Goal: Book appointment/travel/reservation

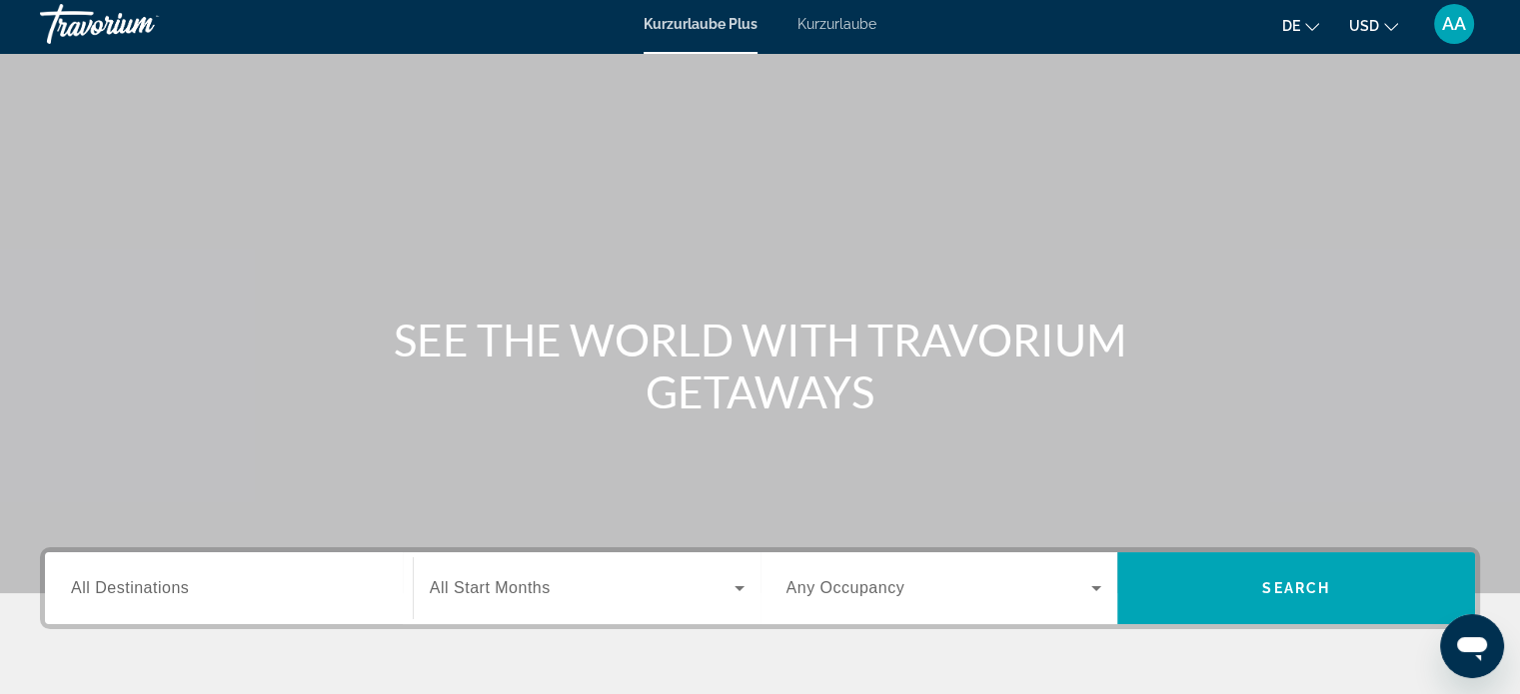
scroll to position [1, 0]
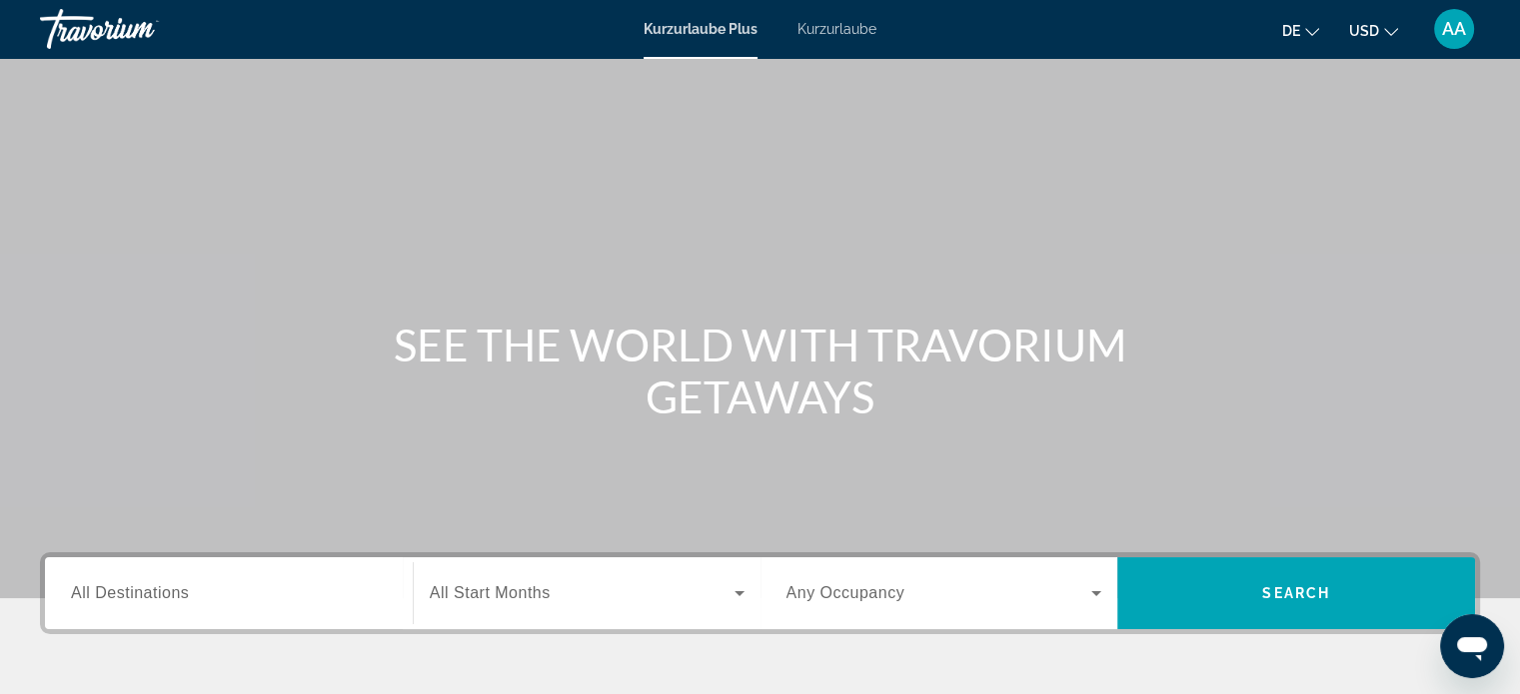
click at [844, 24] on font "Kurzurlaube" at bounding box center [836, 29] width 79 height 16
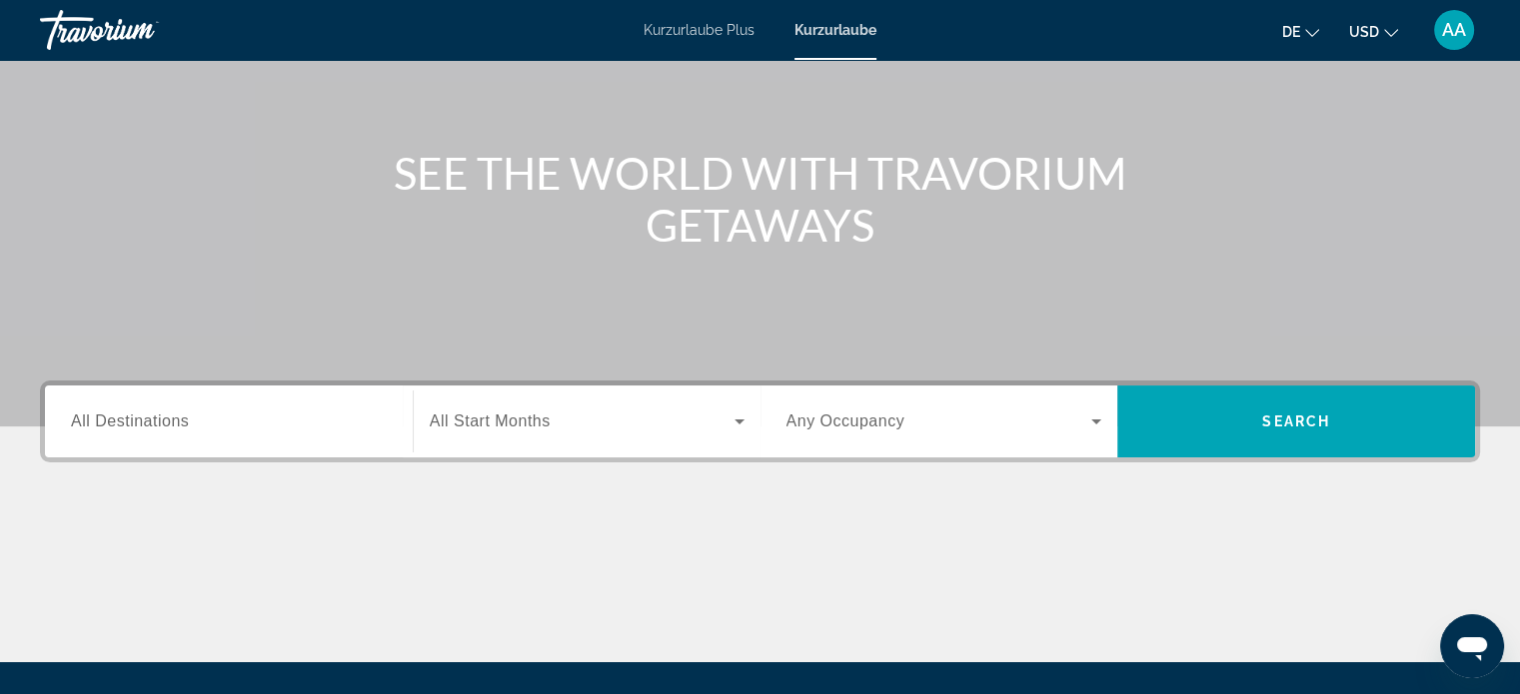
click at [208, 420] on input "Destination All Destinations" at bounding box center [229, 423] width 316 height 24
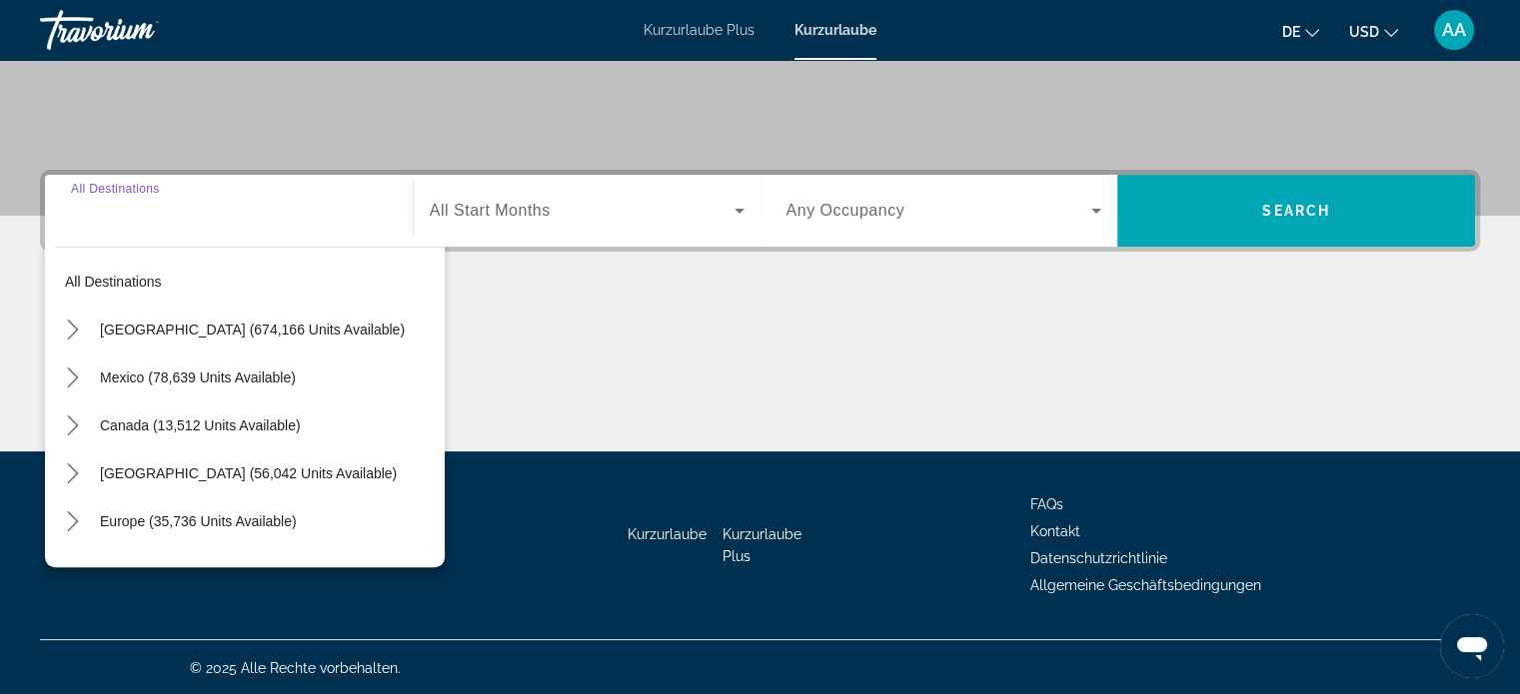
scroll to position [385, 0]
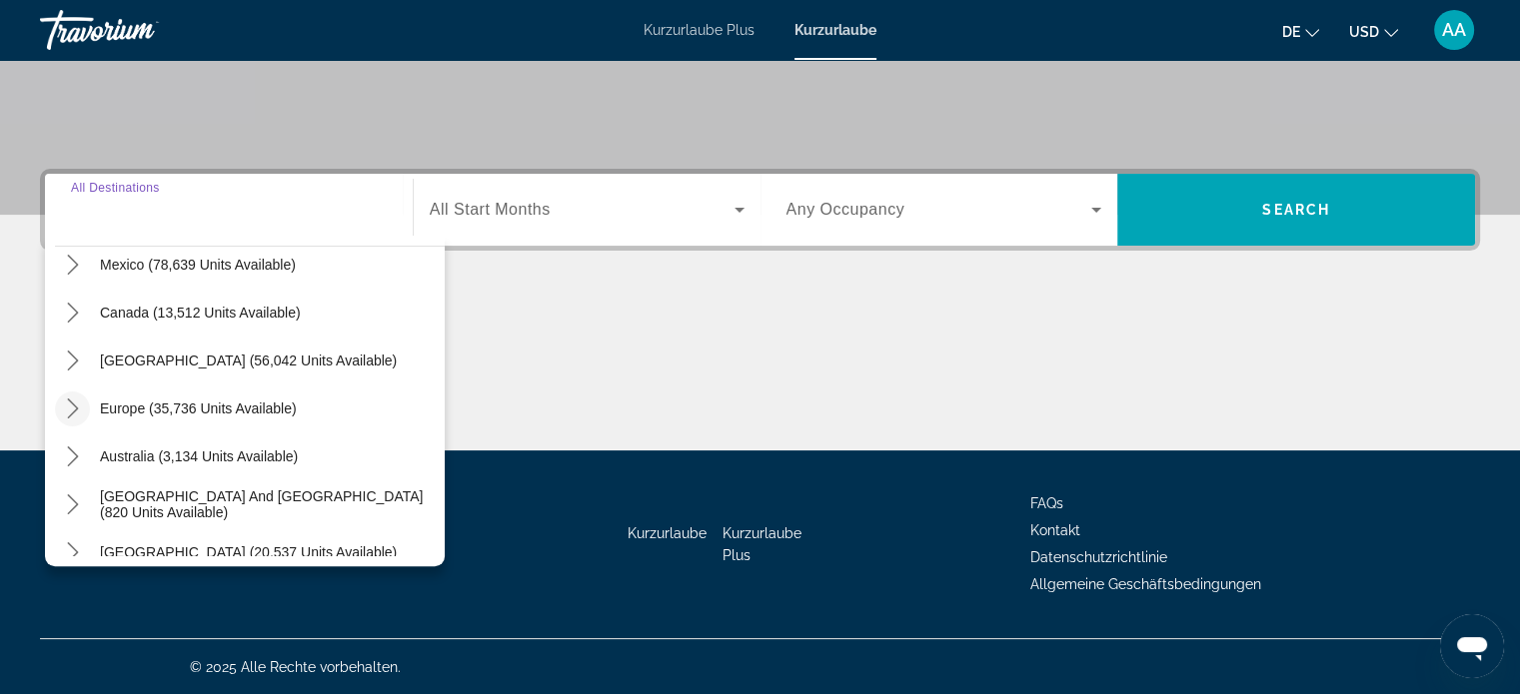
click at [64, 416] on icon "Toggle Europe (35,736 units available) submenu" at bounding box center [73, 409] width 20 height 20
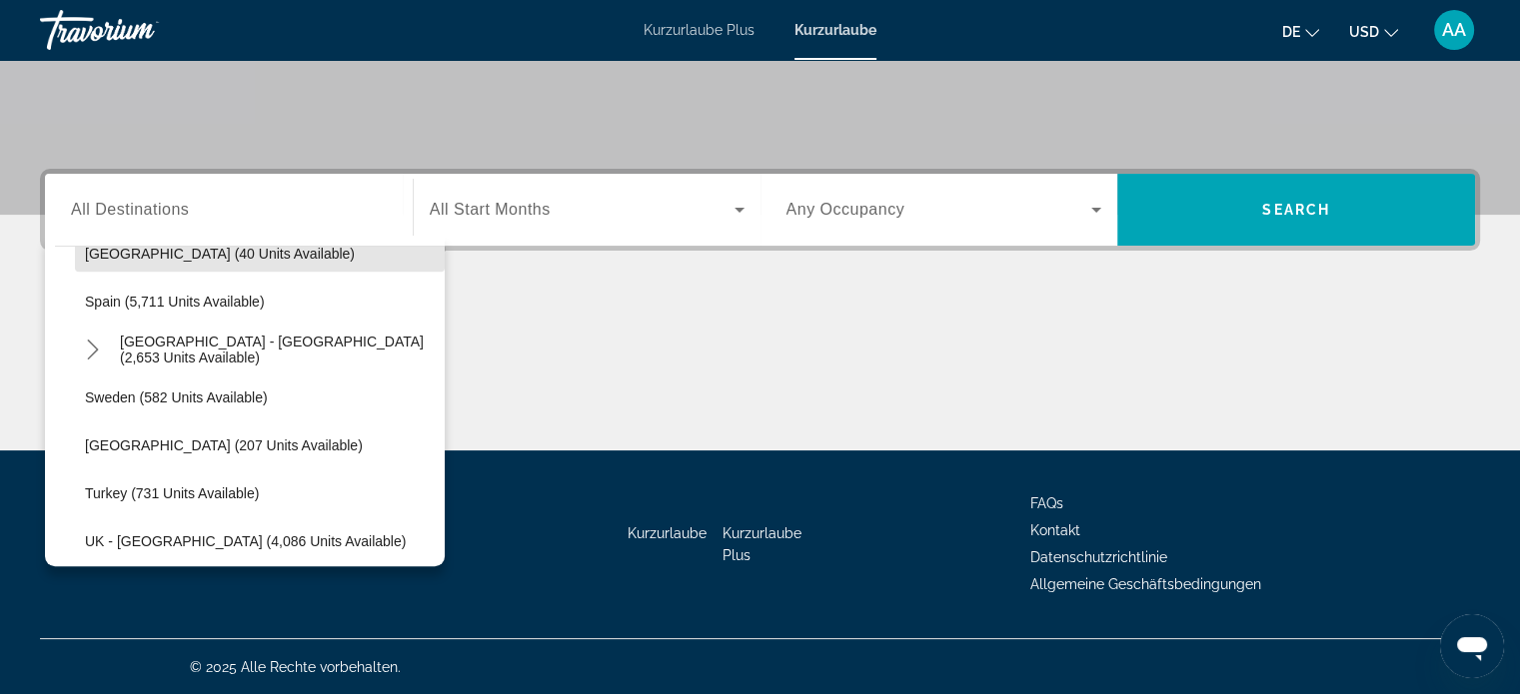
scroll to position [1035, 0]
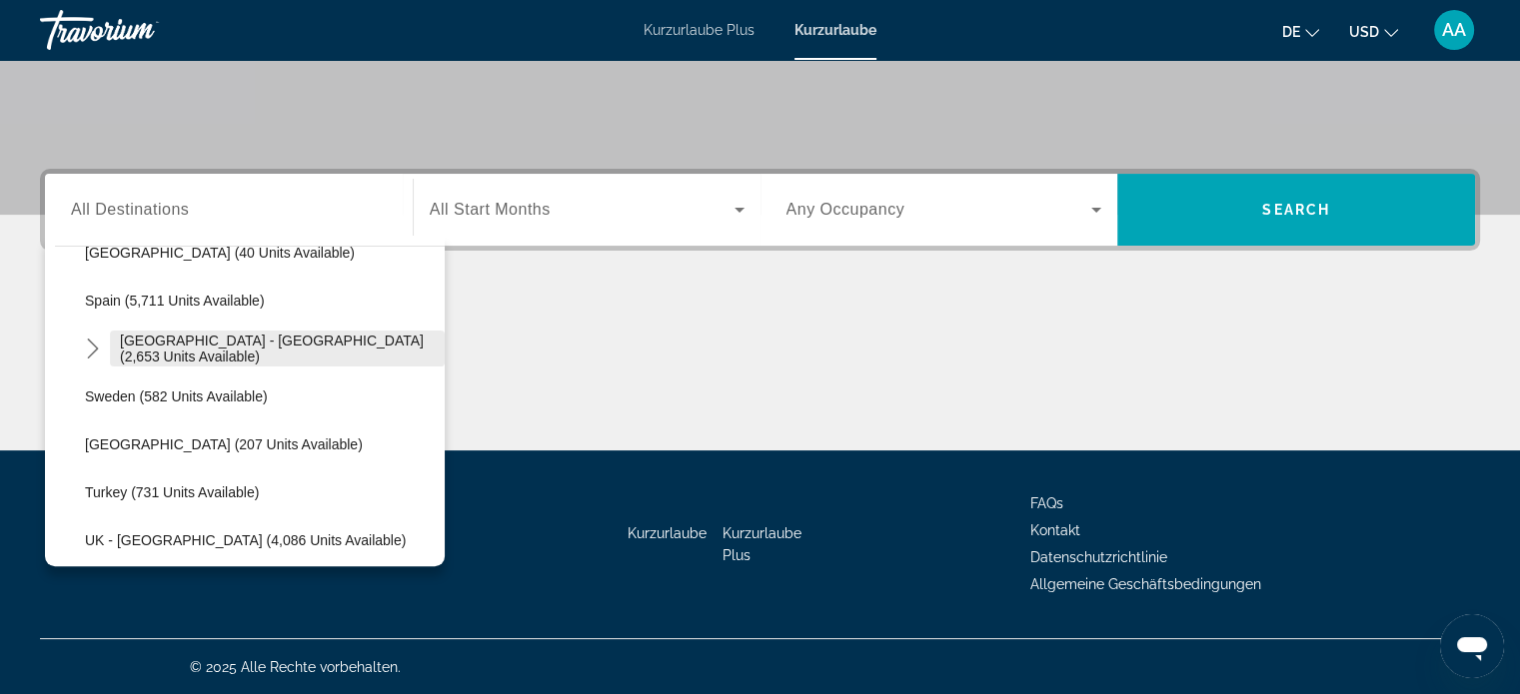
click at [316, 354] on span "[GEOGRAPHIC_DATA] - [GEOGRAPHIC_DATA] (2,653 units available)" at bounding box center [277, 349] width 315 height 32
type input "**********"
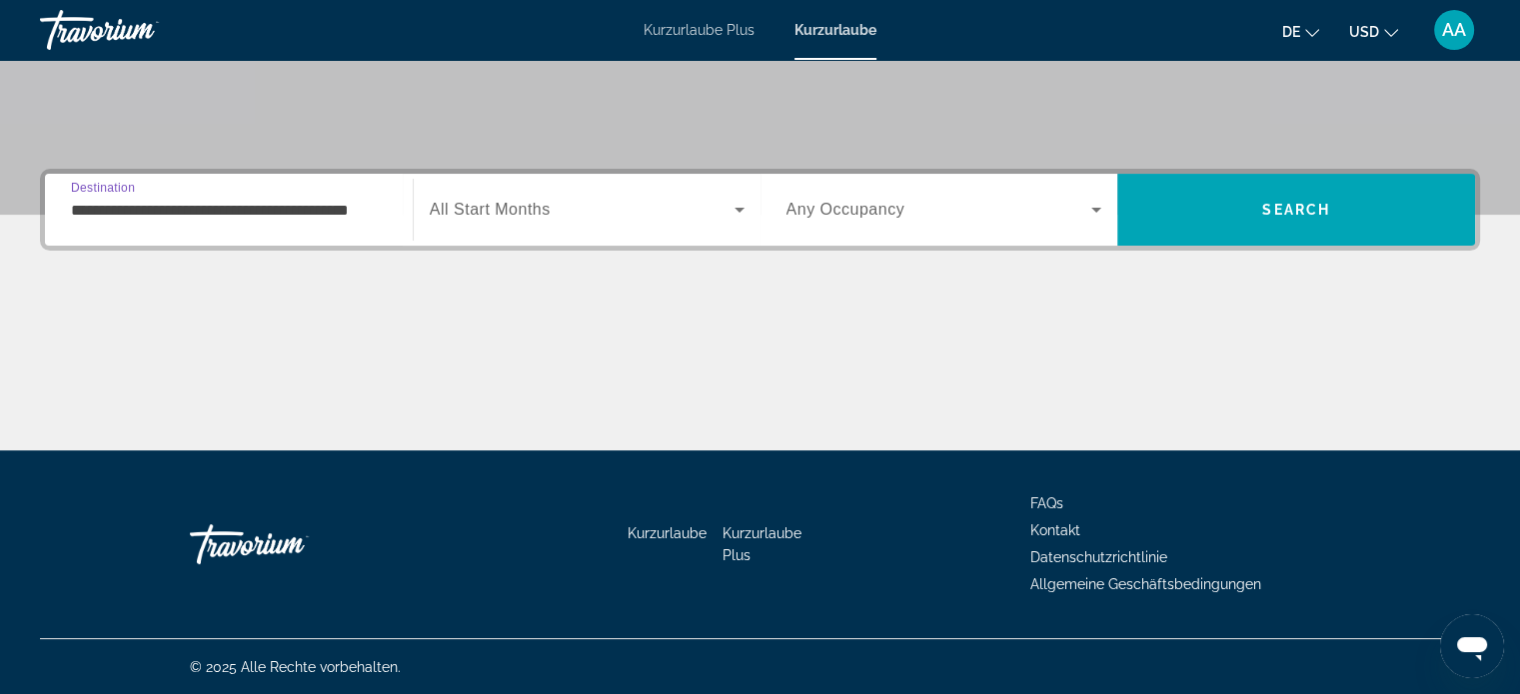
click at [571, 213] on span "Search widget" at bounding box center [582, 210] width 305 height 24
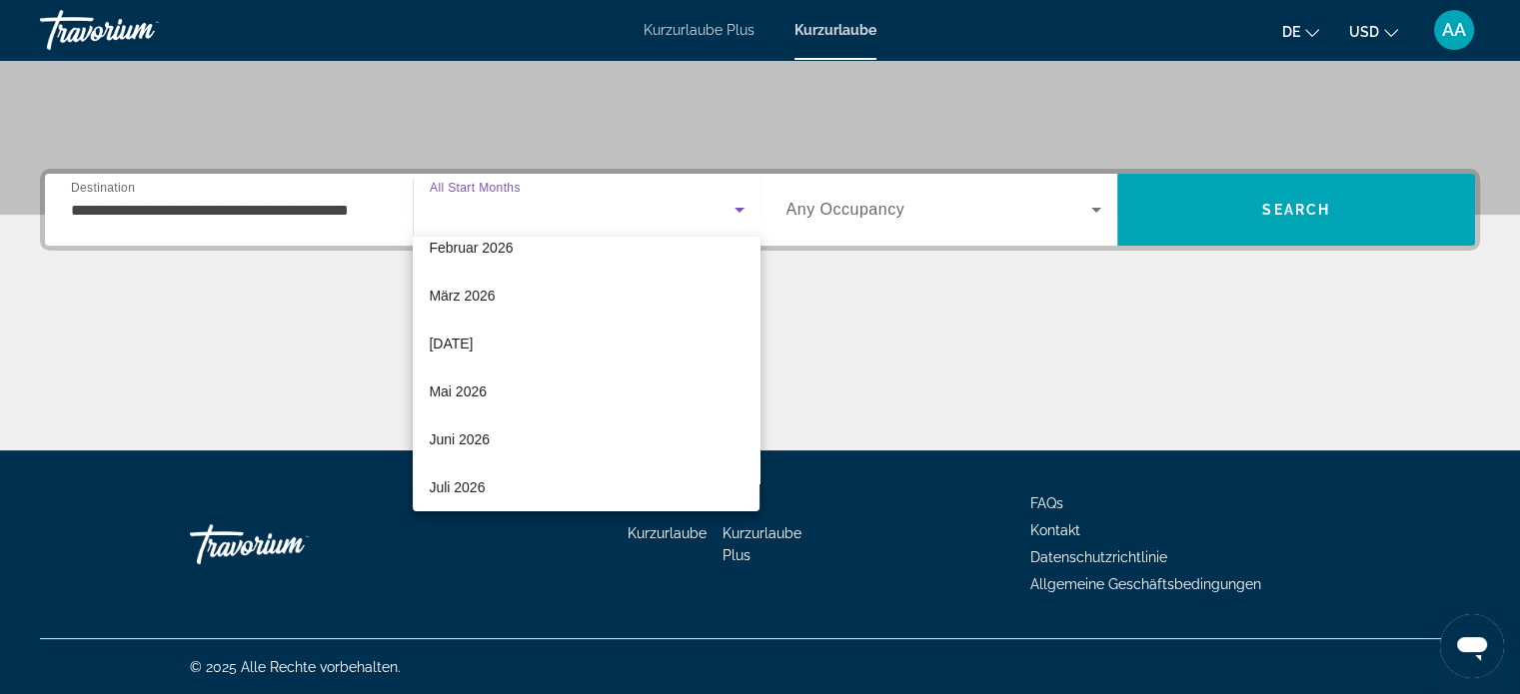
scroll to position [266, 0]
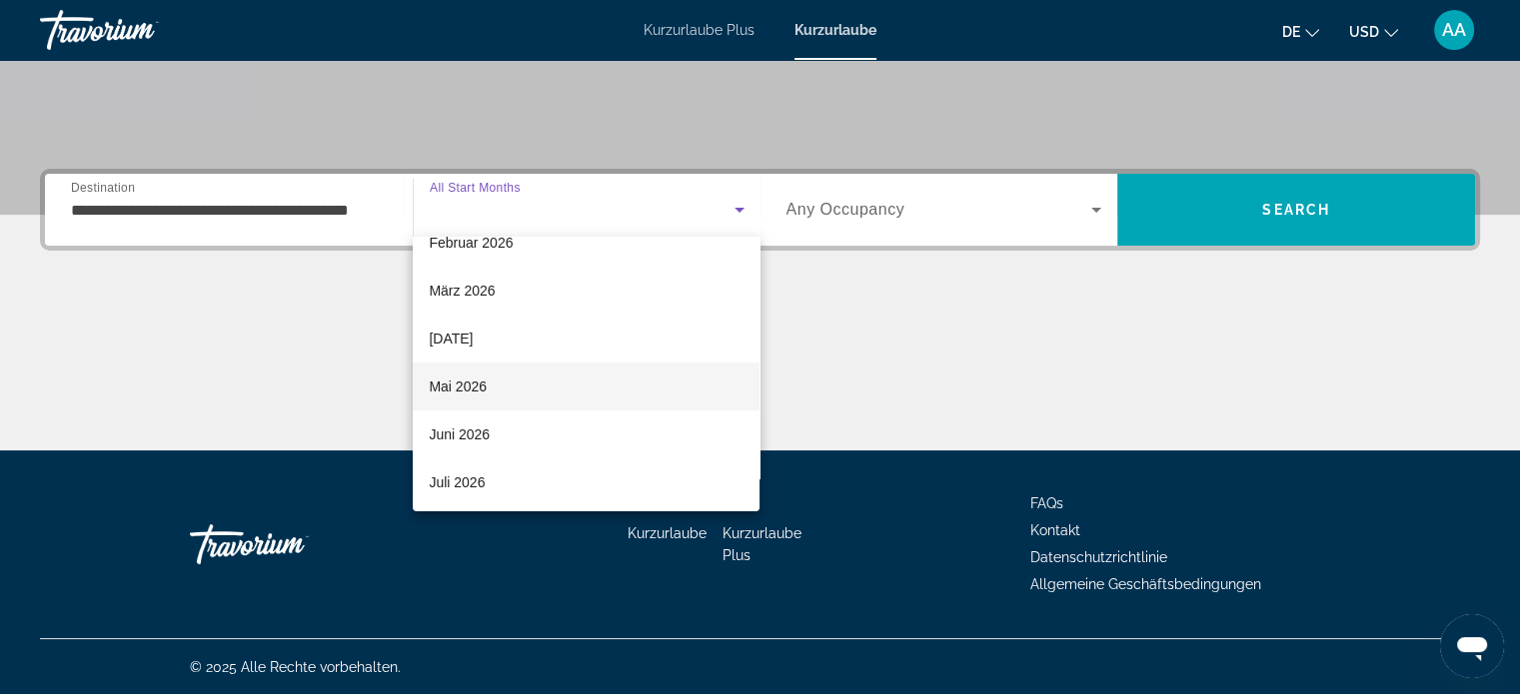
click at [464, 384] on font "Mai 2026" at bounding box center [458, 387] width 58 height 16
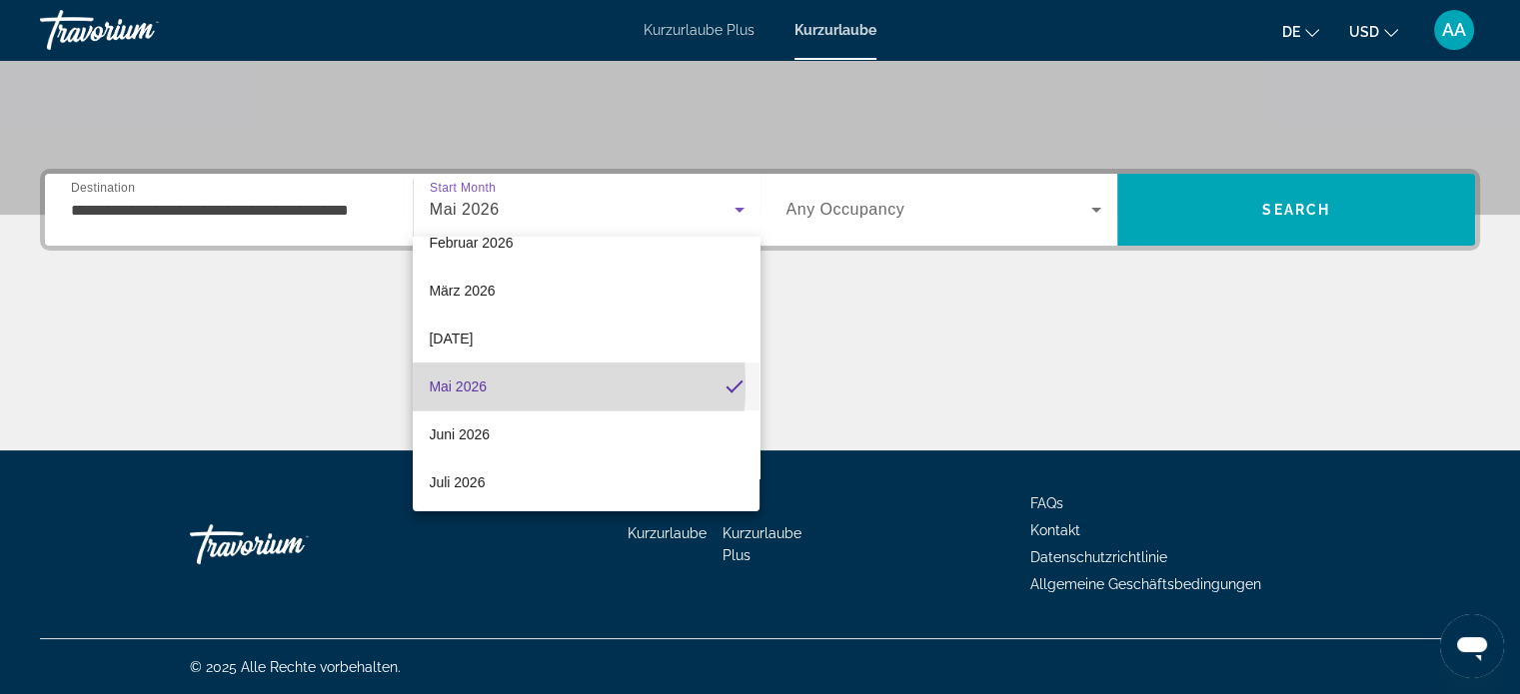
click at [459, 384] on div "Hauptinhalt" at bounding box center [760, 376] width 1440 height 150
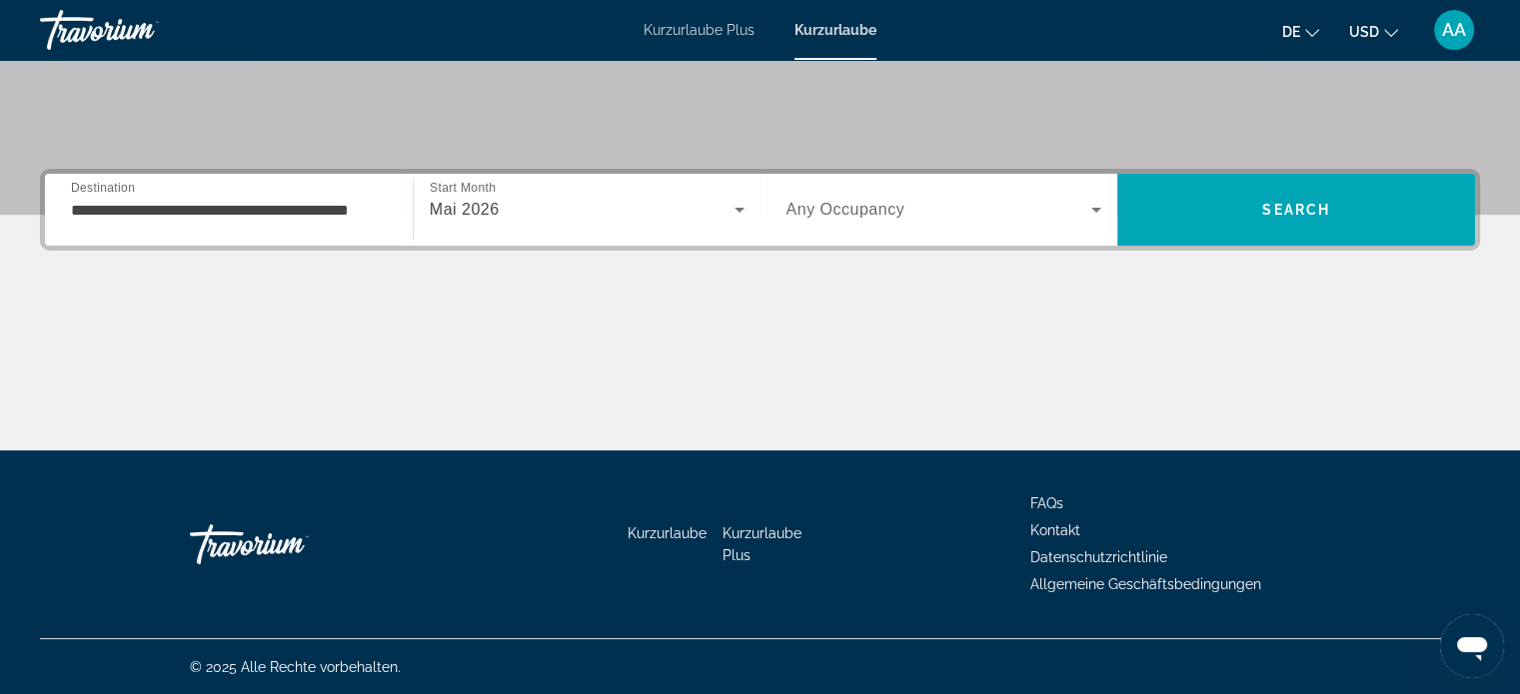
click at [927, 208] on span "Search widget" at bounding box center [939, 210] width 306 height 24
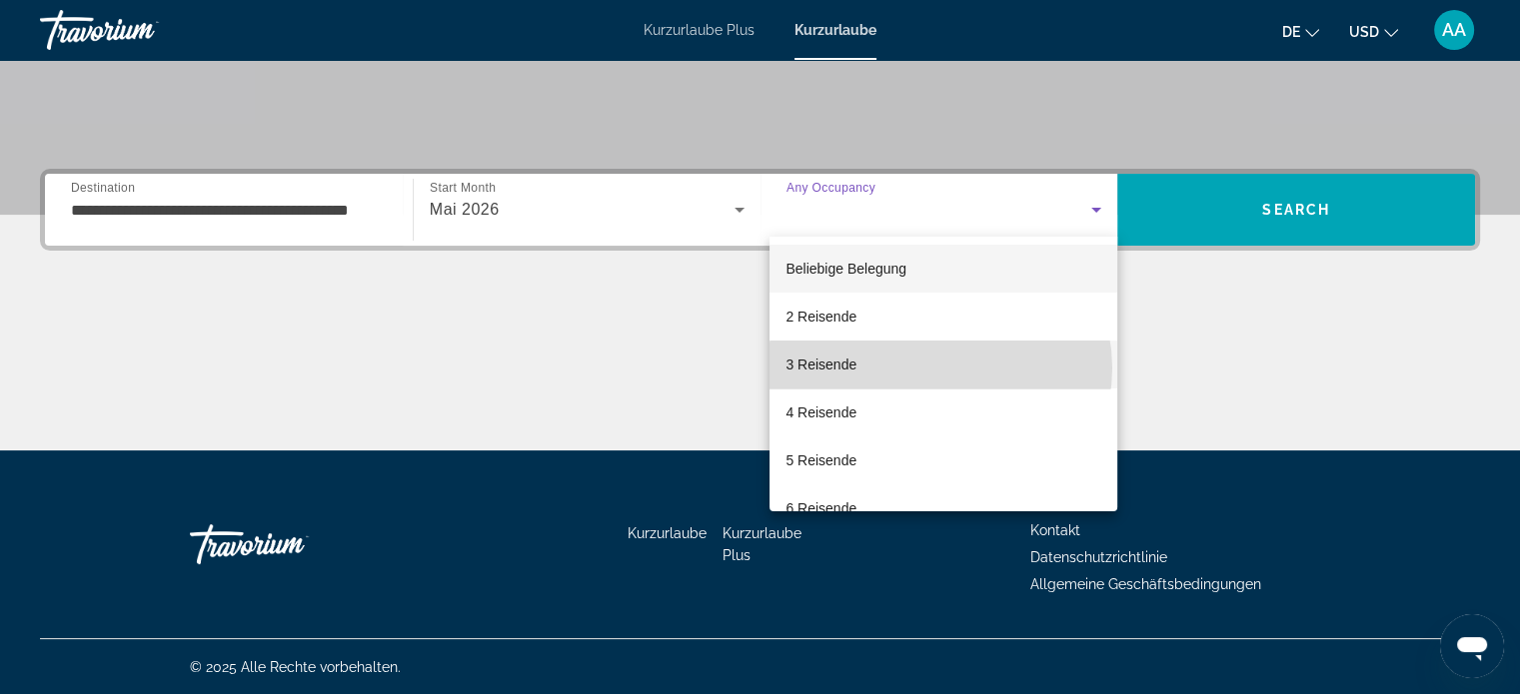
click at [939, 368] on mat-option "3 Reisende" at bounding box center [943, 365] width 348 height 48
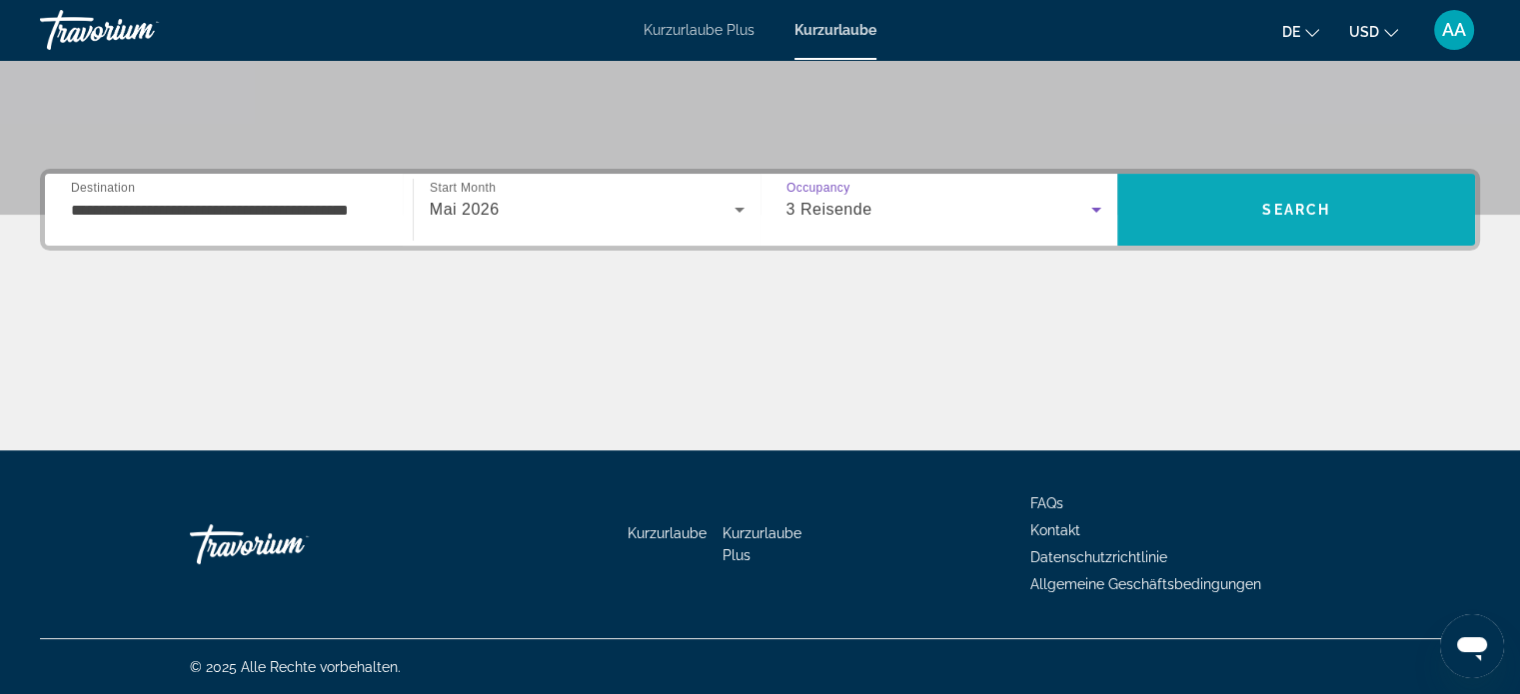
click at [1307, 211] on span "Search" at bounding box center [1296, 210] width 68 height 16
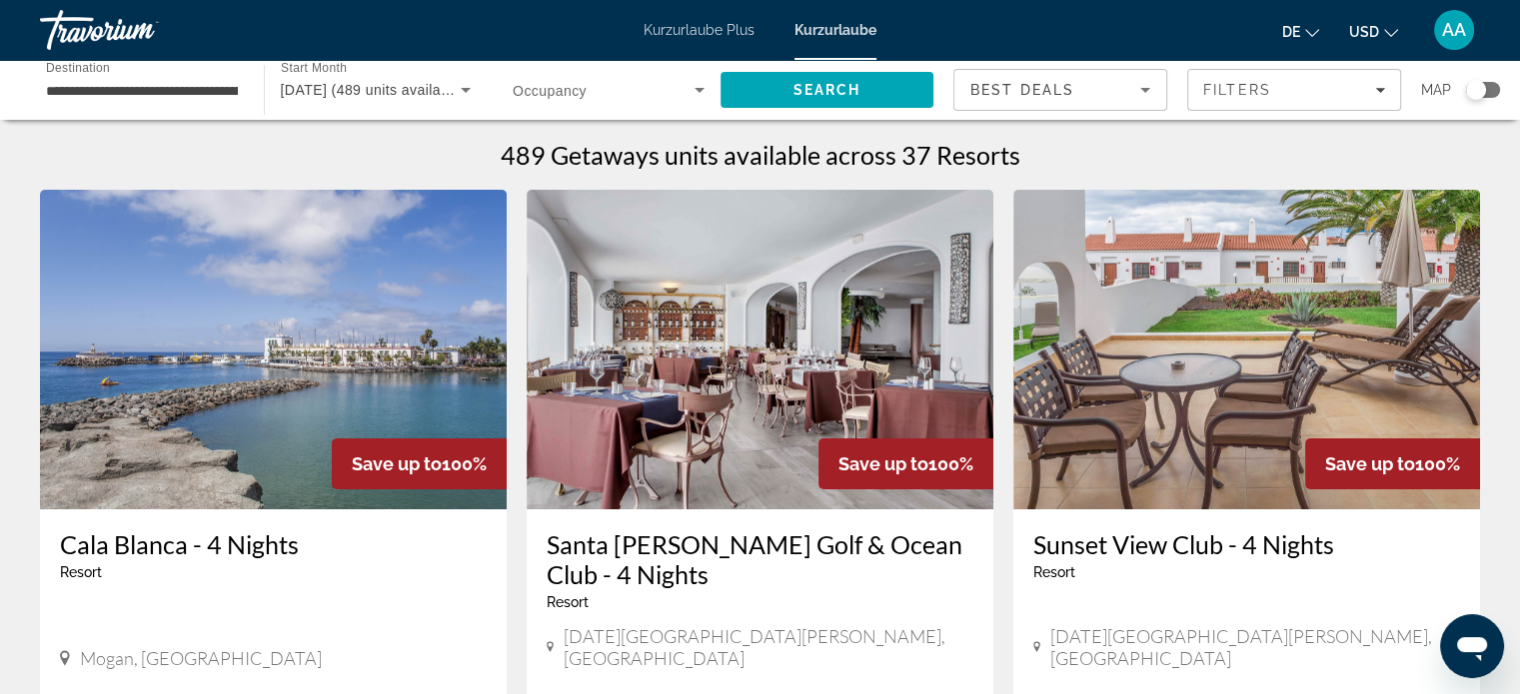
click at [1127, 85] on div "Best Deals" at bounding box center [1055, 90] width 170 height 24
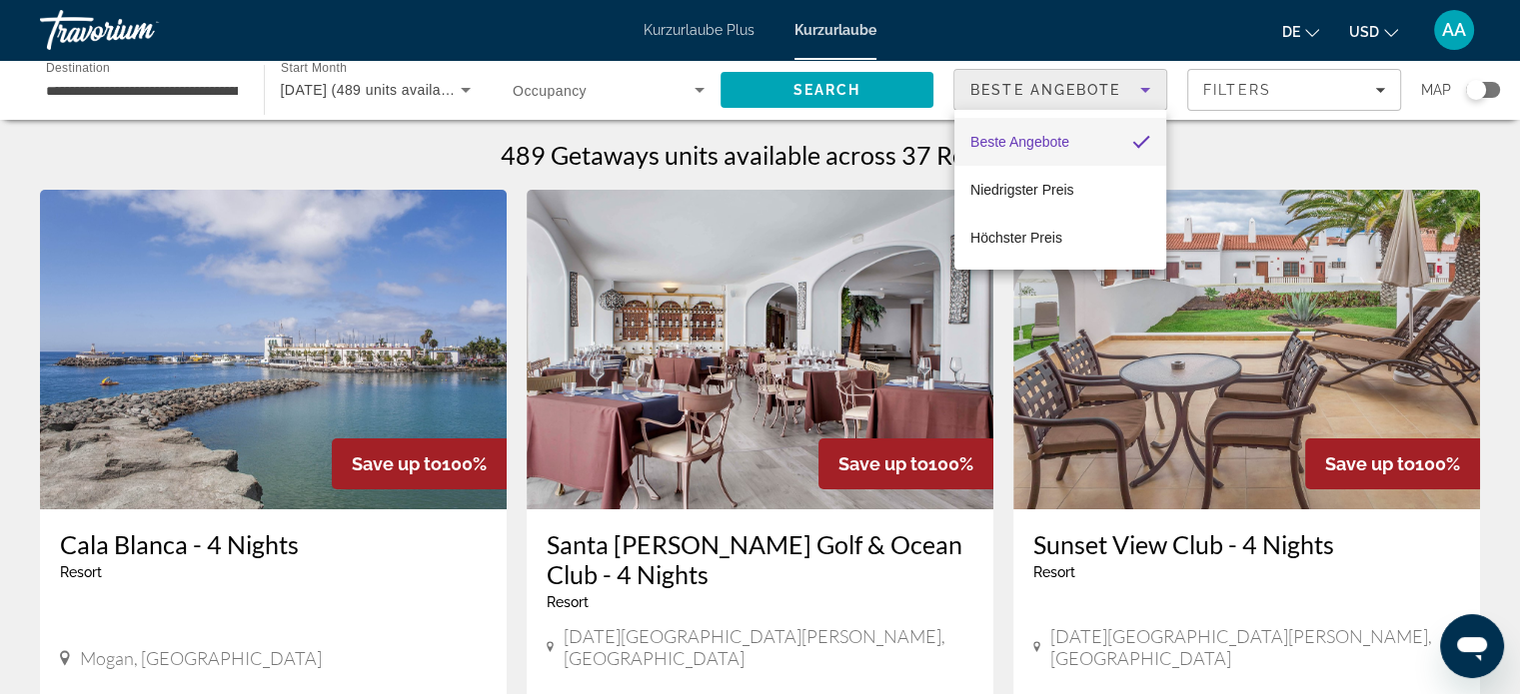
click at [1329, 84] on div at bounding box center [760, 347] width 1520 height 694
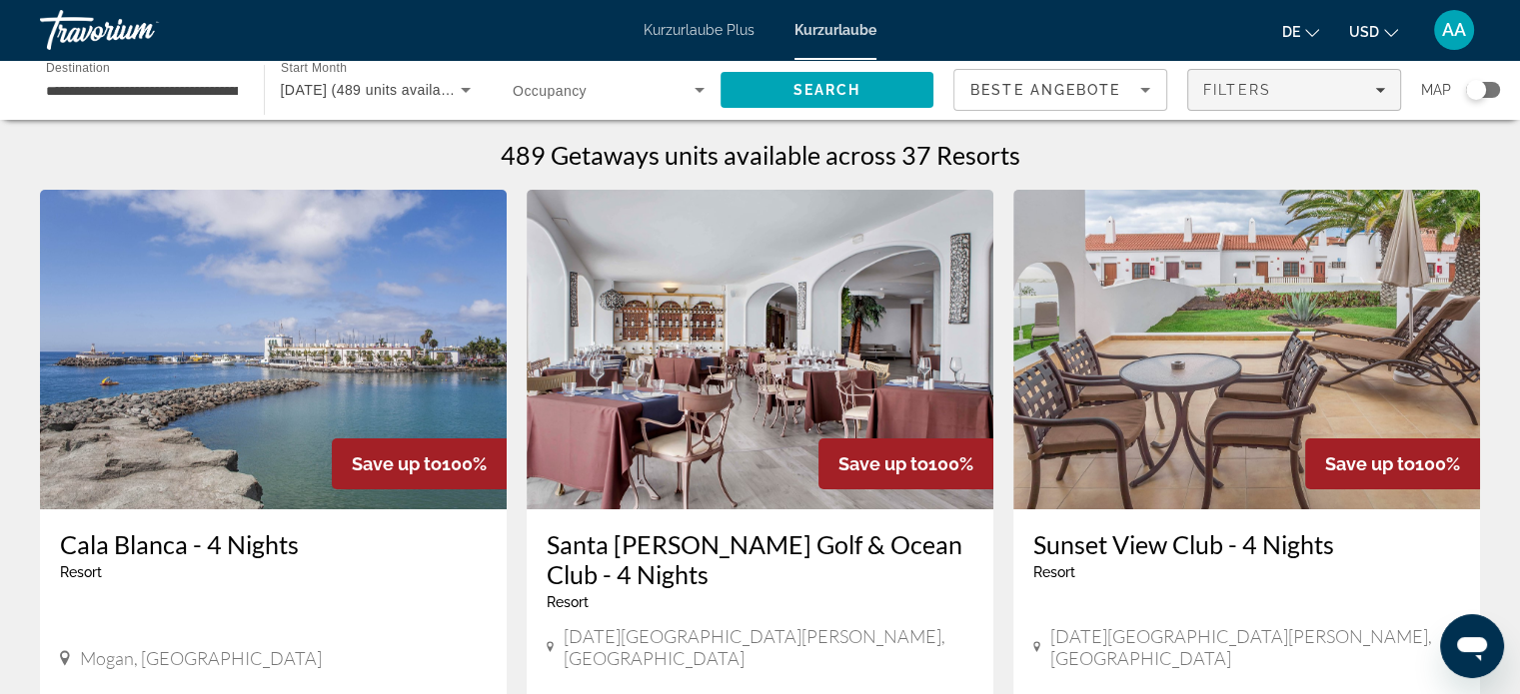
click at [1379, 89] on icon "Filters" at bounding box center [1380, 90] width 10 height 5
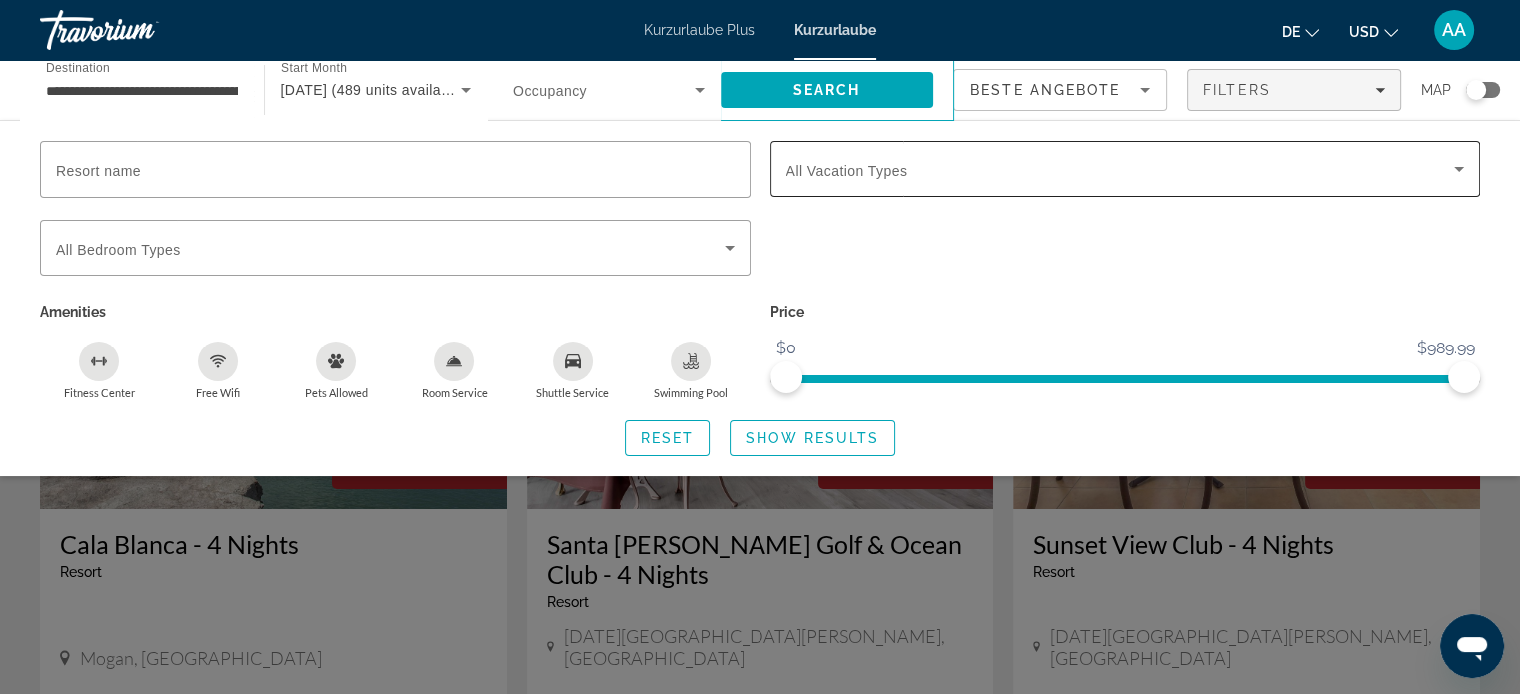
click at [1382, 176] on span "Search widget" at bounding box center [1120, 169] width 668 height 24
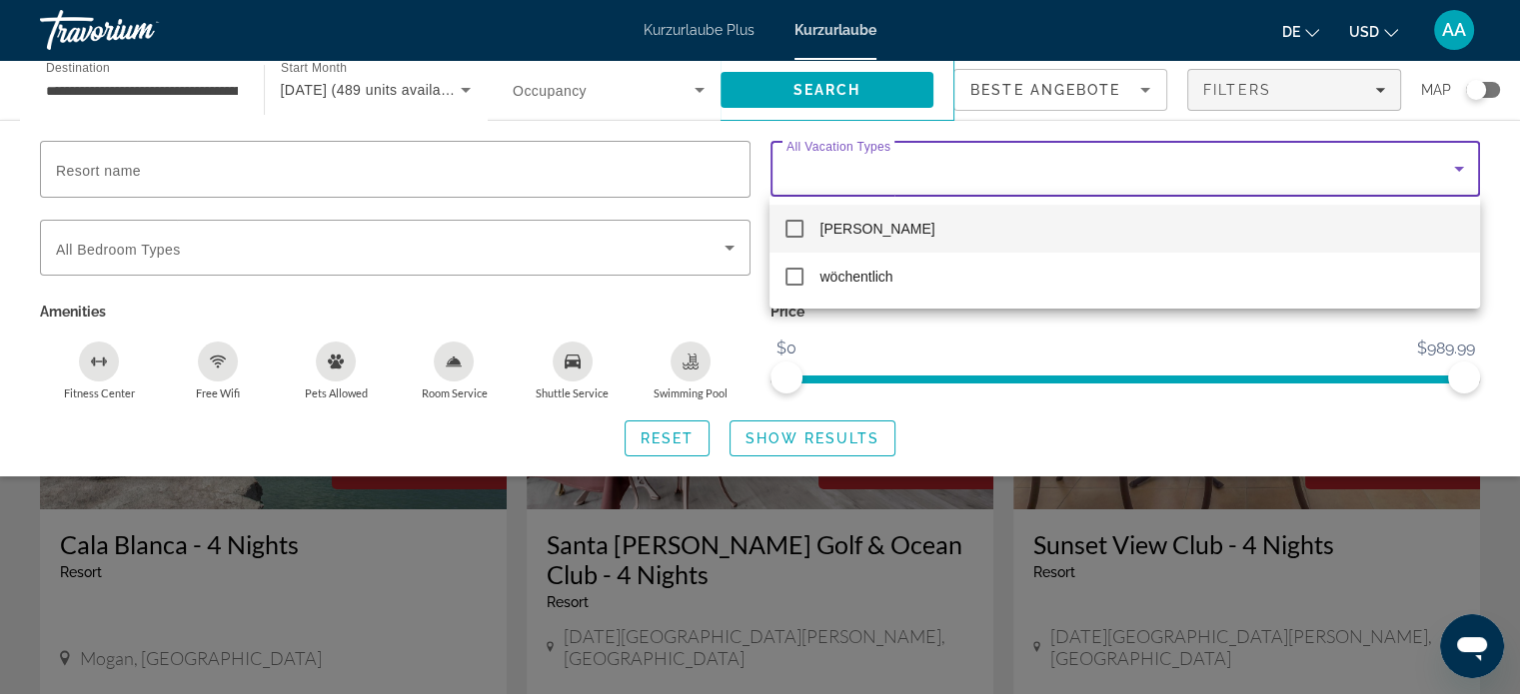
click at [697, 153] on div at bounding box center [760, 347] width 1520 height 694
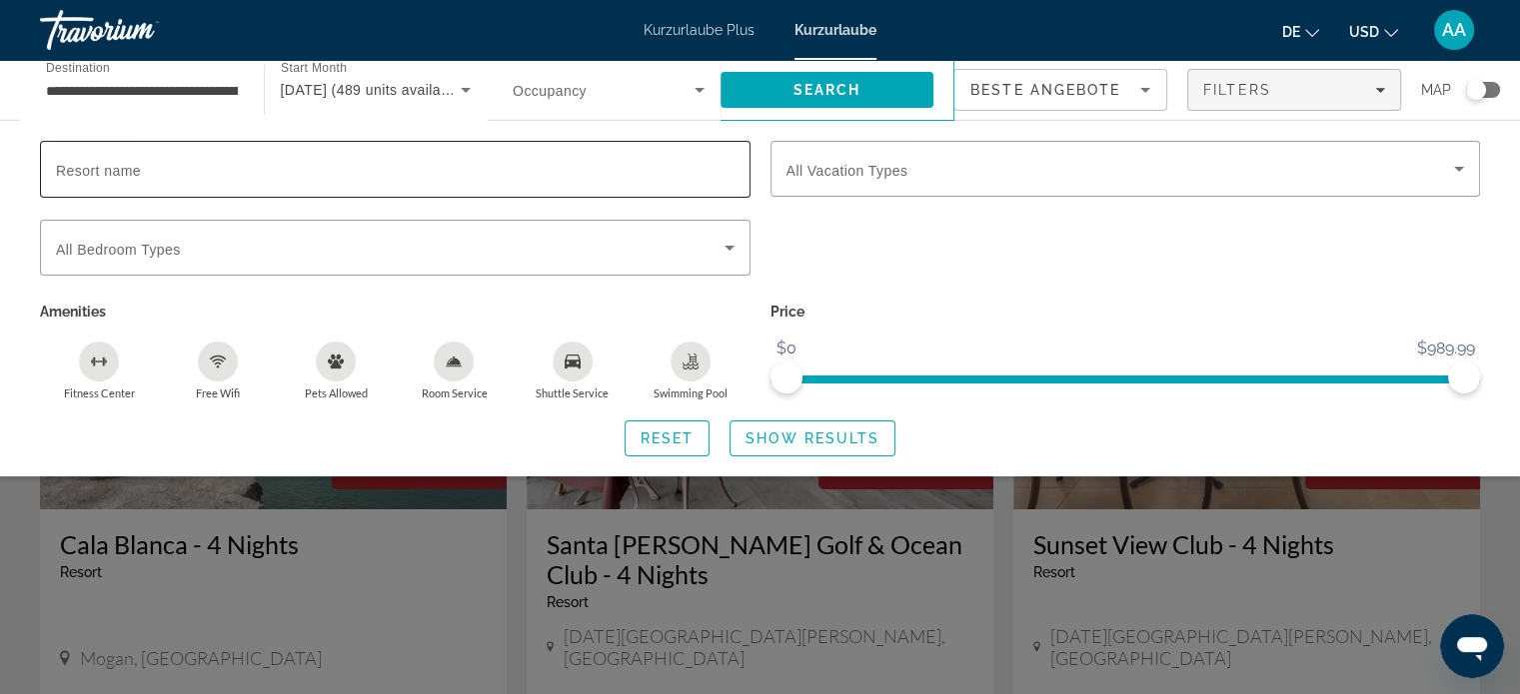
click at [676, 172] on input "Resort name" at bounding box center [395, 170] width 678 height 24
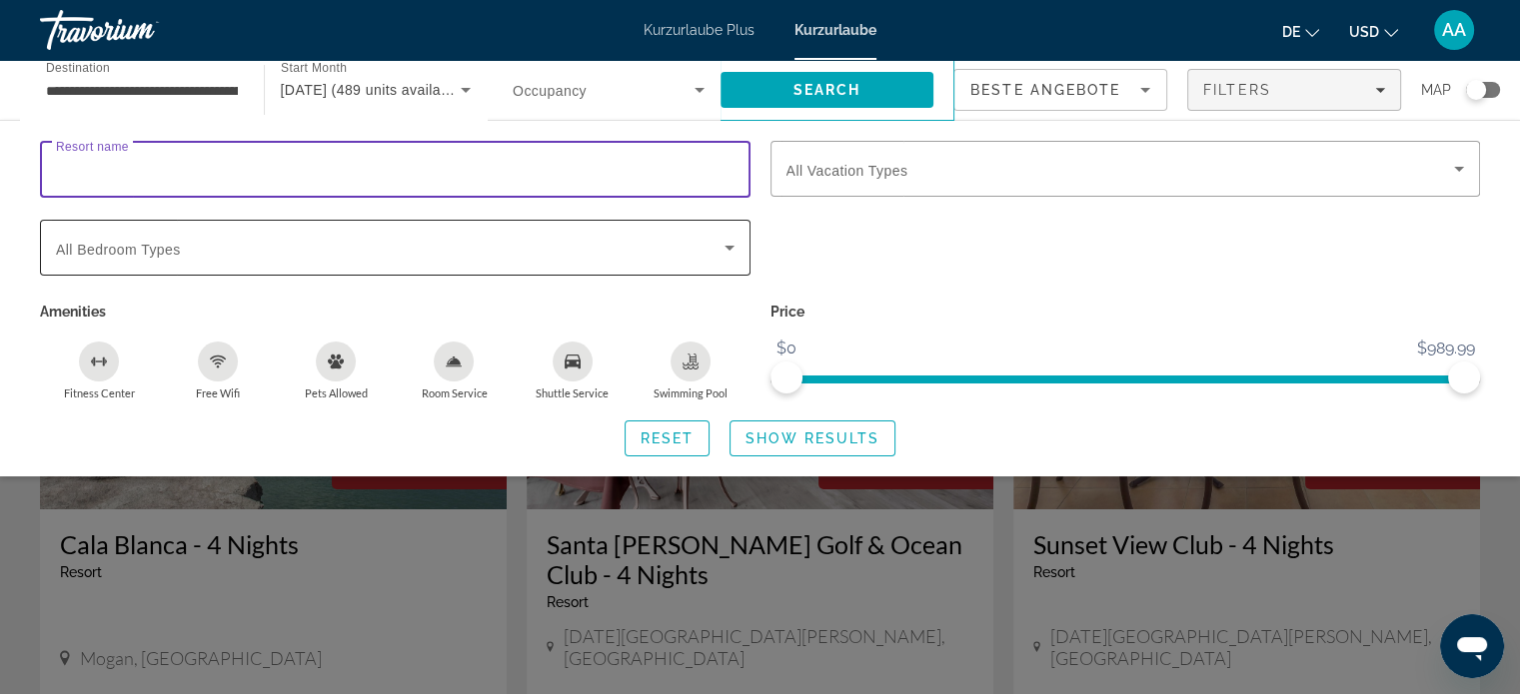
click at [648, 255] on span "Search widget" at bounding box center [390, 248] width 668 height 24
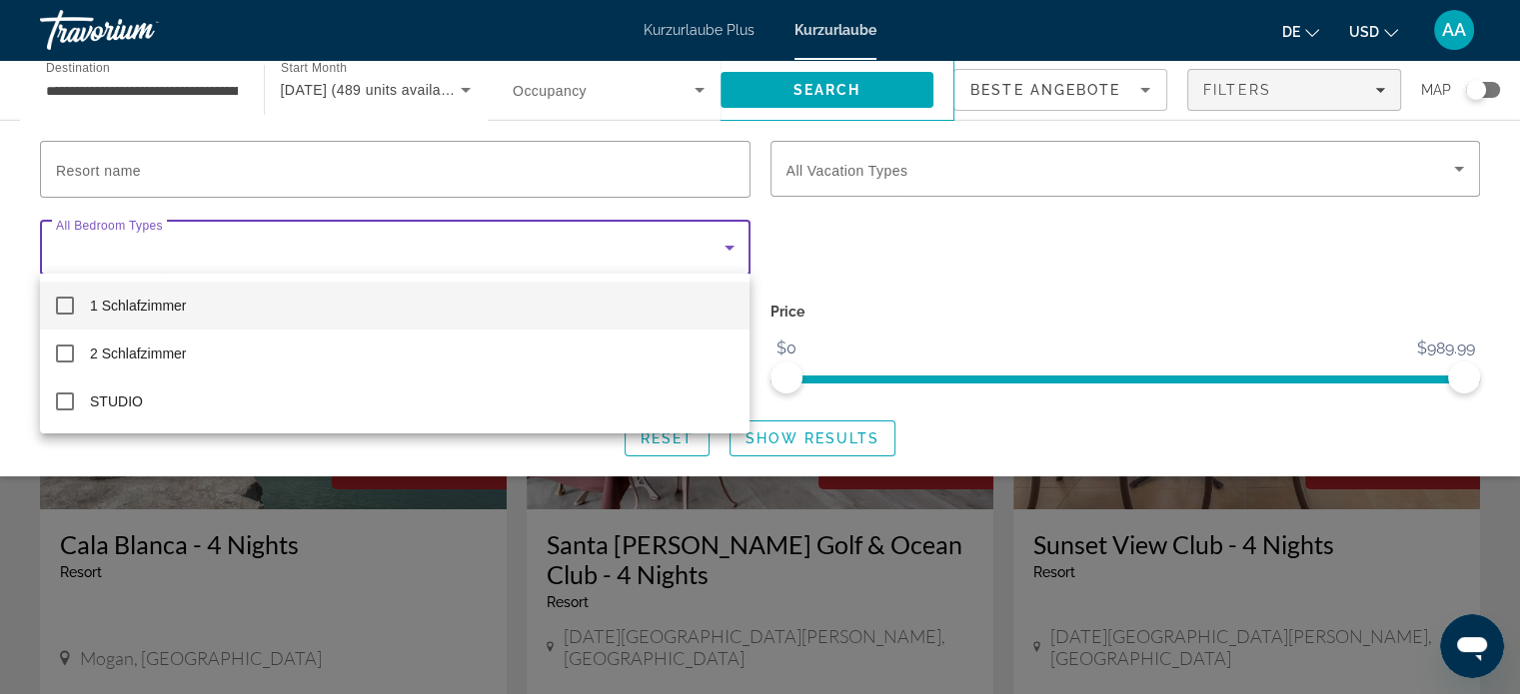
scroll to position [607, 0]
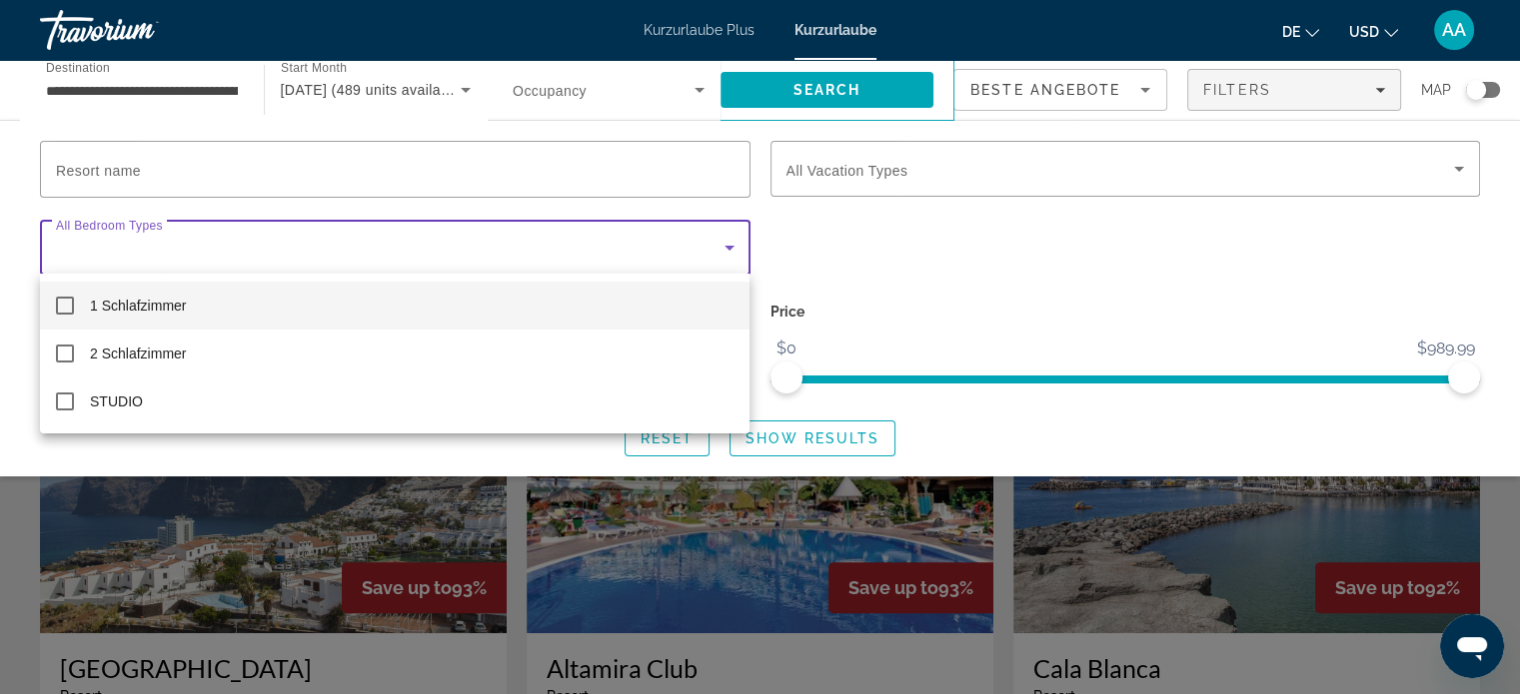
click at [1457, 438] on div at bounding box center [760, 347] width 1520 height 694
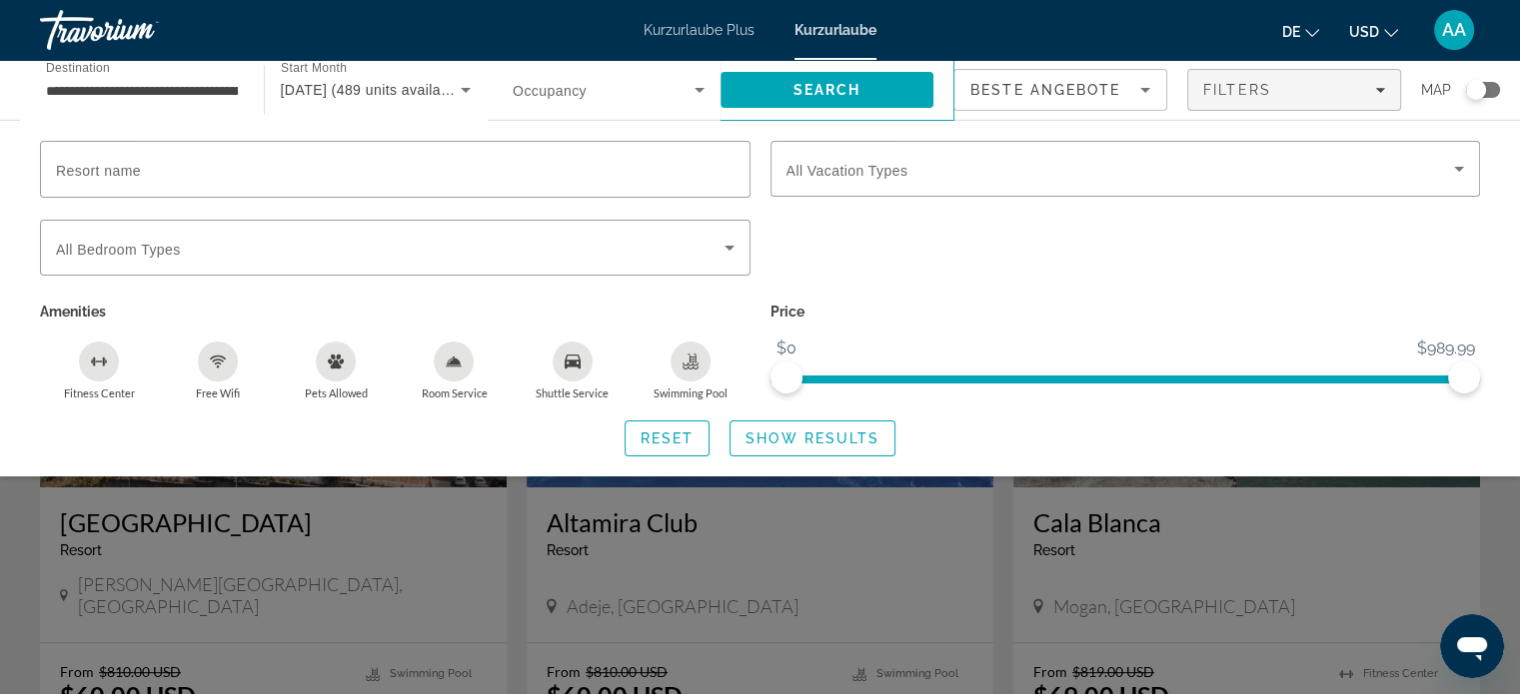
scroll to position [773, 0]
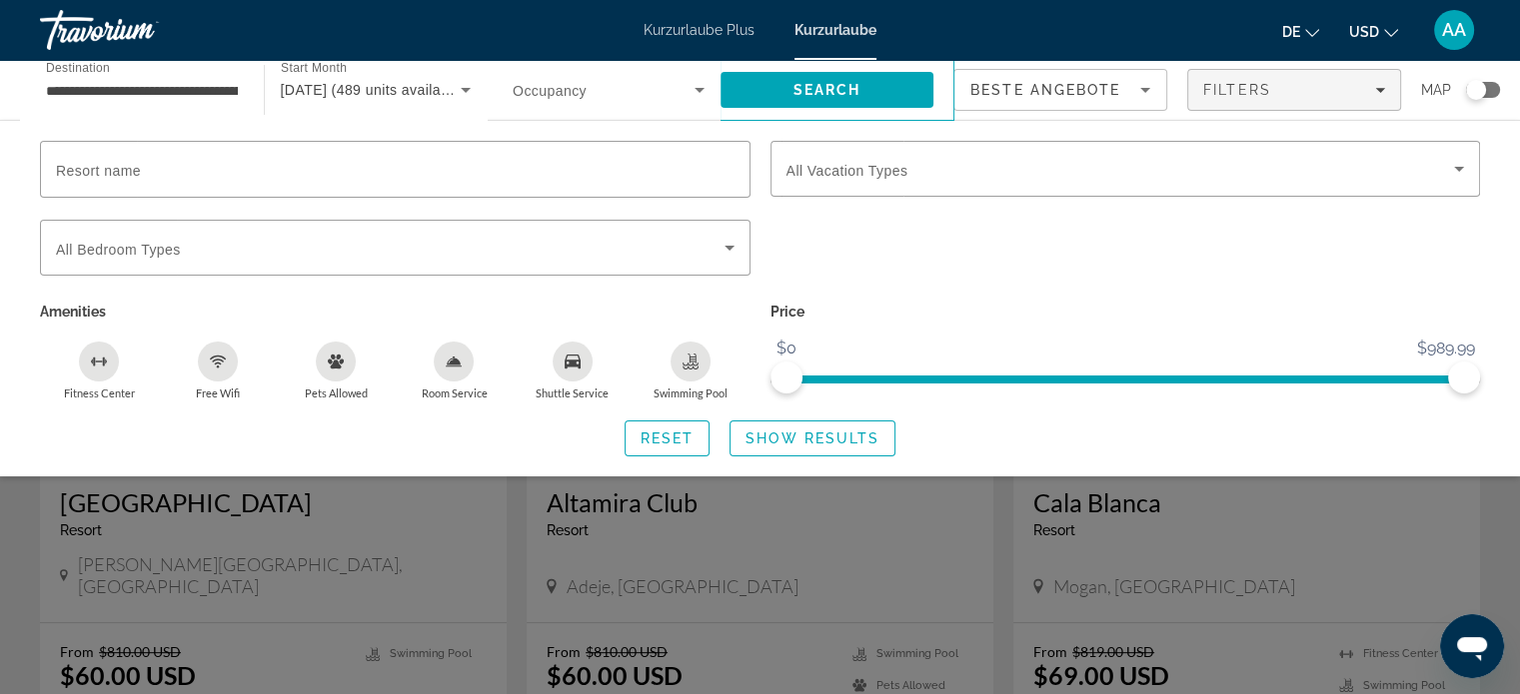
click at [1482, 424] on div "Resort name Vacation Types All Vacation Types Bedroom Types All Bedroom Types A…" at bounding box center [760, 299] width 1520 height 316
click at [657, 432] on span "Reset" at bounding box center [667, 439] width 54 height 16
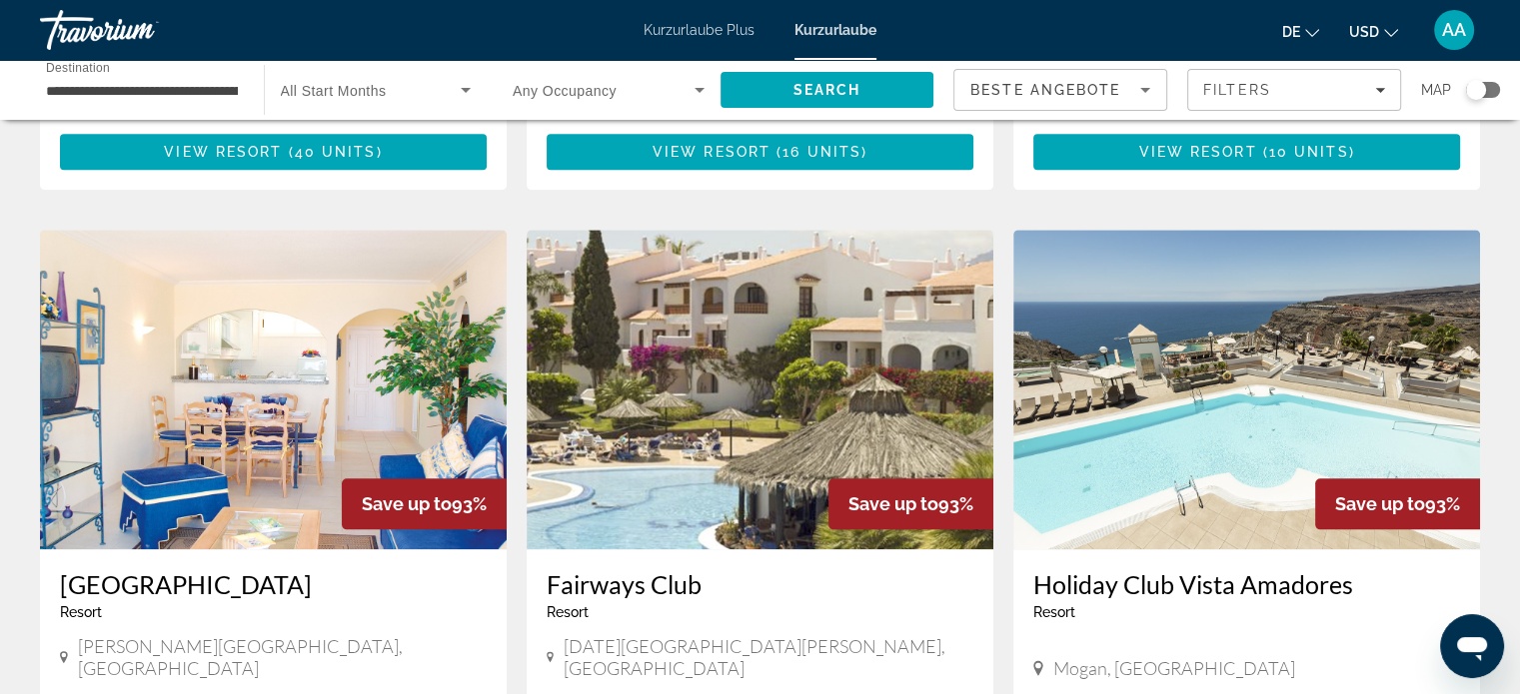
scroll to position [2098, 0]
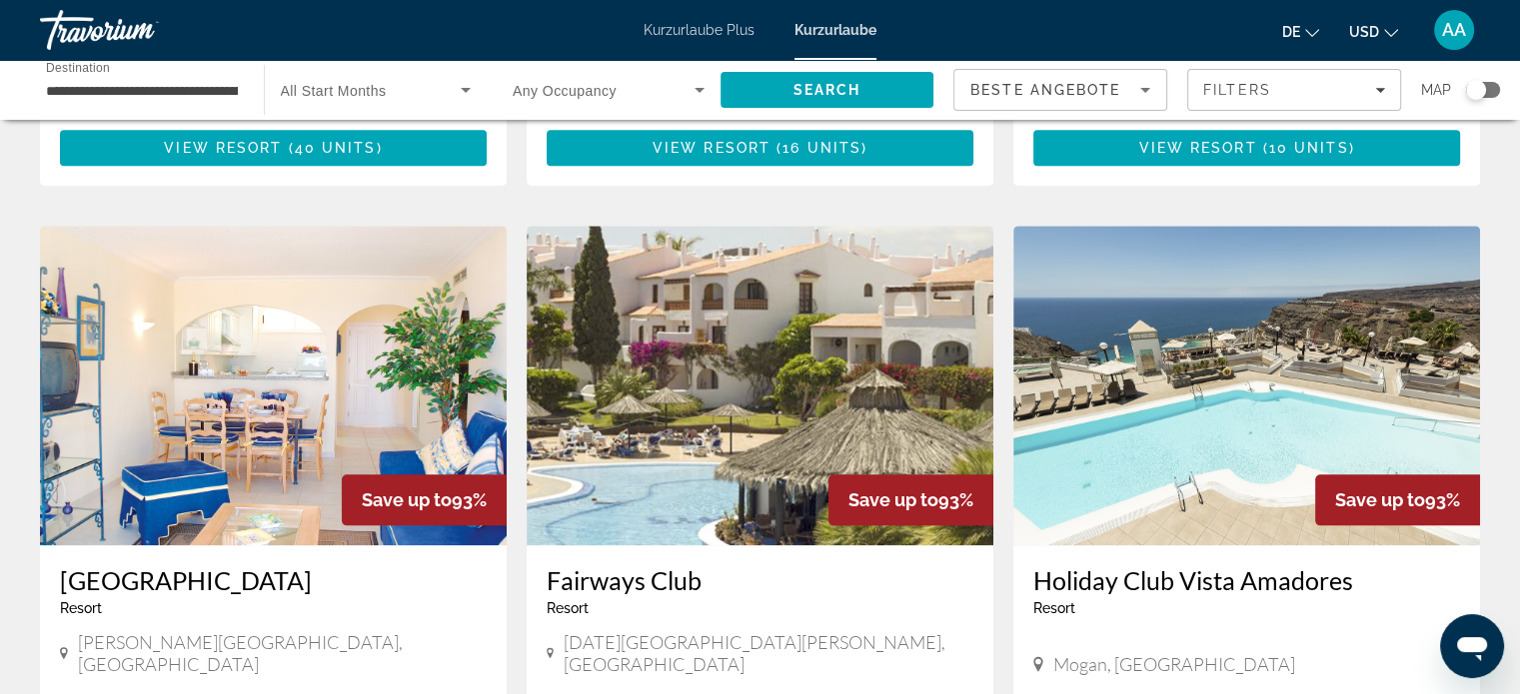
click at [1367, 340] on img "Hauptinhalt" at bounding box center [1246, 386] width 467 height 320
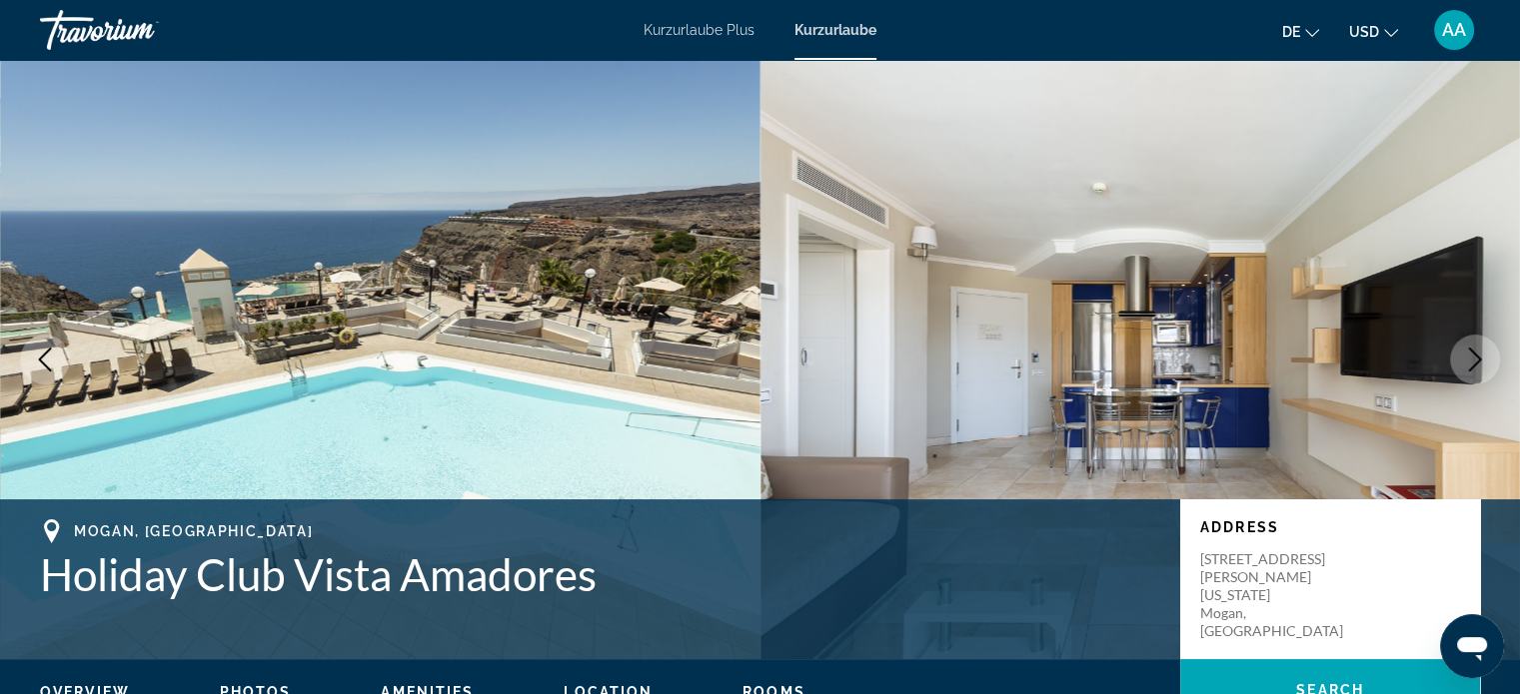
click at [1461, 356] on button "Next image" at bounding box center [1475, 360] width 50 height 50
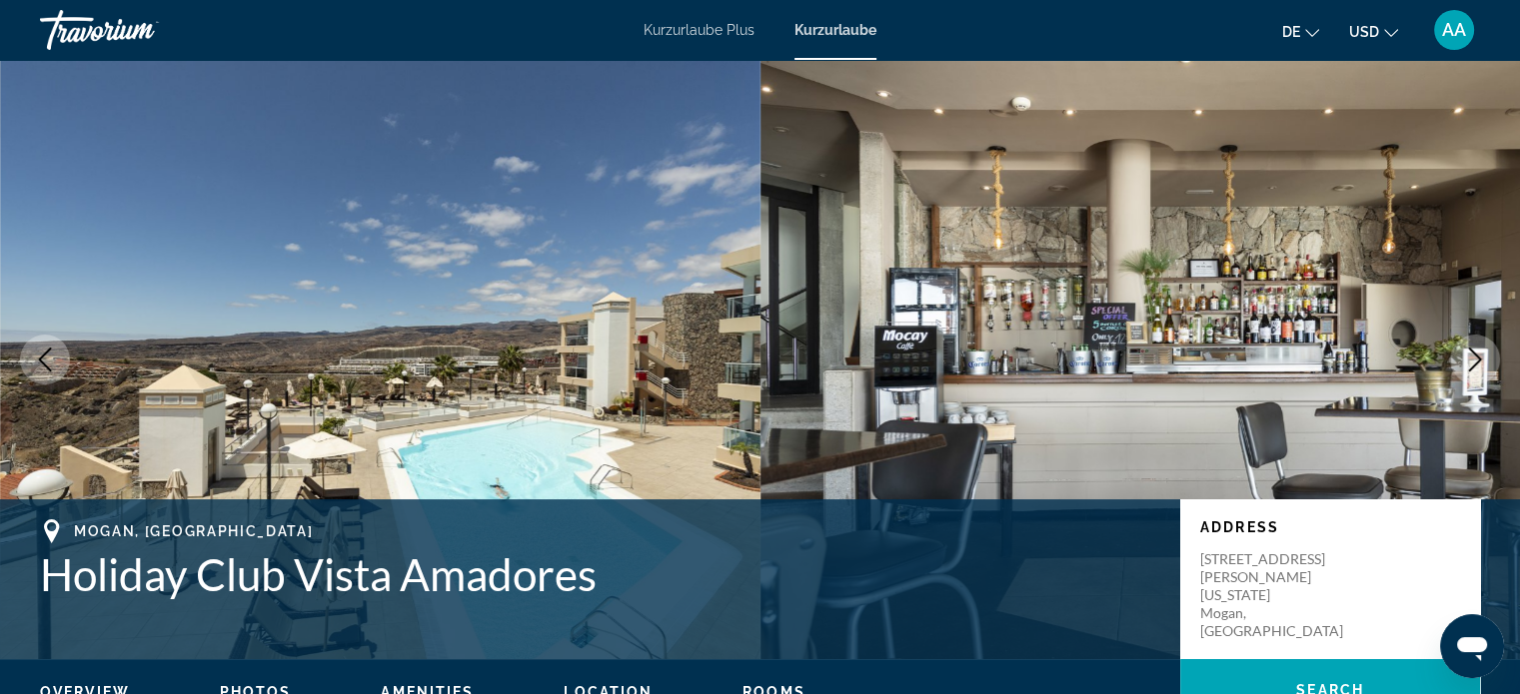
click at [1471, 359] on icon "Next image" at bounding box center [1475, 360] width 24 height 24
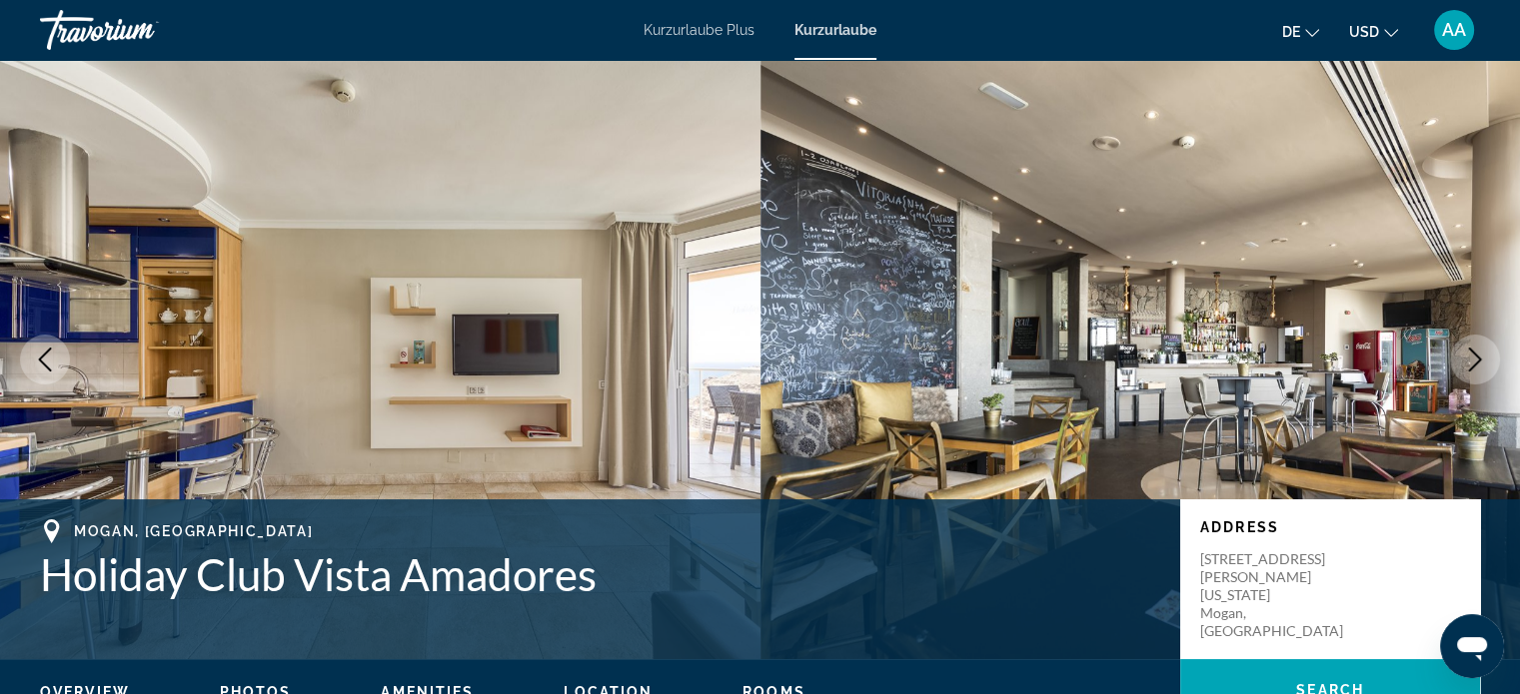
click at [1465, 361] on icon "Next image" at bounding box center [1475, 360] width 24 height 24
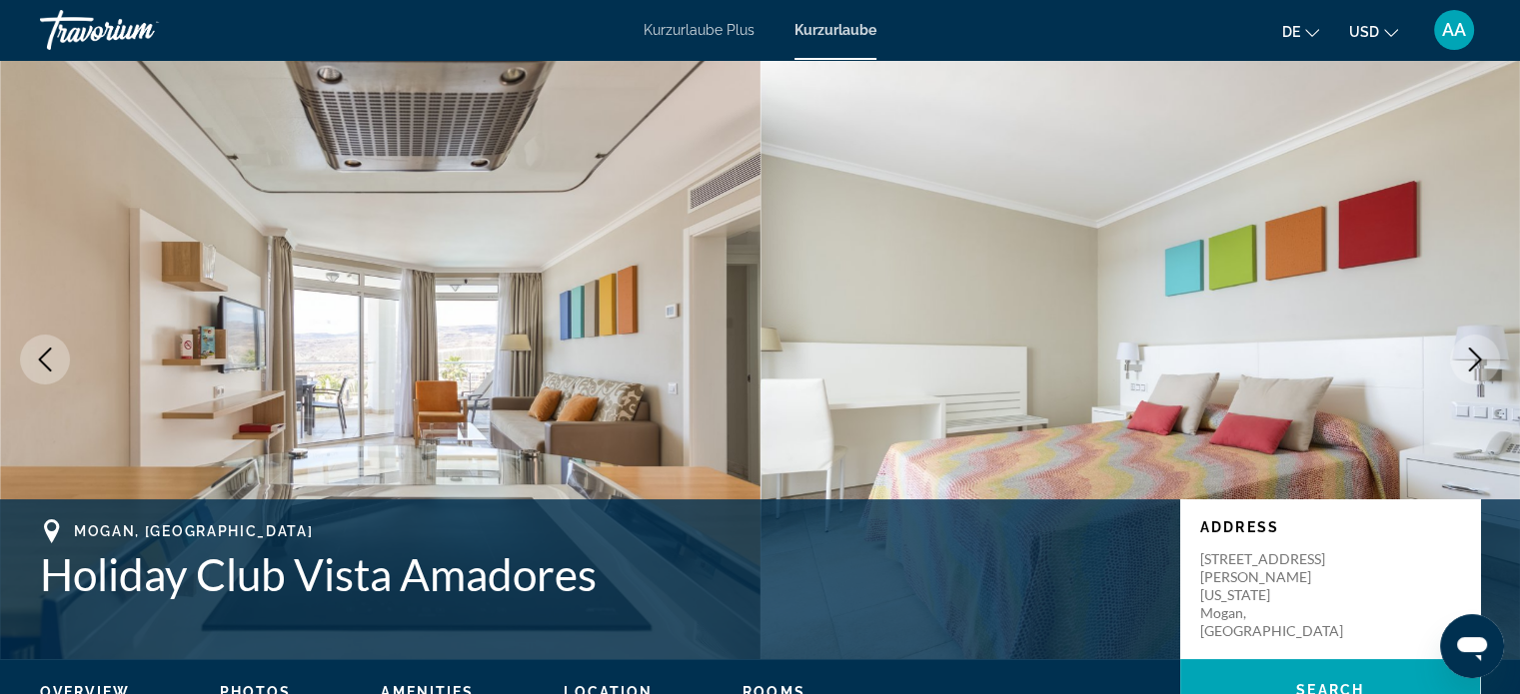
click at [1474, 360] on icon "Next image" at bounding box center [1475, 360] width 24 height 24
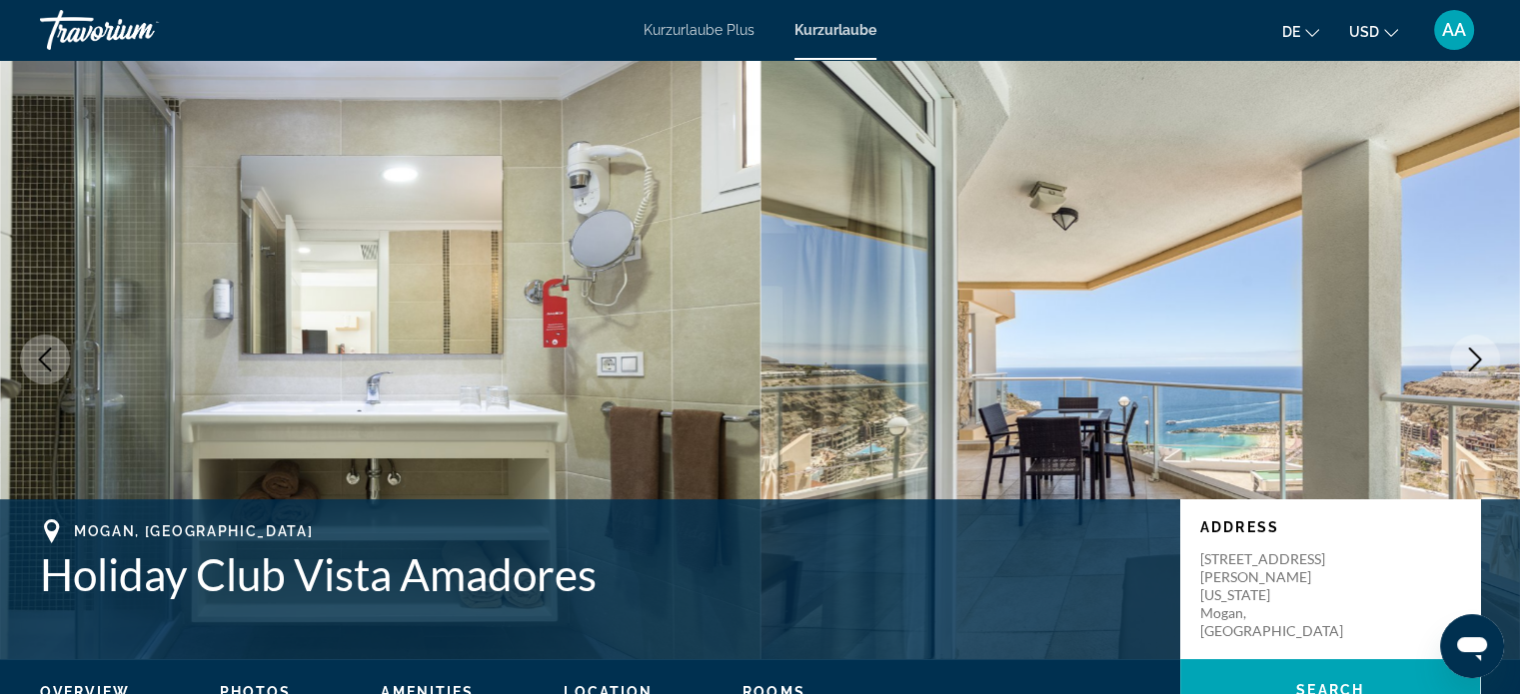
click at [1475, 360] on icon "Next image" at bounding box center [1475, 360] width 24 height 24
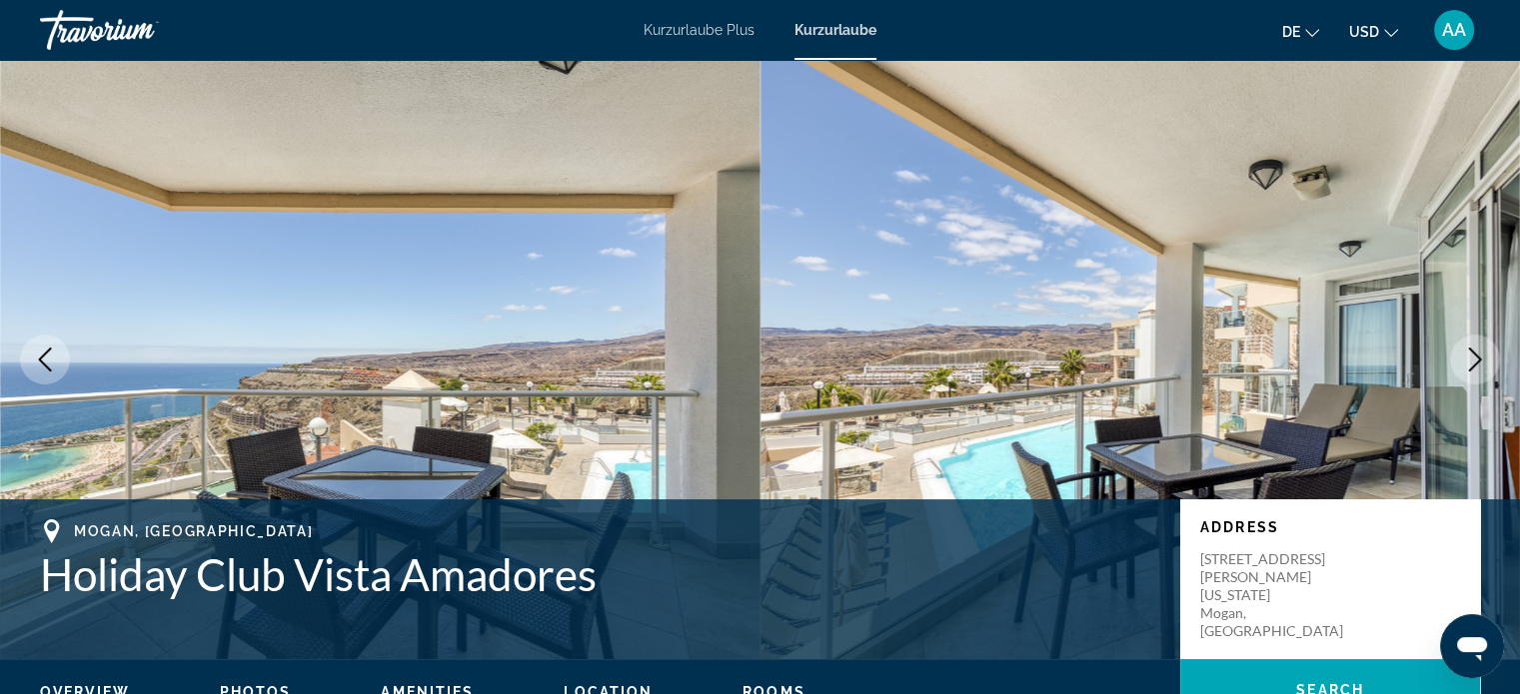
click at [60, 365] on button "Previous image" at bounding box center [45, 360] width 50 height 50
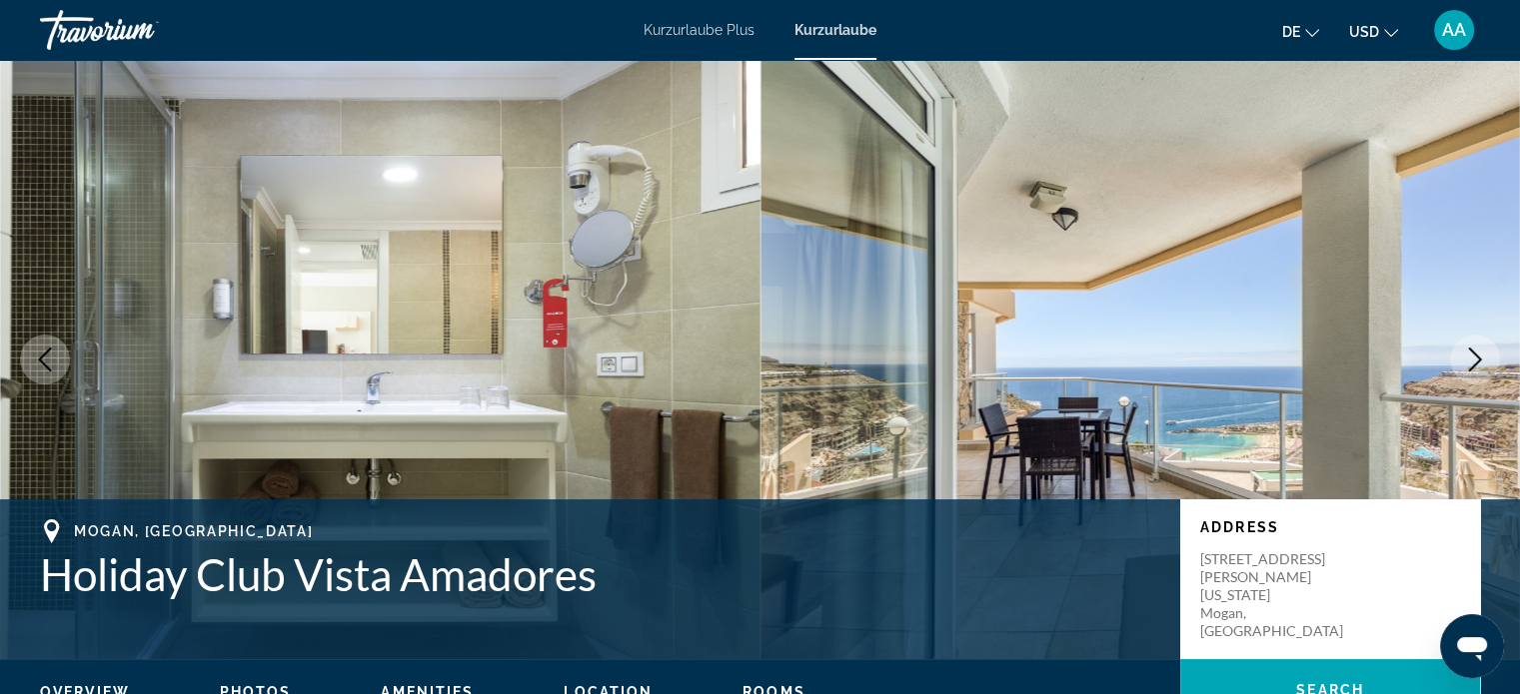
click at [1469, 357] on icon "Next image" at bounding box center [1475, 360] width 24 height 24
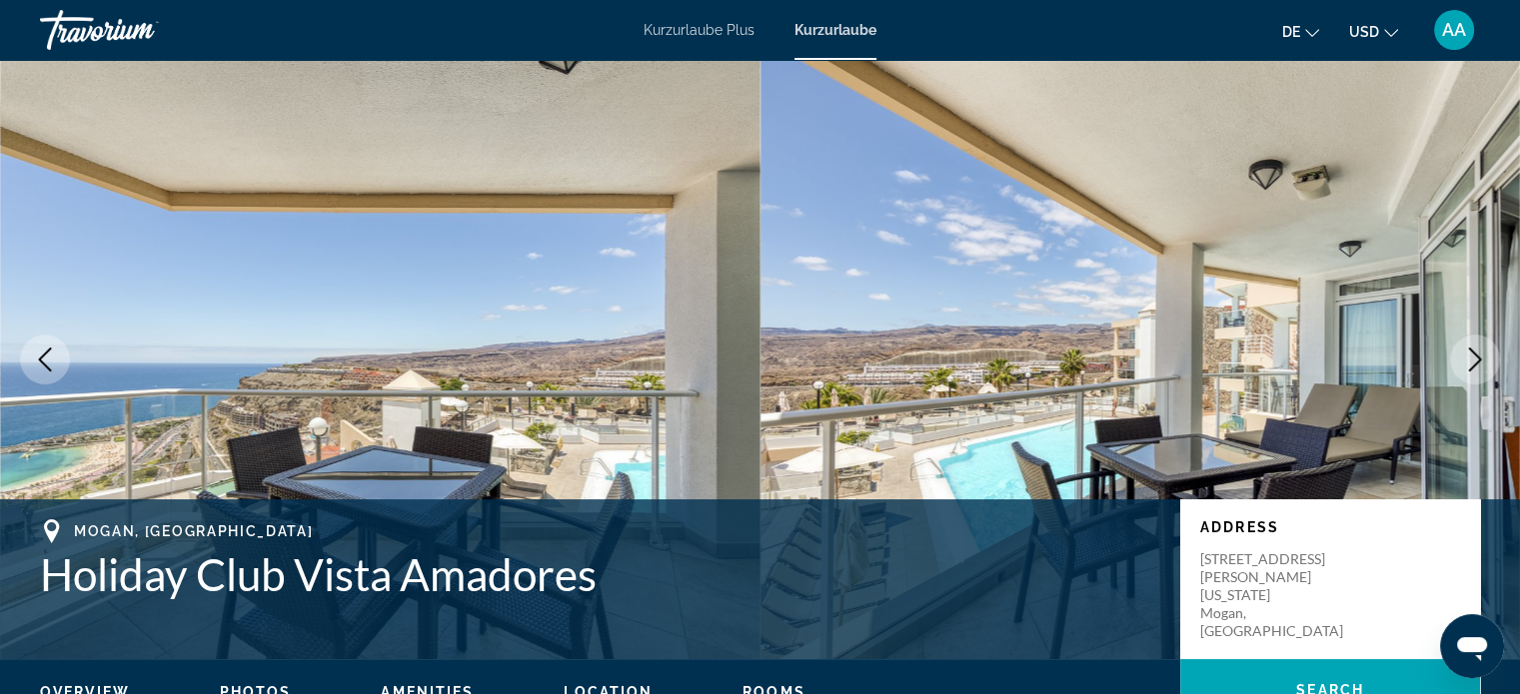
click at [1465, 362] on icon "Next image" at bounding box center [1475, 360] width 24 height 24
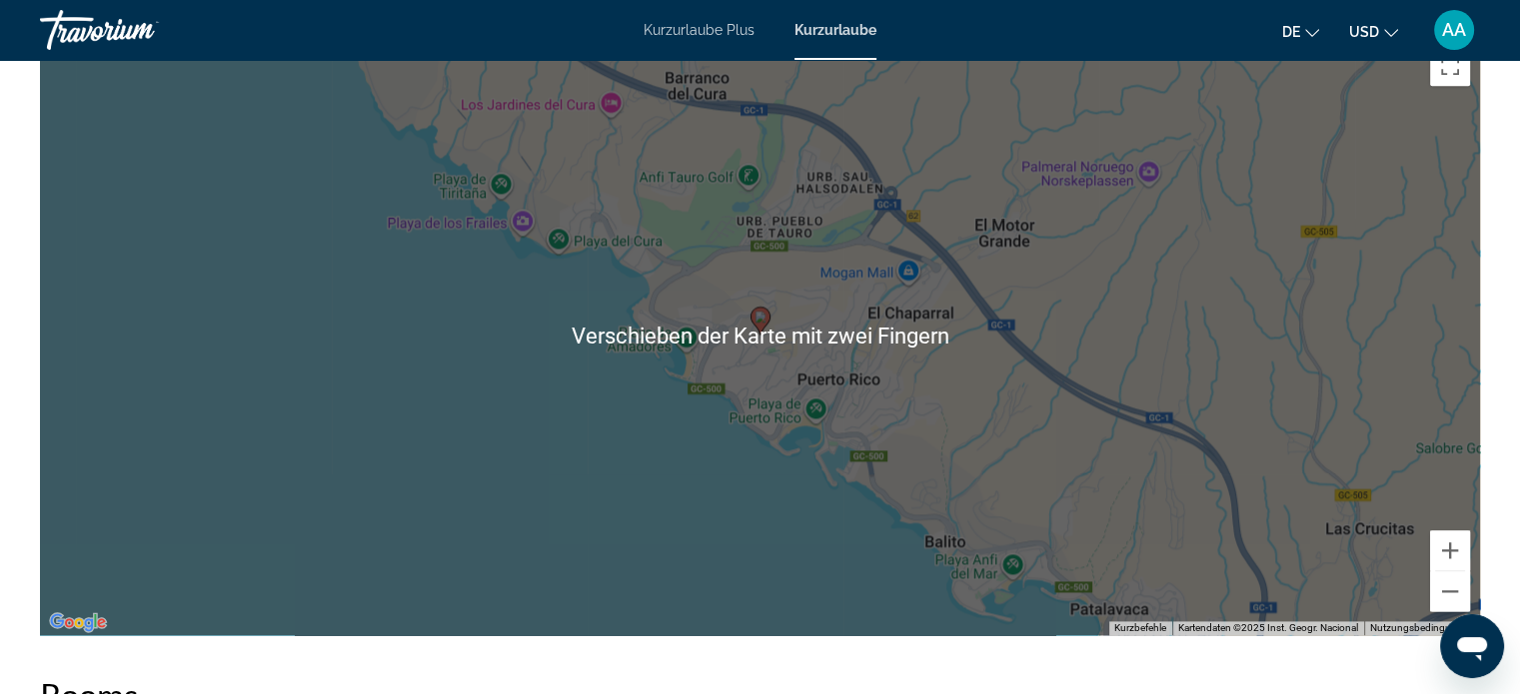
scroll to position [2607, 0]
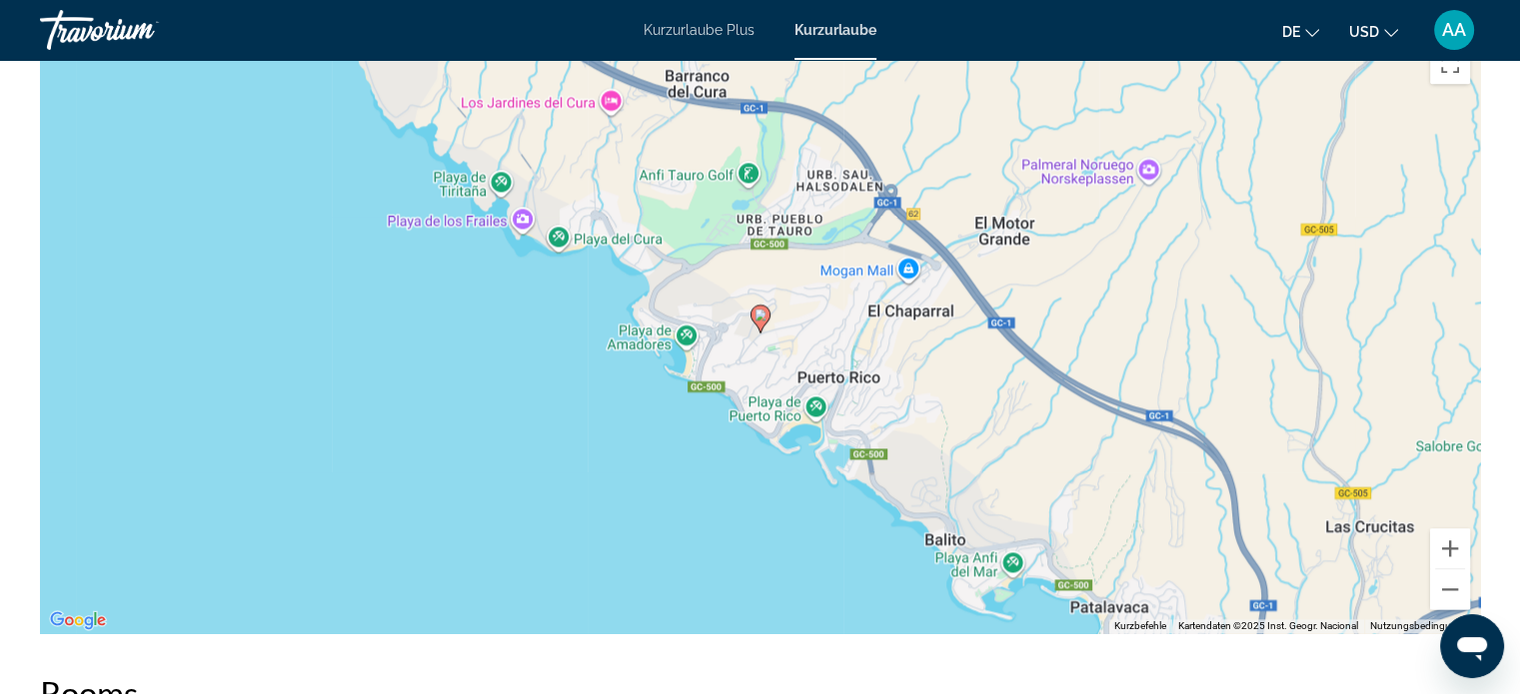
click at [1386, 574] on div "Um den Modus zum Ziehen mit der Tastatur zu aktivieren, drückst du Alt + Eingab…" at bounding box center [760, 333] width 1440 height 599
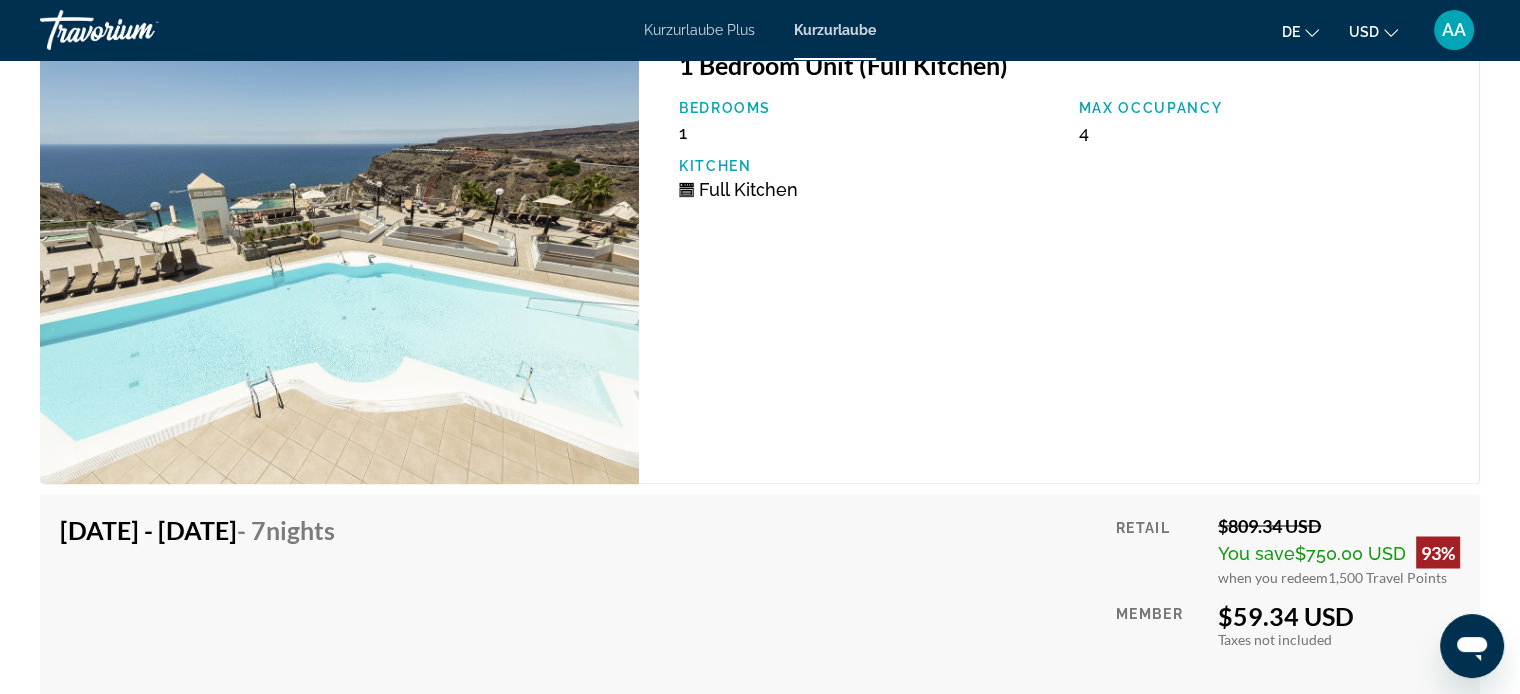
scroll to position [3309, 0]
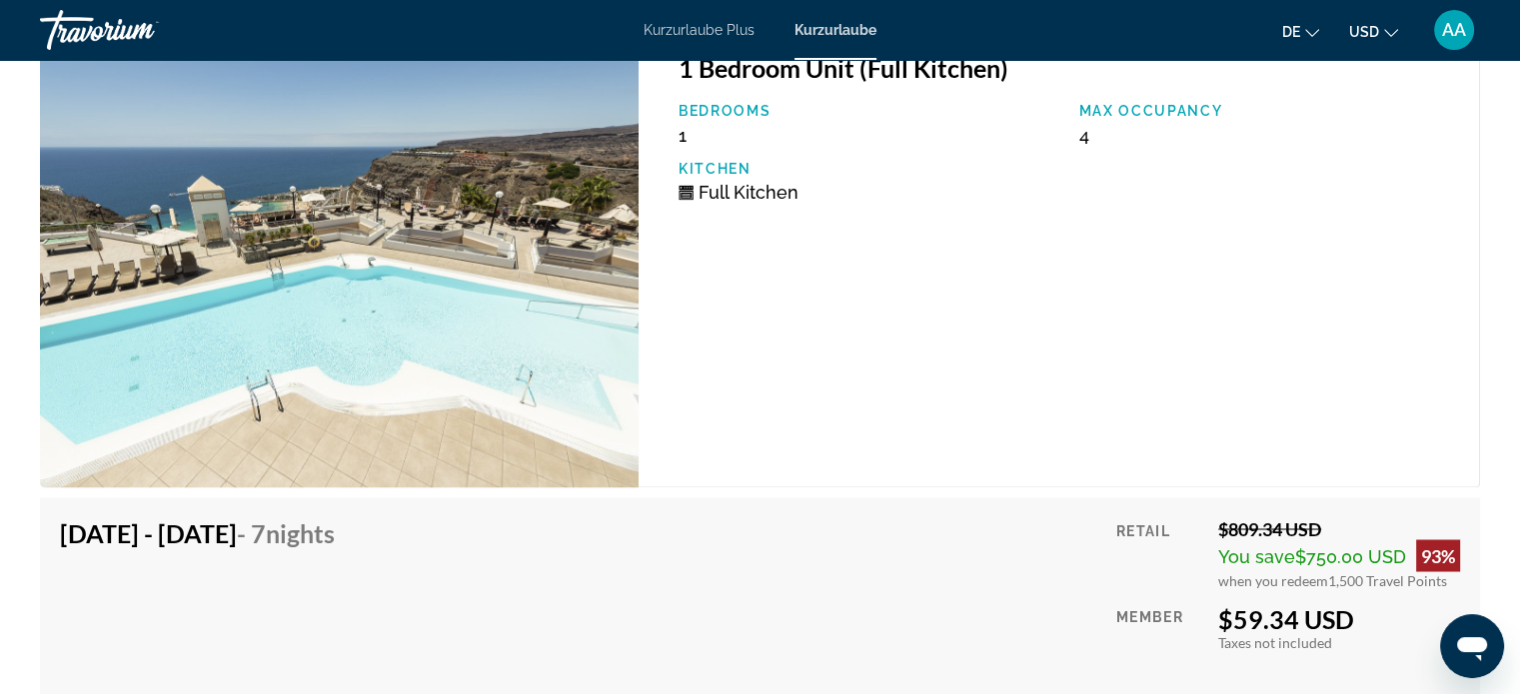
click at [1443, 473] on div "1 Bedroom Unit (Full Kitchen) Bedrooms 1 Max Occupancy 4 Kitchen Full Kitchen" at bounding box center [1058, 260] width 841 height 456
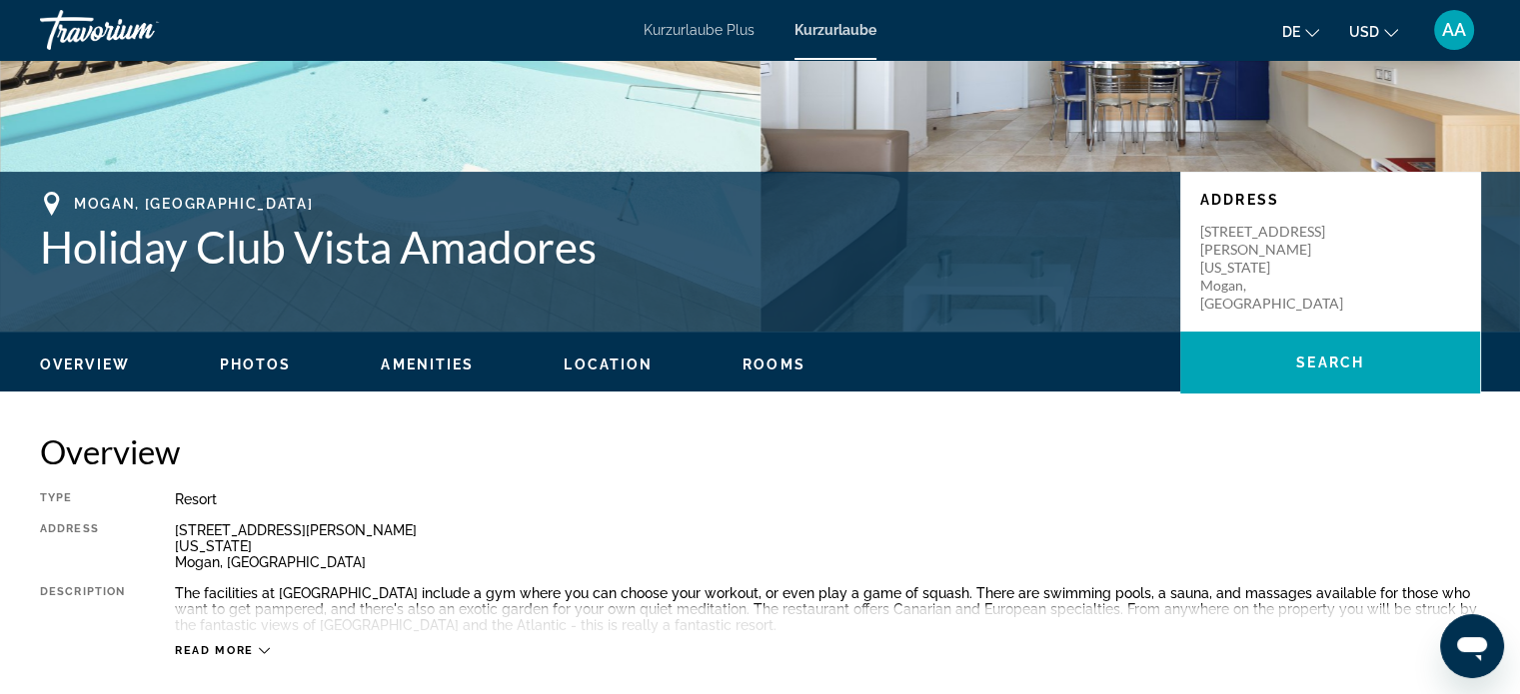
click at [1440, 432] on h2 "Overview" at bounding box center [760, 452] width 1440 height 40
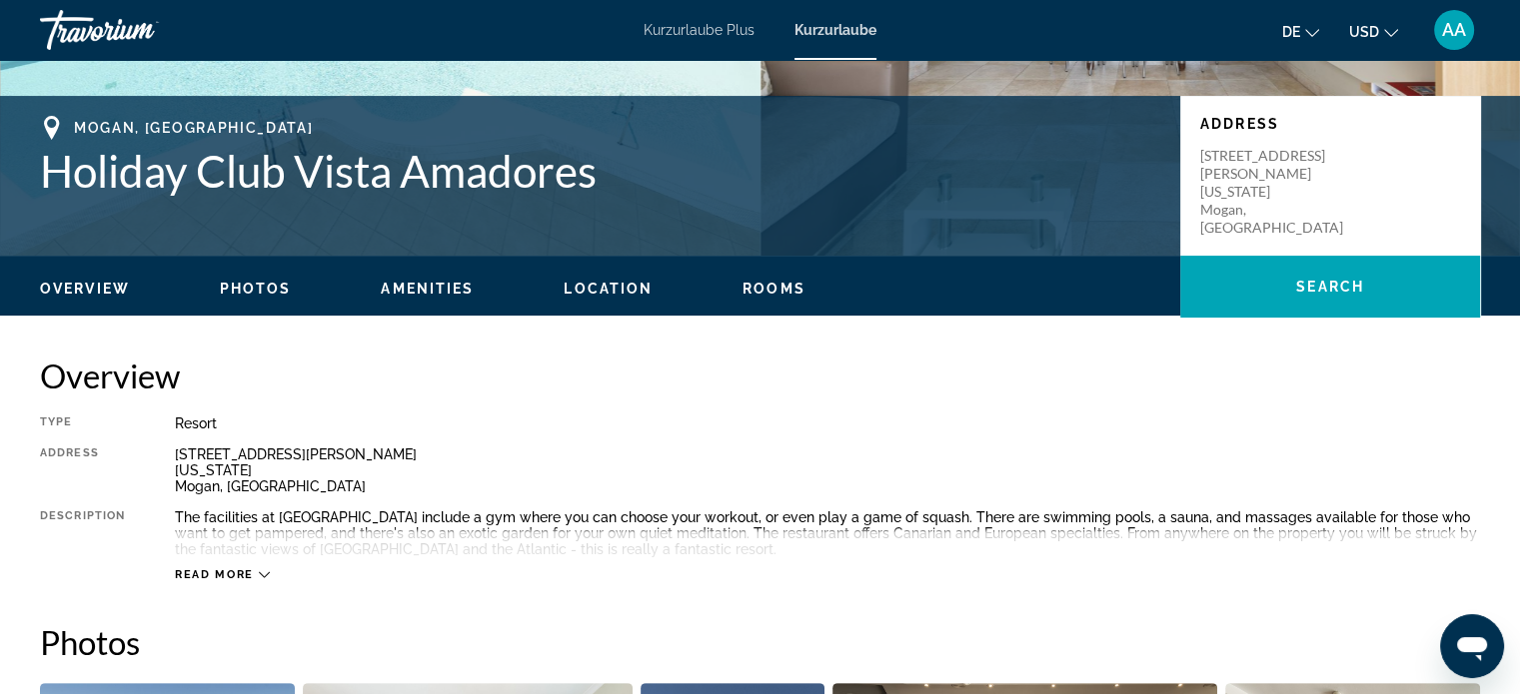
scroll to position [384, 0]
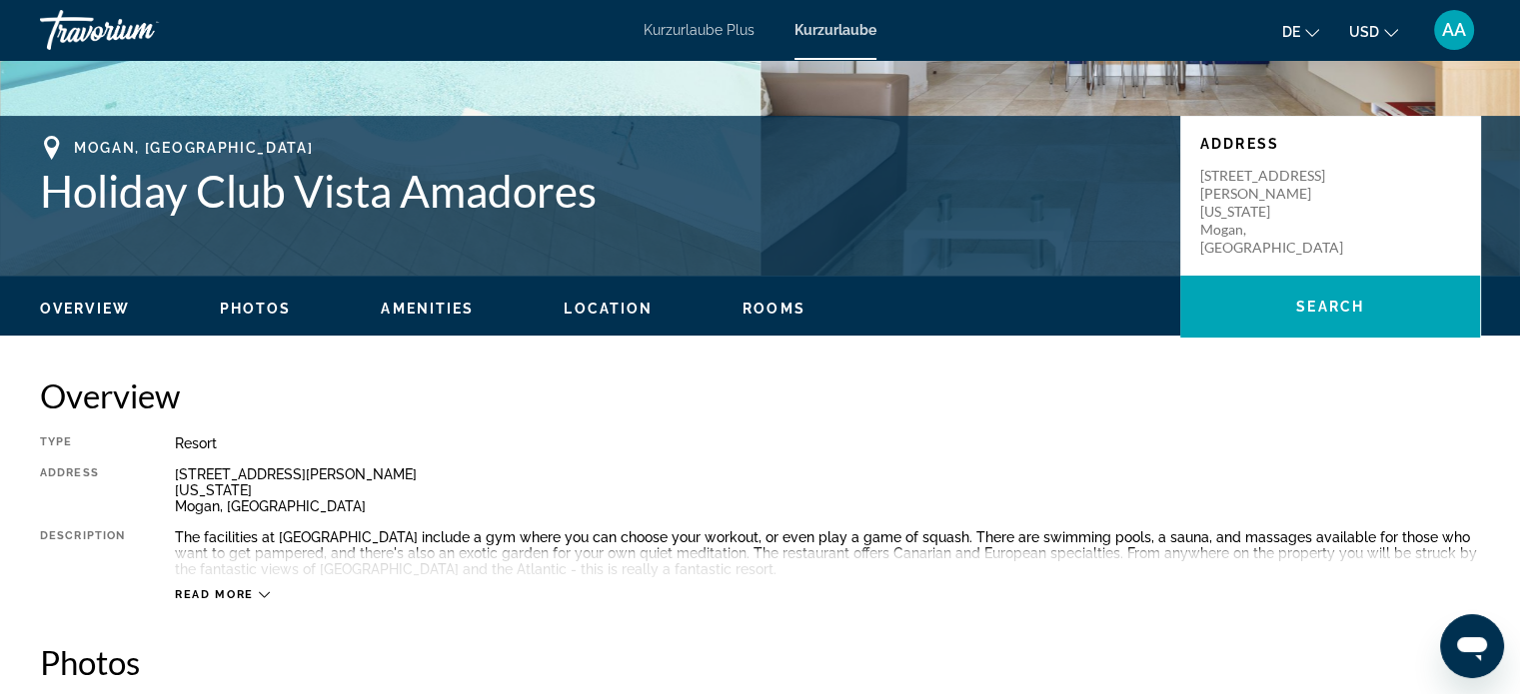
click at [1427, 459] on div "Type Resort All-Inclusive No All-Inclusive Address [STREET_ADDRESS][PERSON_NAME…" at bounding box center [760, 519] width 1440 height 167
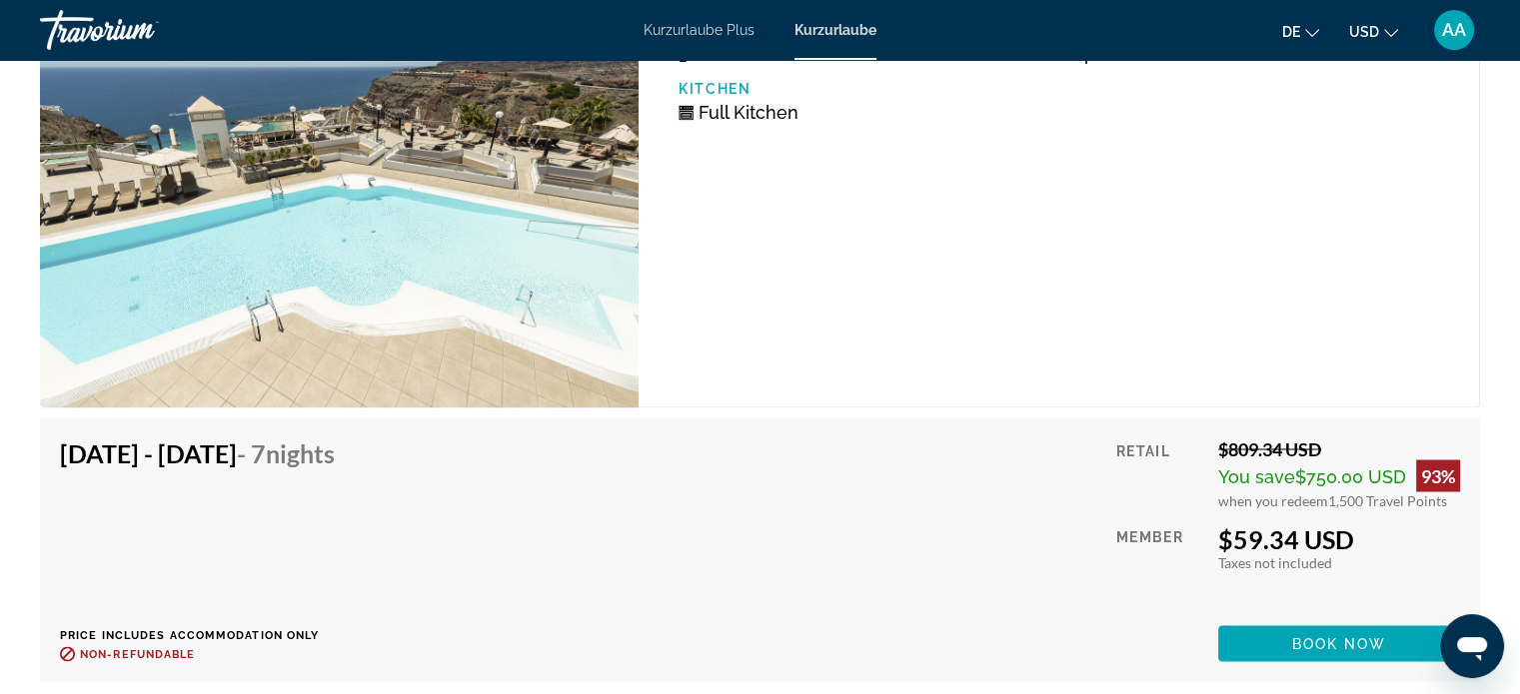
scroll to position [3390, 0]
click at [1351, 635] on span "Book now" at bounding box center [1339, 642] width 95 height 16
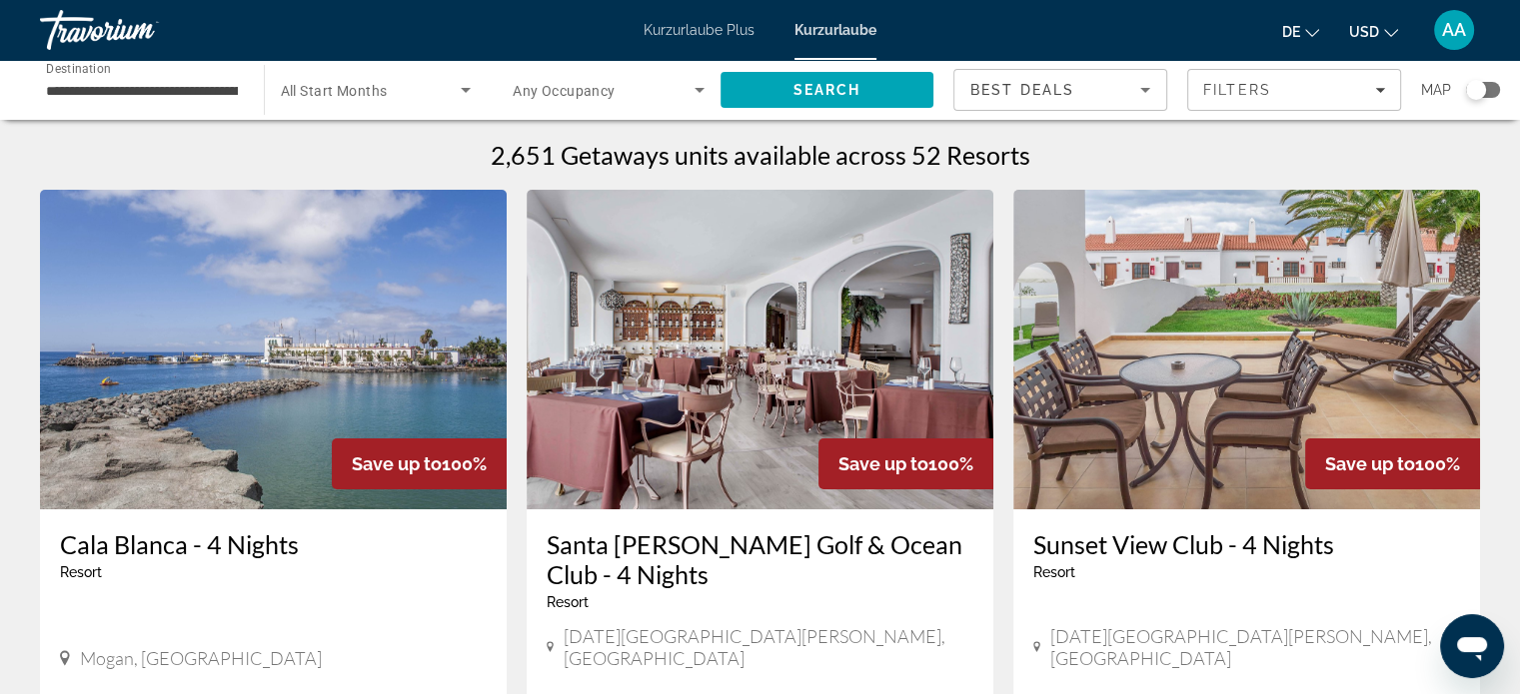
click at [1384, 31] on icon "Währung ändern" at bounding box center [1391, 33] width 14 height 14
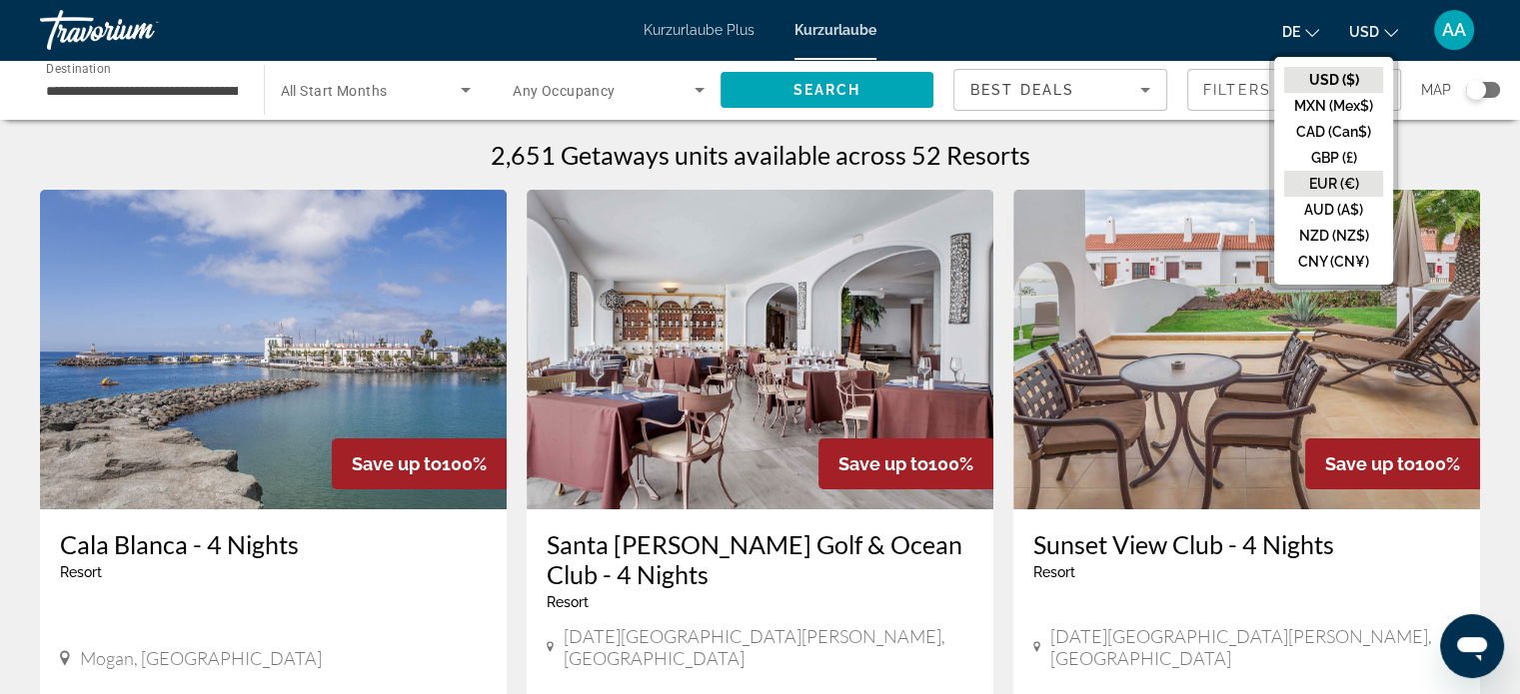
click at [1347, 180] on button "EUR (€)" at bounding box center [1333, 184] width 99 height 26
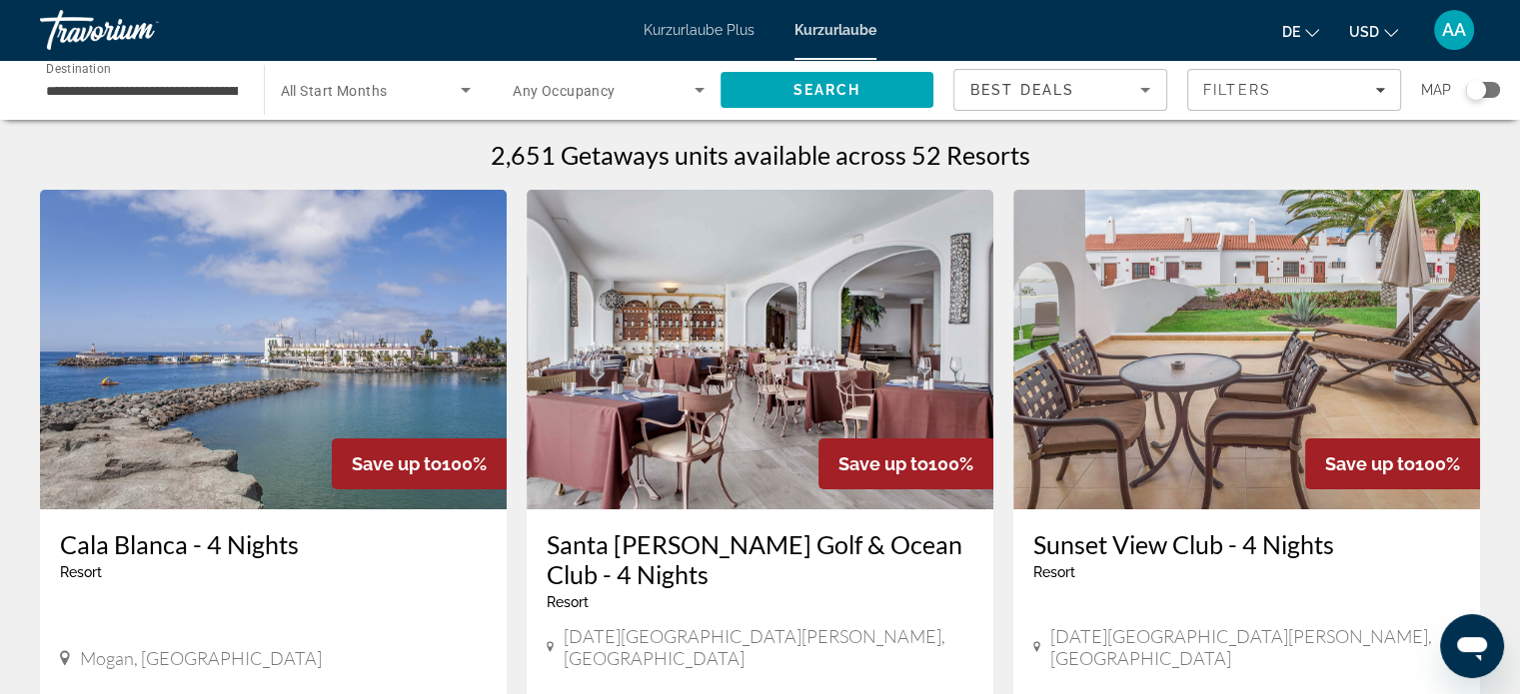
click at [1374, 24] on font "USD" at bounding box center [1364, 32] width 30 height 16
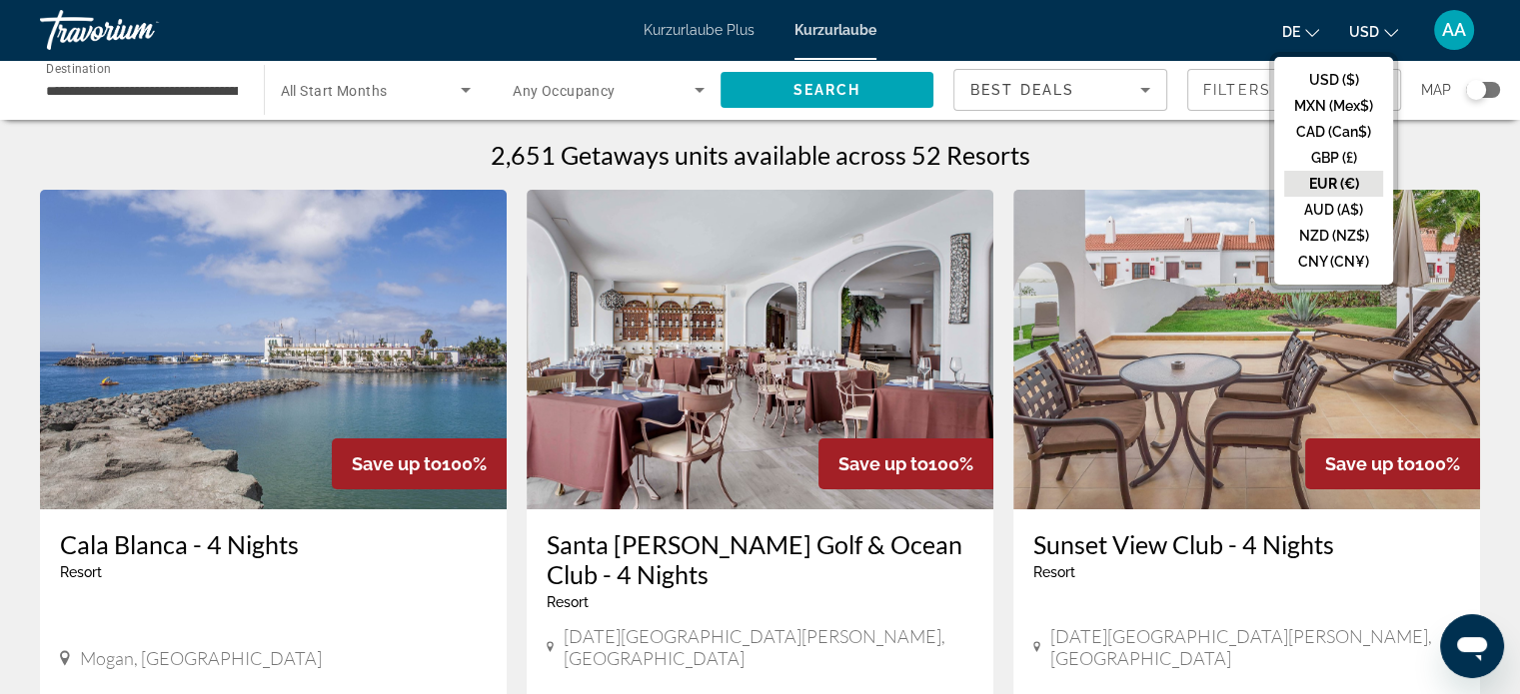
click at [1342, 181] on button "EUR (€)" at bounding box center [1333, 184] width 99 height 26
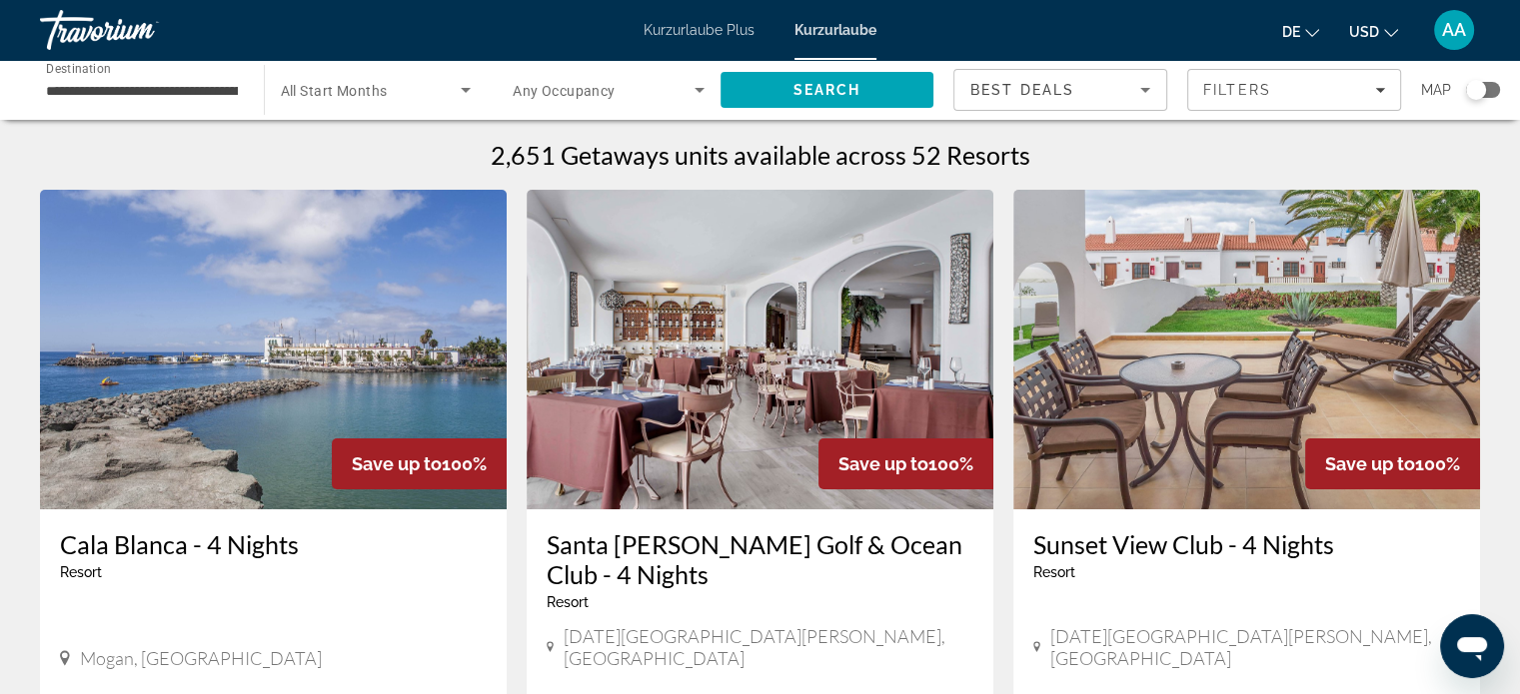
click at [1123, 87] on div "Best Deals" at bounding box center [1055, 90] width 170 height 24
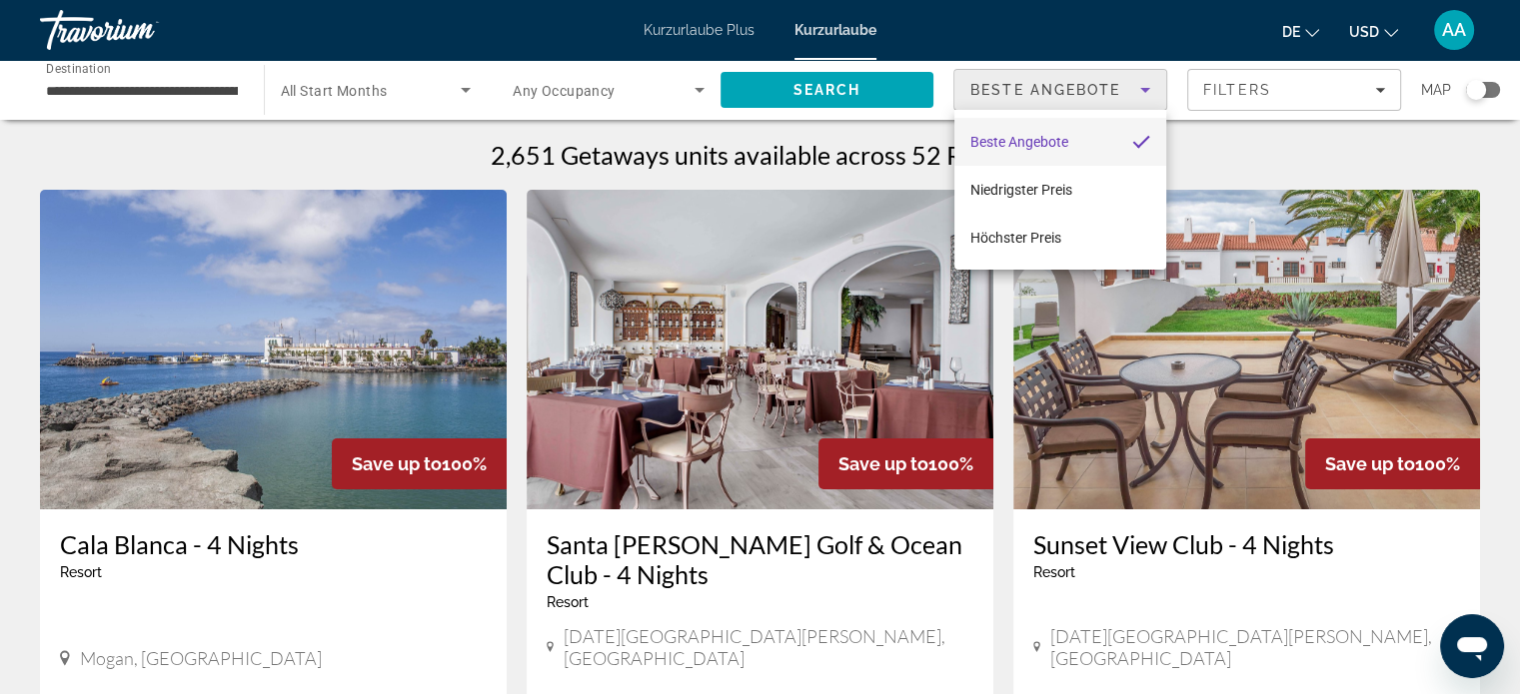
click at [1123, 75] on div at bounding box center [760, 347] width 1520 height 694
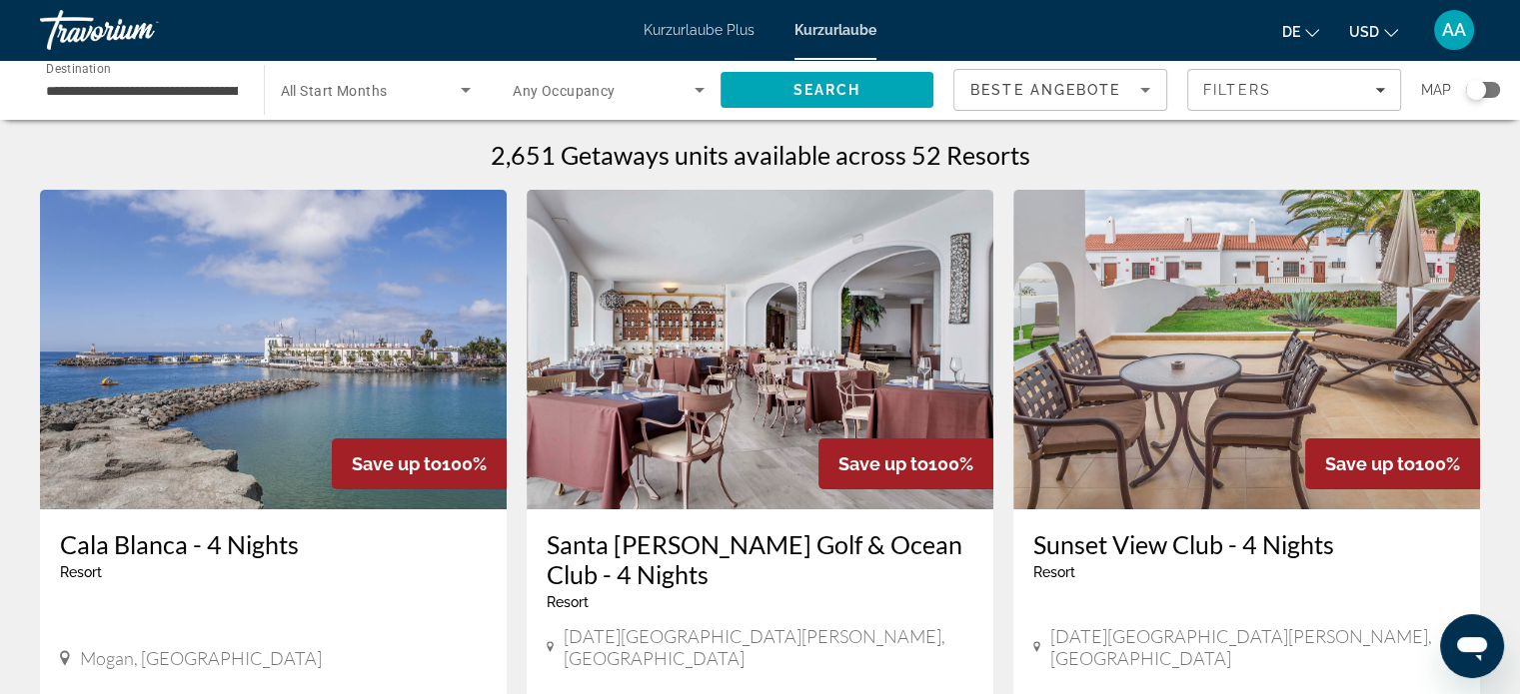
click at [366, 91] on span "All Start Months" at bounding box center [334, 91] width 107 height 16
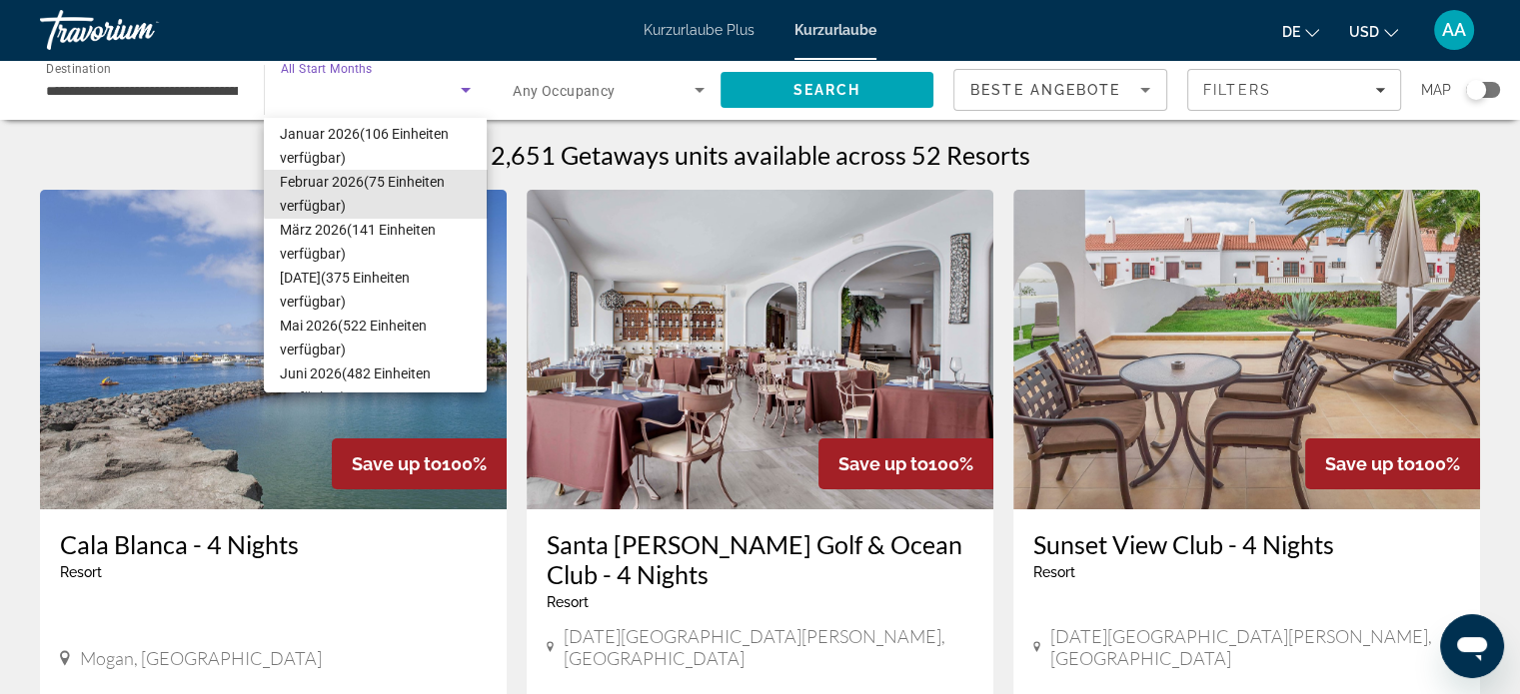
scroll to position [203, 0]
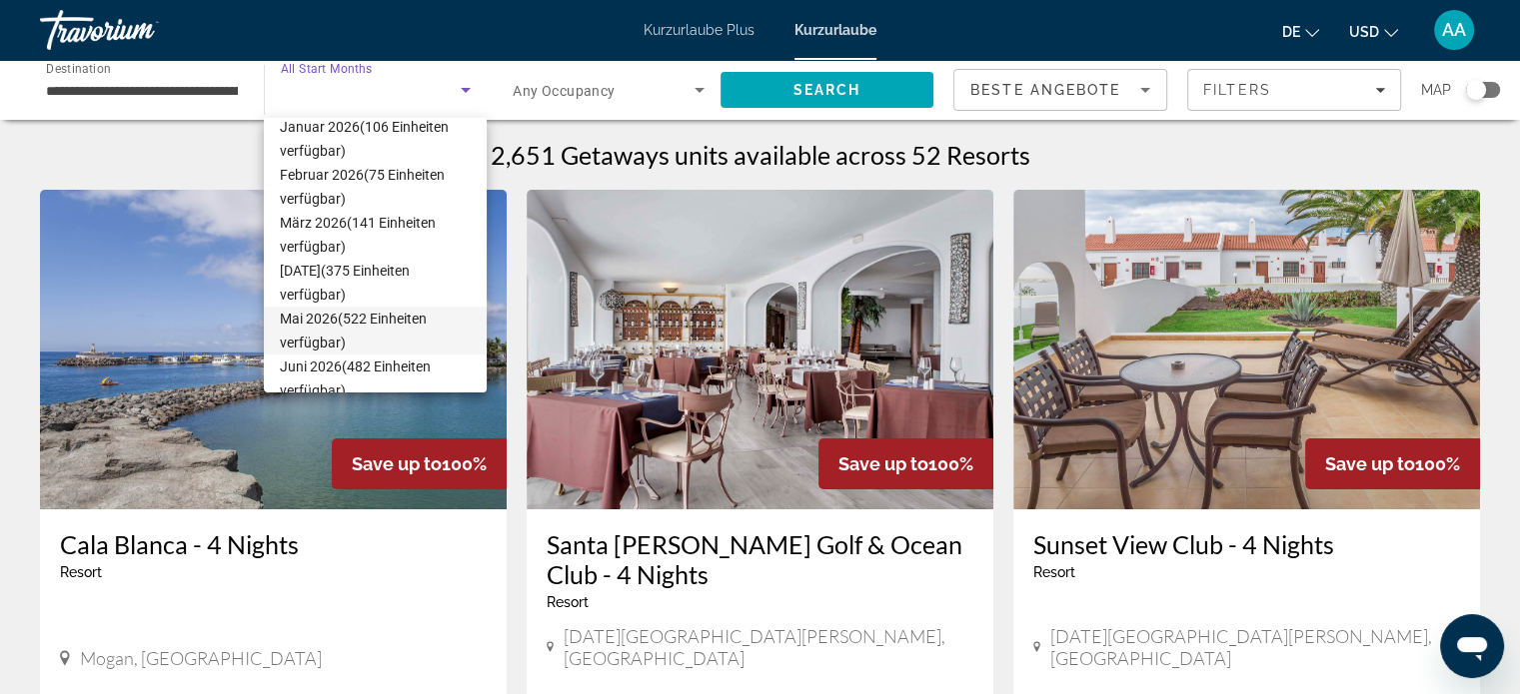
click at [353, 322] on font "(522 Einheiten verfügbar)" at bounding box center [353, 331] width 147 height 40
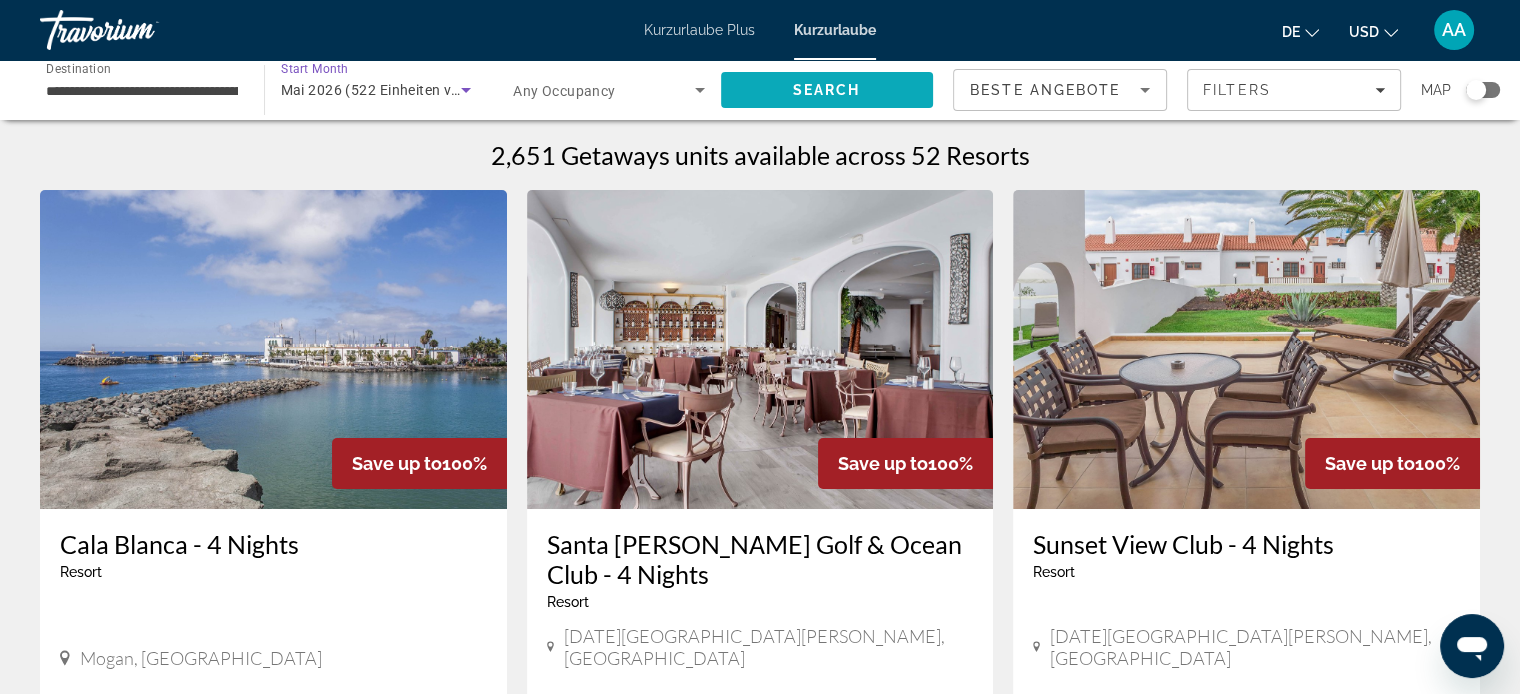
click at [824, 92] on span "Search" at bounding box center [826, 90] width 68 height 16
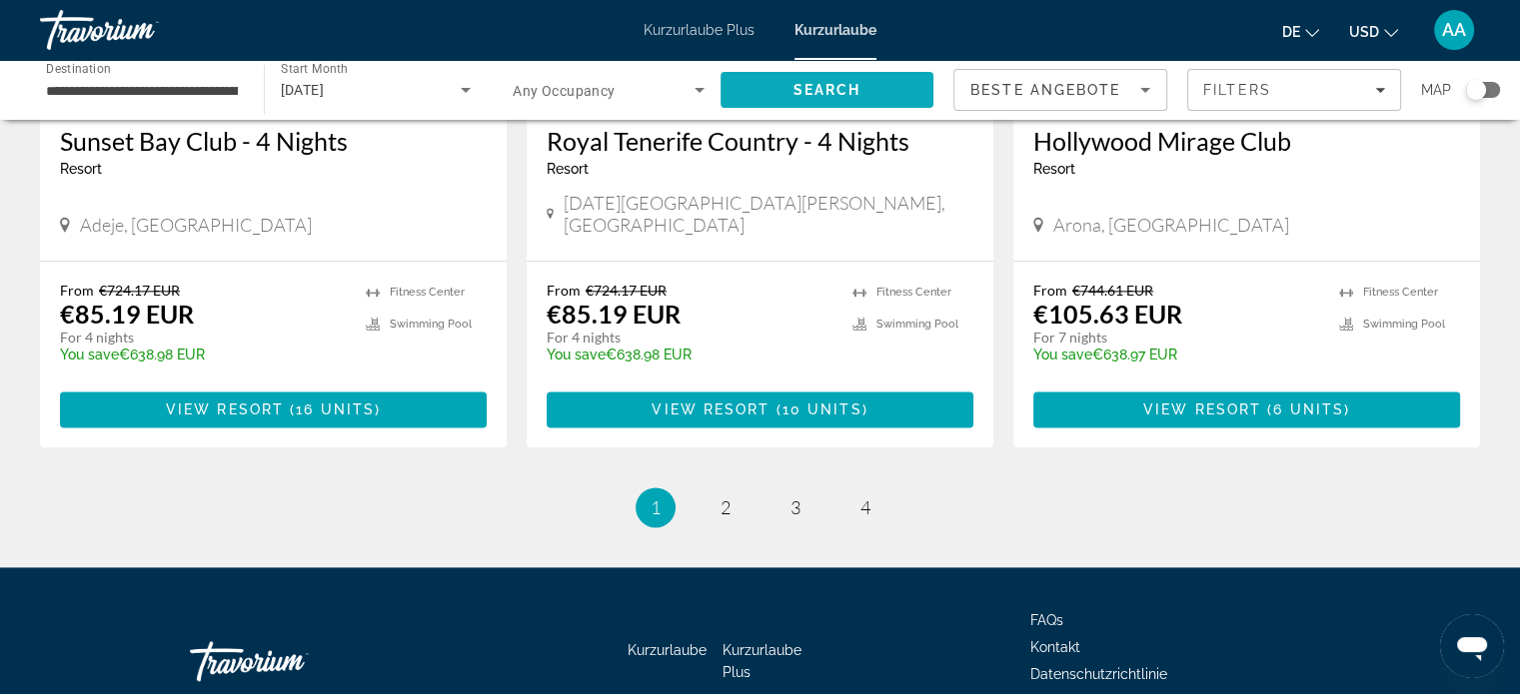
scroll to position [2566, 0]
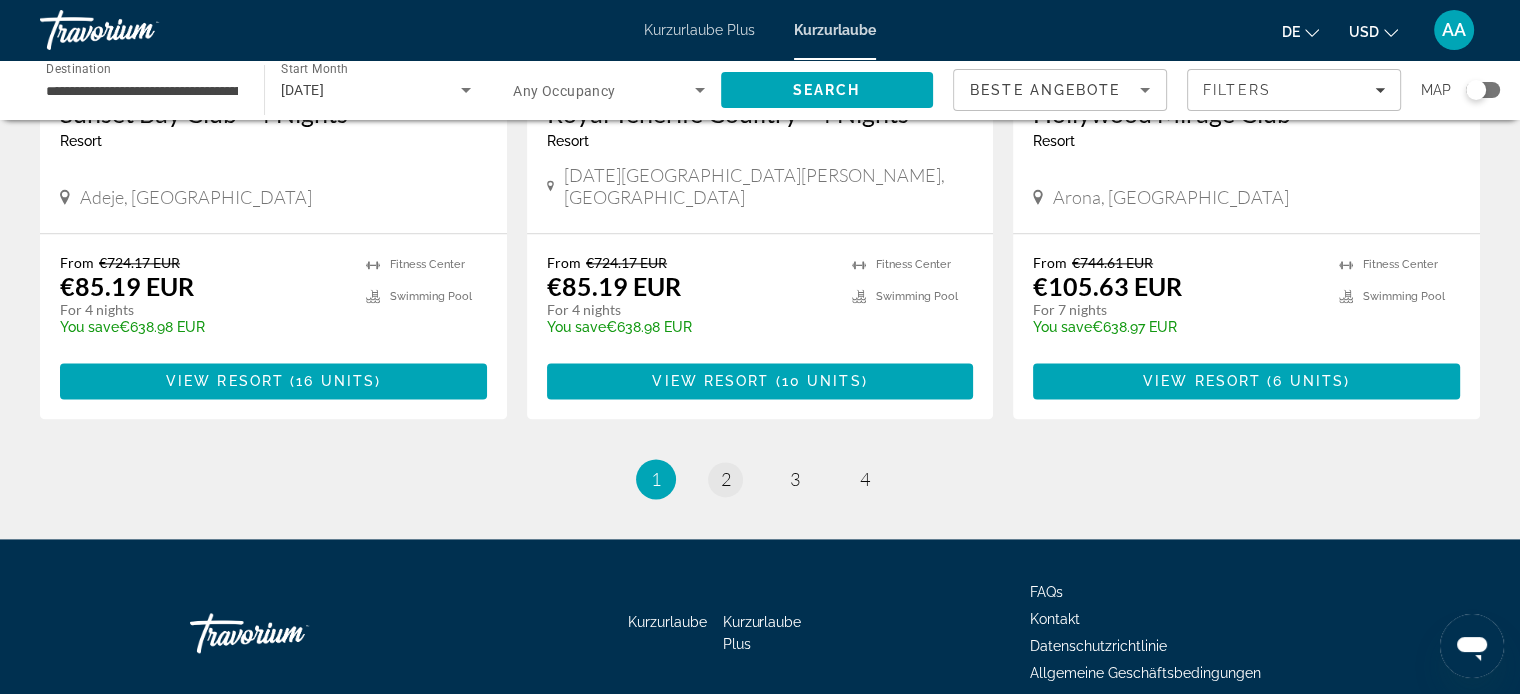
click at [721, 463] on link "page 2" at bounding box center [724, 480] width 35 height 35
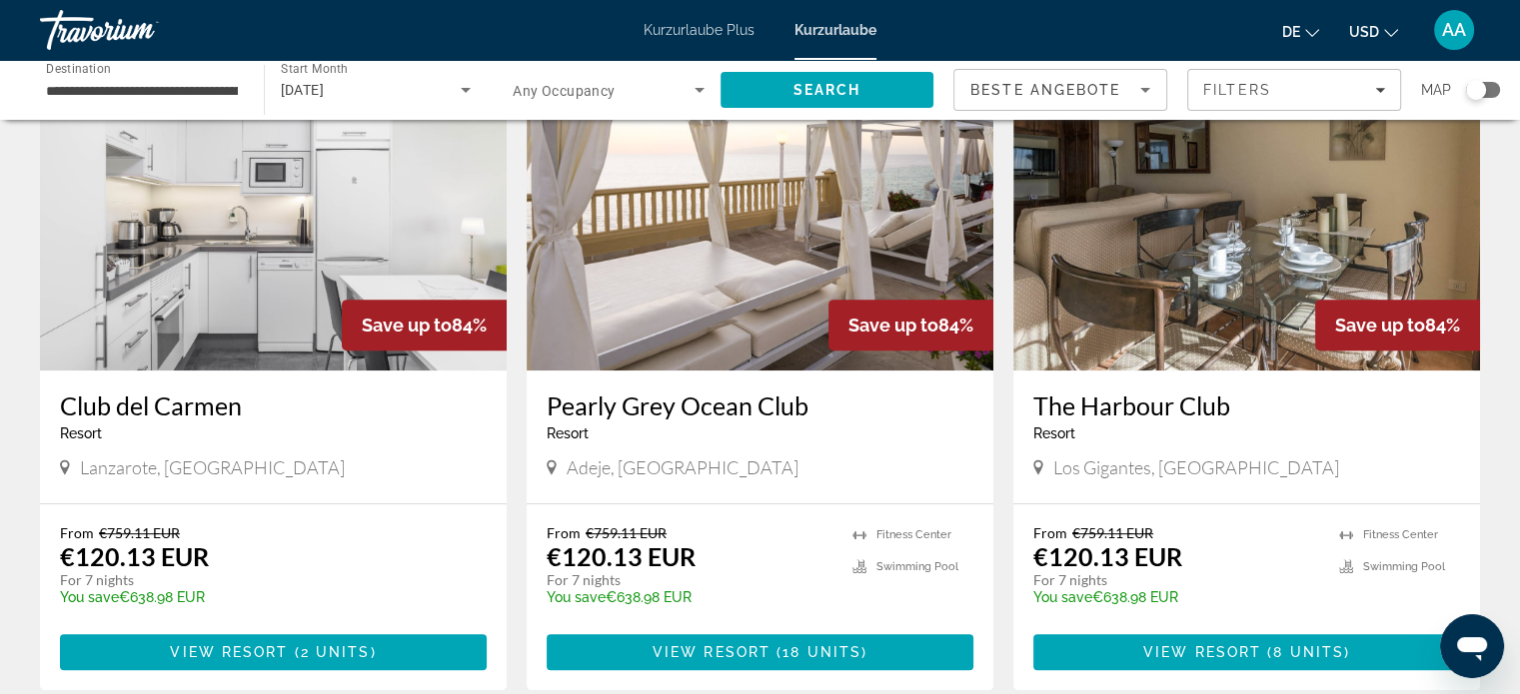
scroll to position [841, 0]
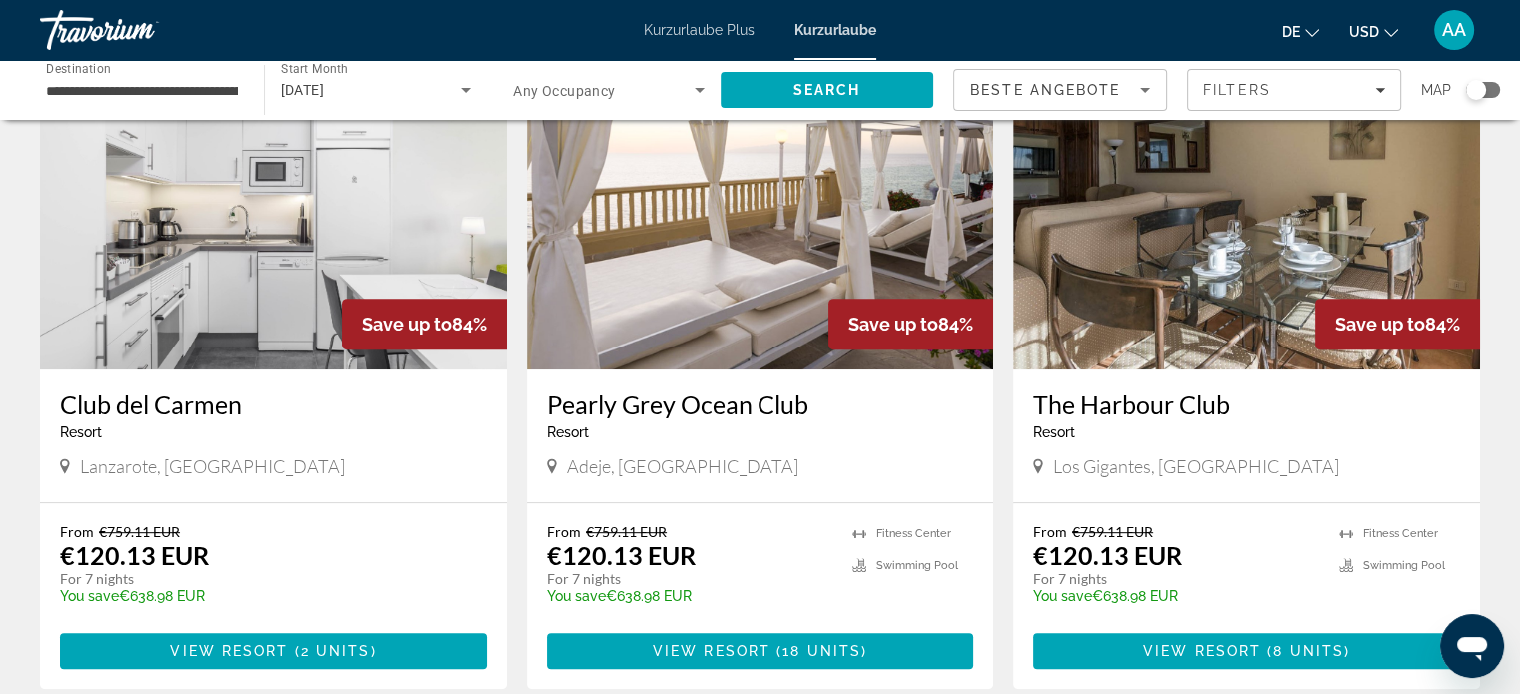
click at [871, 244] on img "Hauptinhalt" at bounding box center [759, 210] width 467 height 320
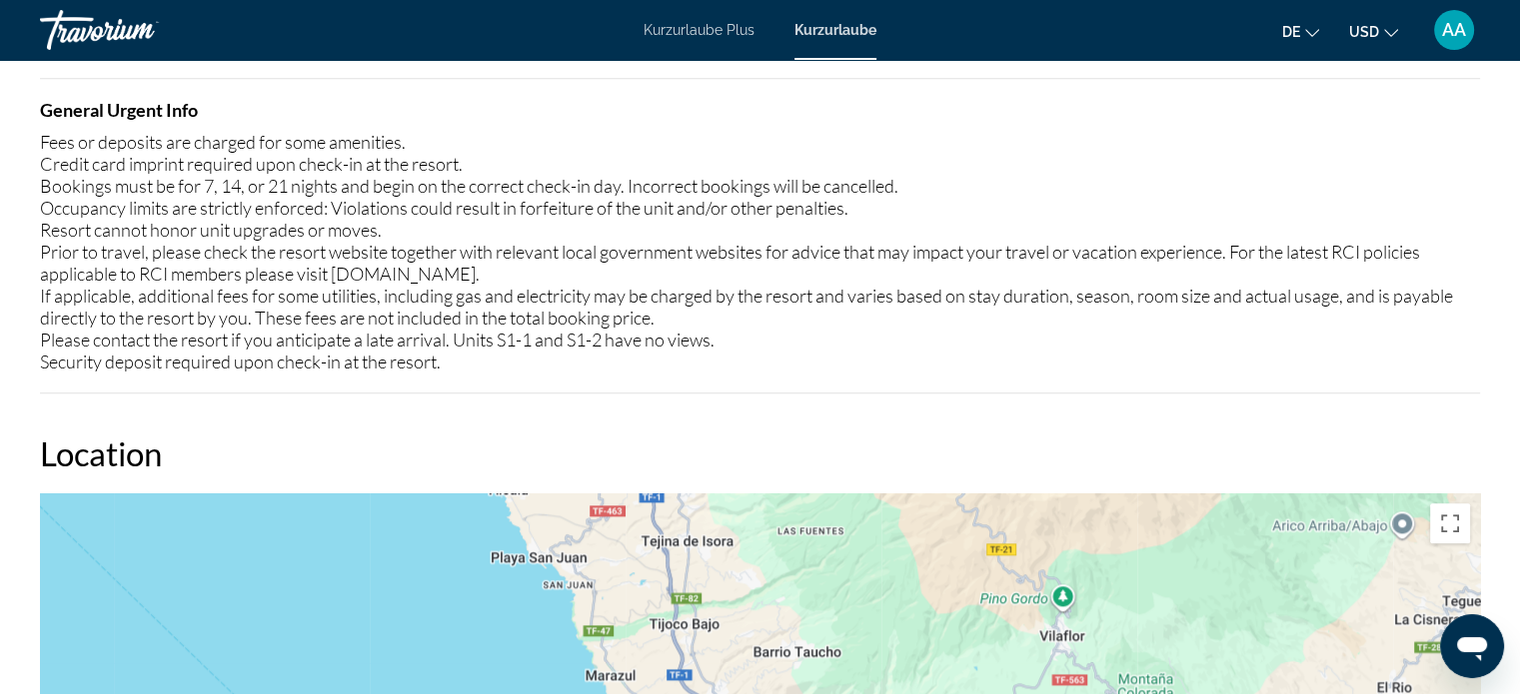
scroll to position [2215, 0]
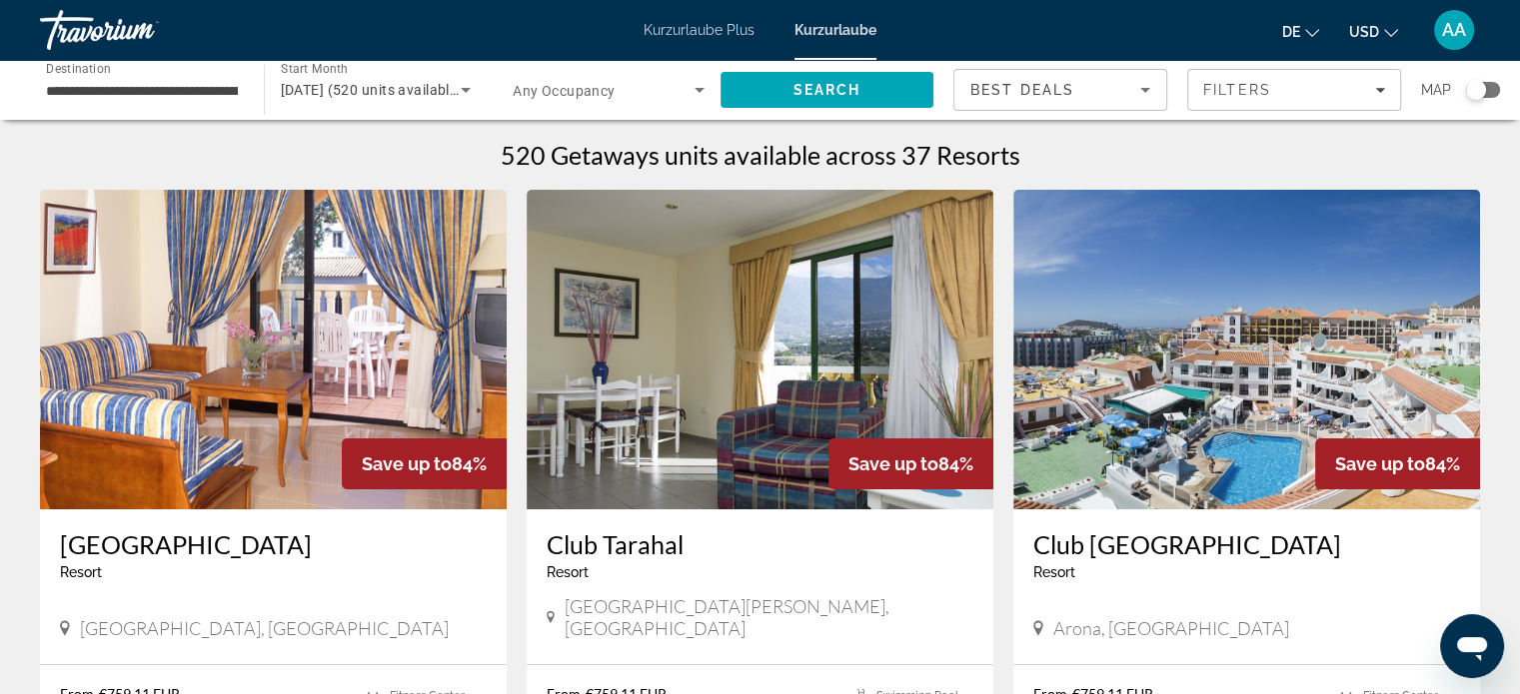
click at [1391, 631] on div "Club [GEOGRAPHIC_DATA] - This is an adults only resort [GEOGRAPHIC_DATA], [GEOG…" at bounding box center [1246, 587] width 467 height 155
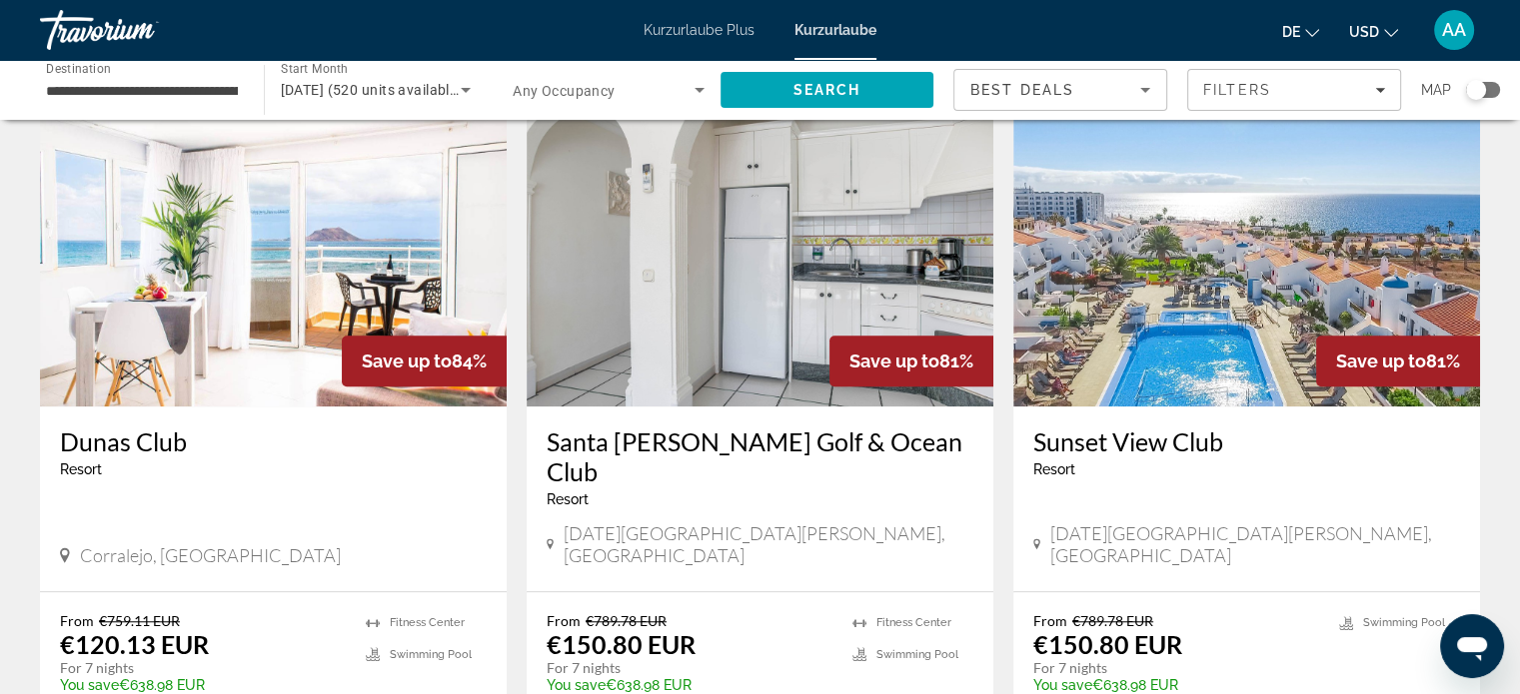
scroll to position [1487, 0]
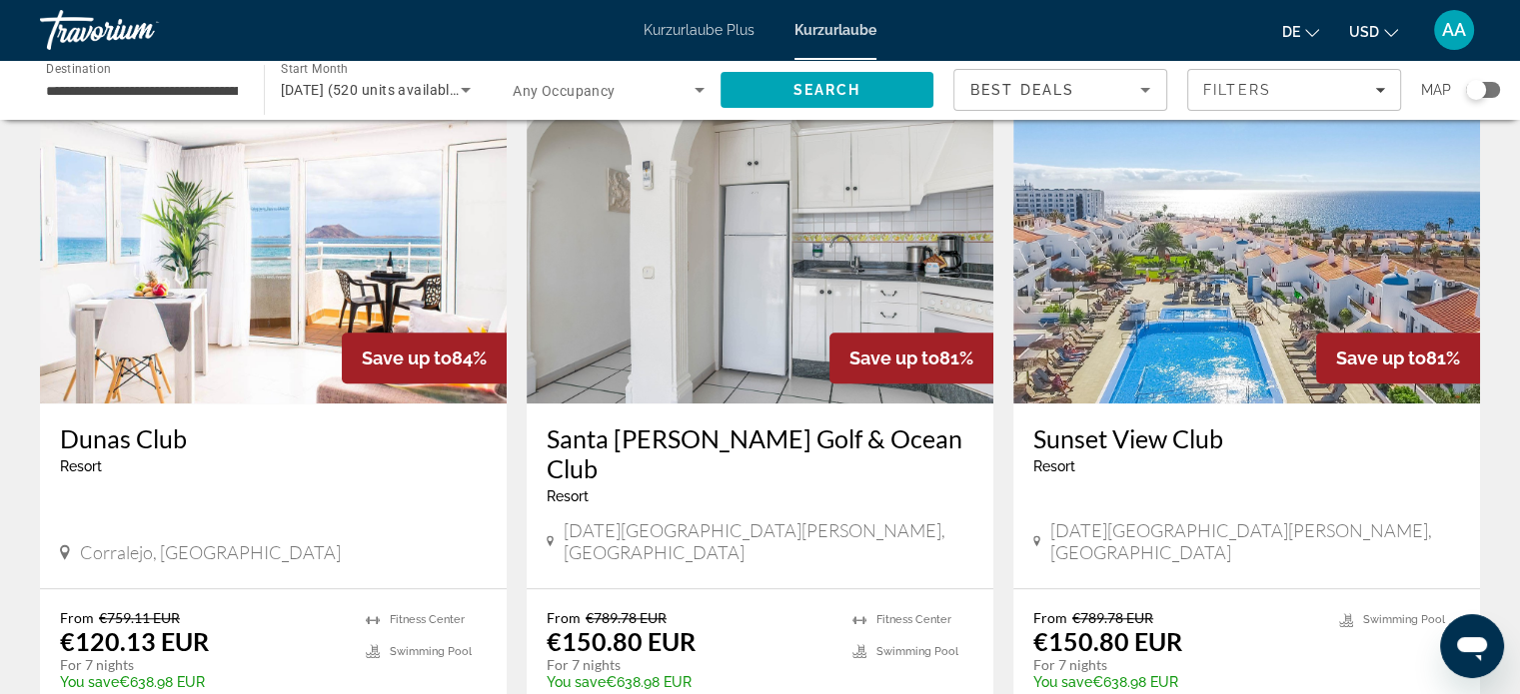
click at [448, 226] on img "Hauptinhalt" at bounding box center [273, 244] width 467 height 320
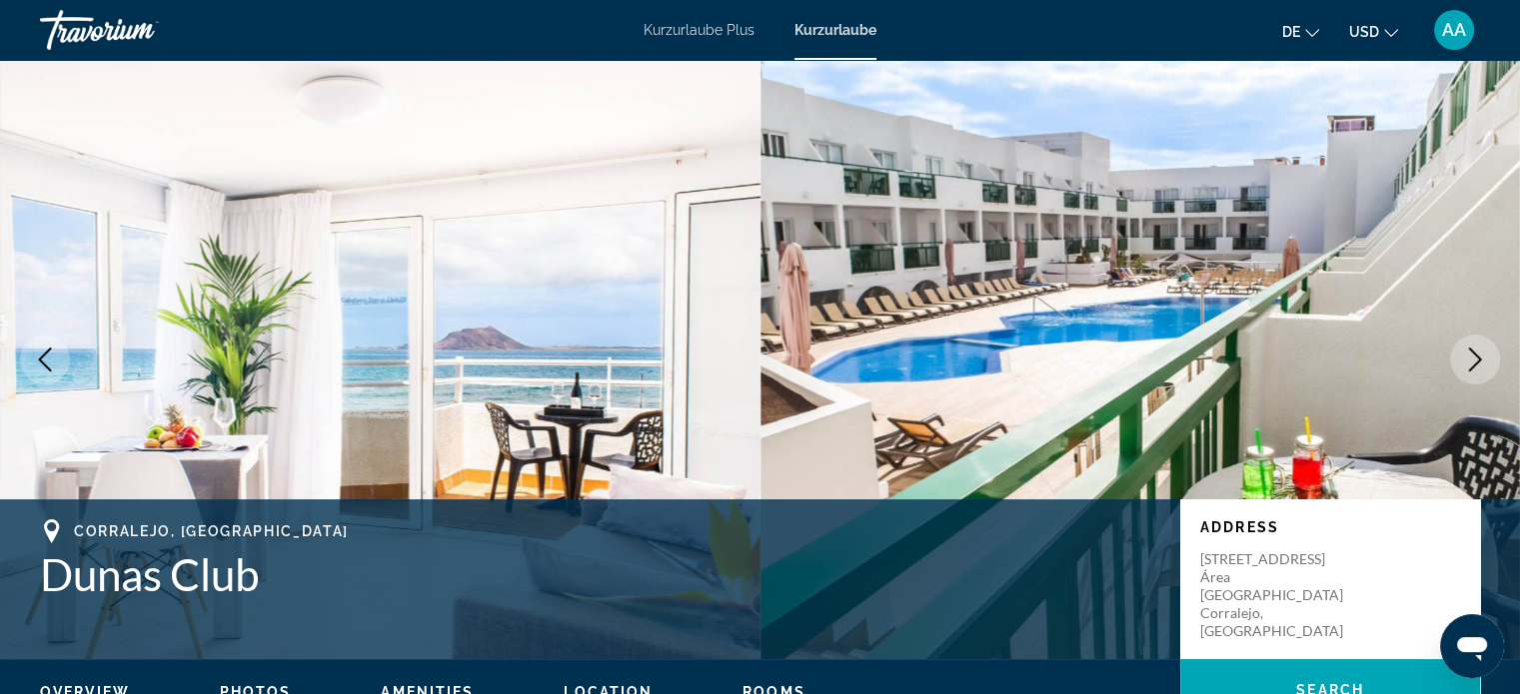
click at [1471, 364] on icon "Next image" at bounding box center [1475, 360] width 24 height 24
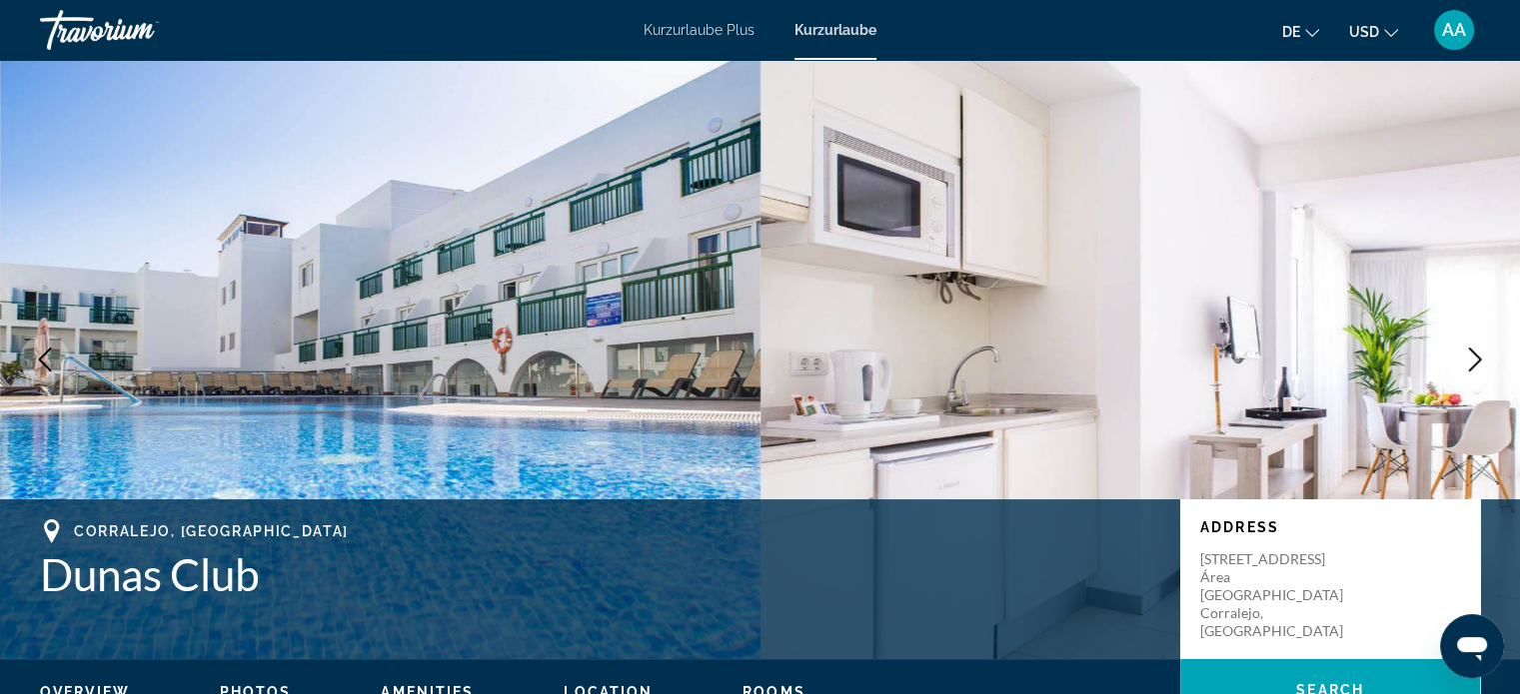
click at [1463, 362] on icon "Next image" at bounding box center [1475, 360] width 24 height 24
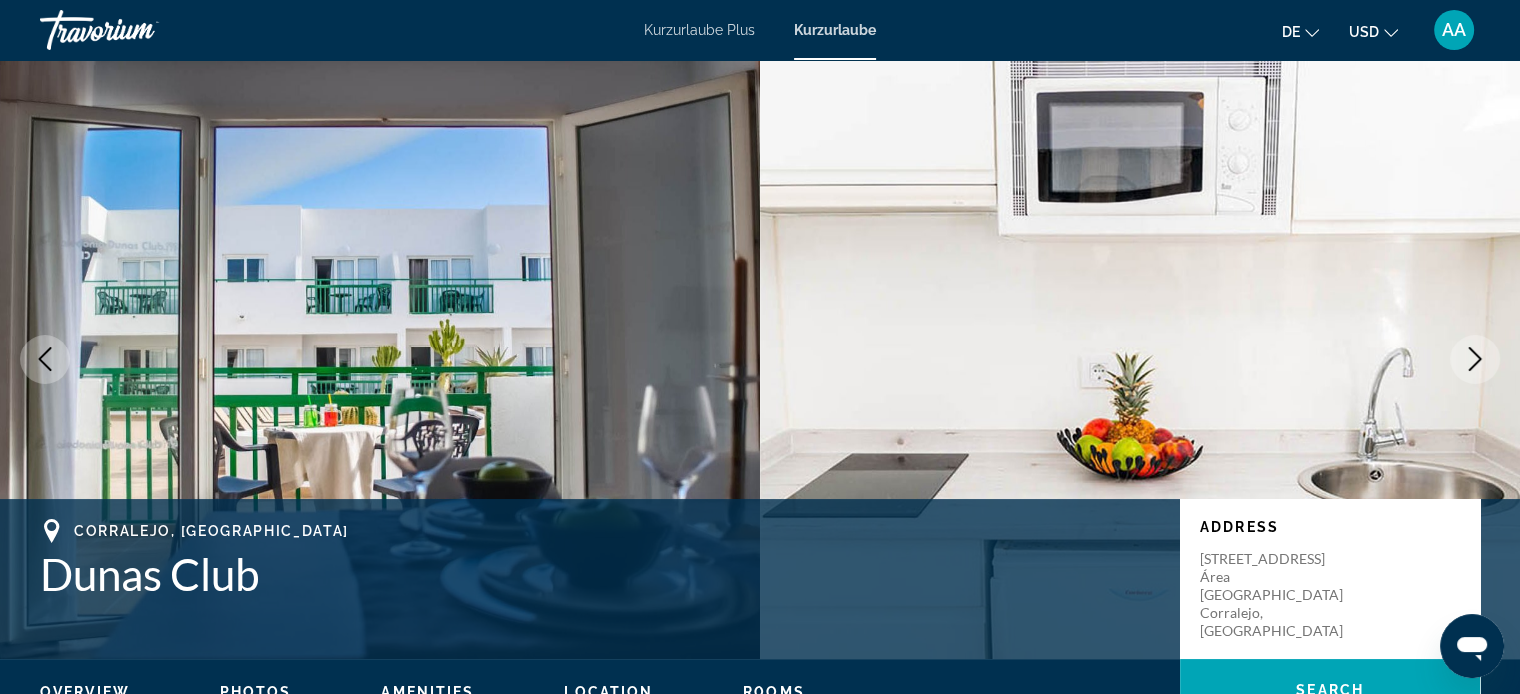
click at [1475, 360] on icon "Next image" at bounding box center [1475, 360] width 24 height 24
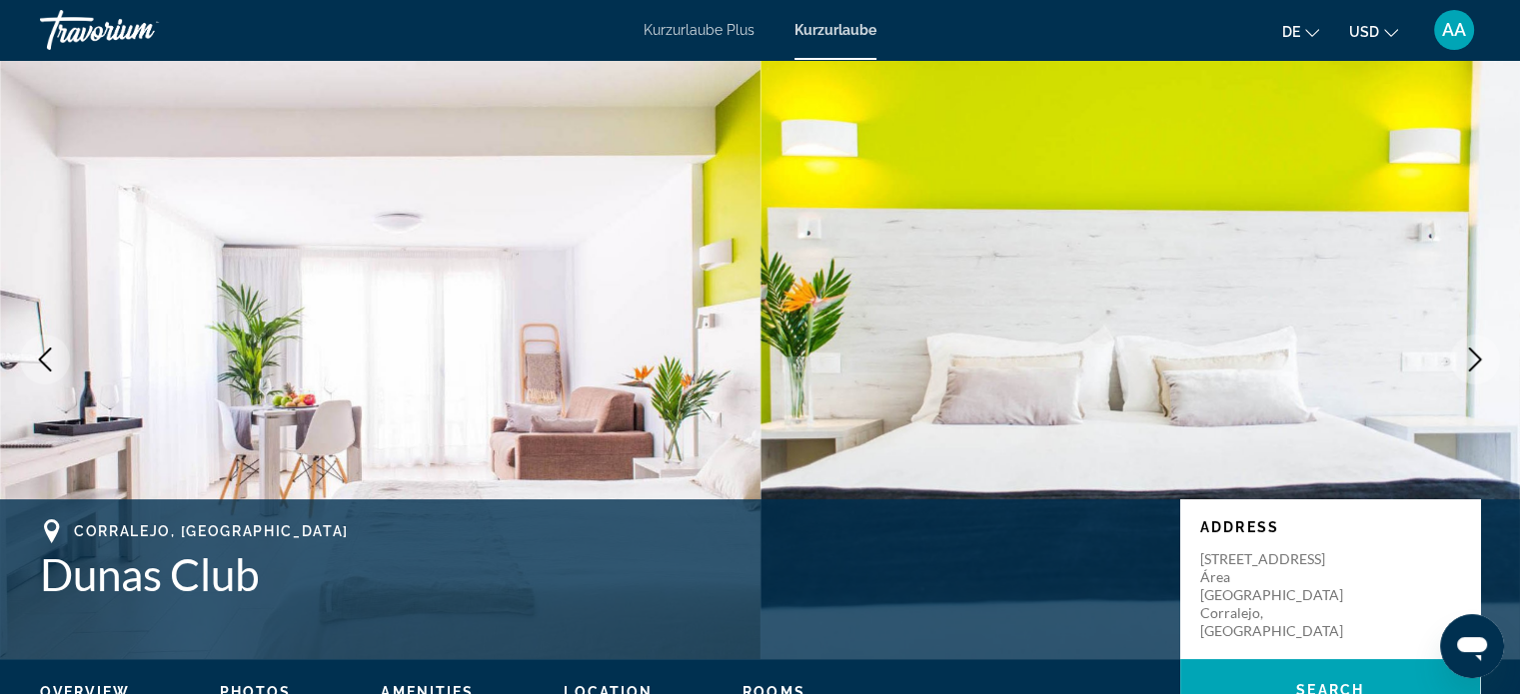
click at [1463, 368] on icon "Next image" at bounding box center [1475, 360] width 24 height 24
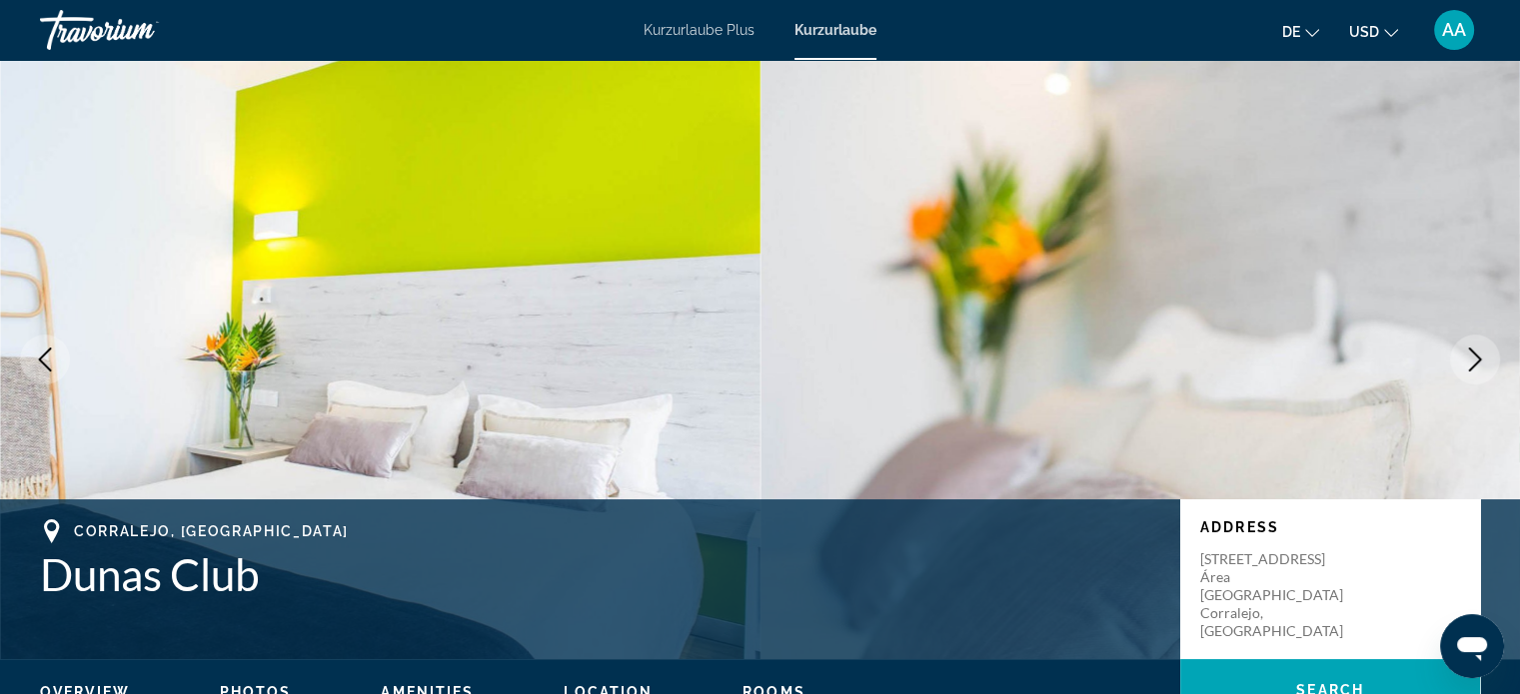
click at [1469, 362] on icon "Next image" at bounding box center [1475, 360] width 24 height 24
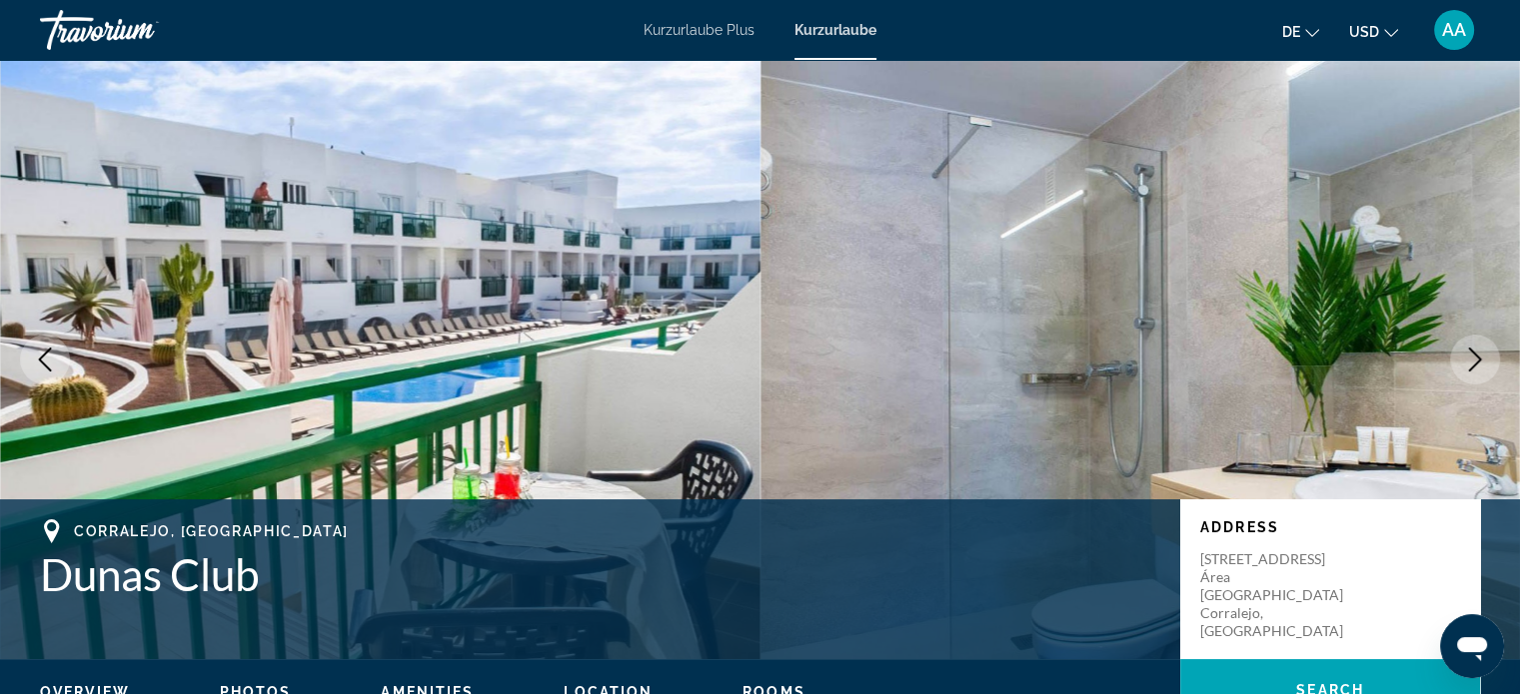
click at [1470, 371] on icon "Next image" at bounding box center [1475, 360] width 13 height 24
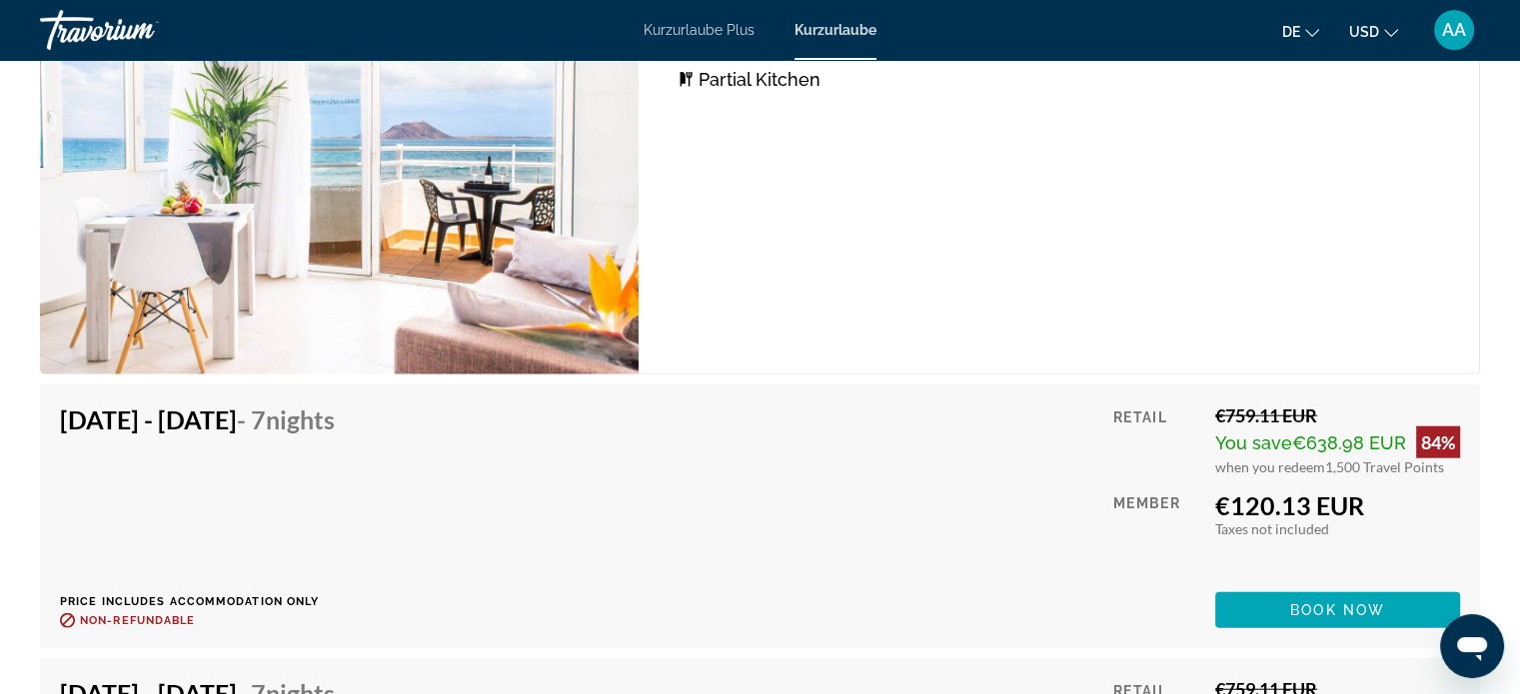
scroll to position [4869, 0]
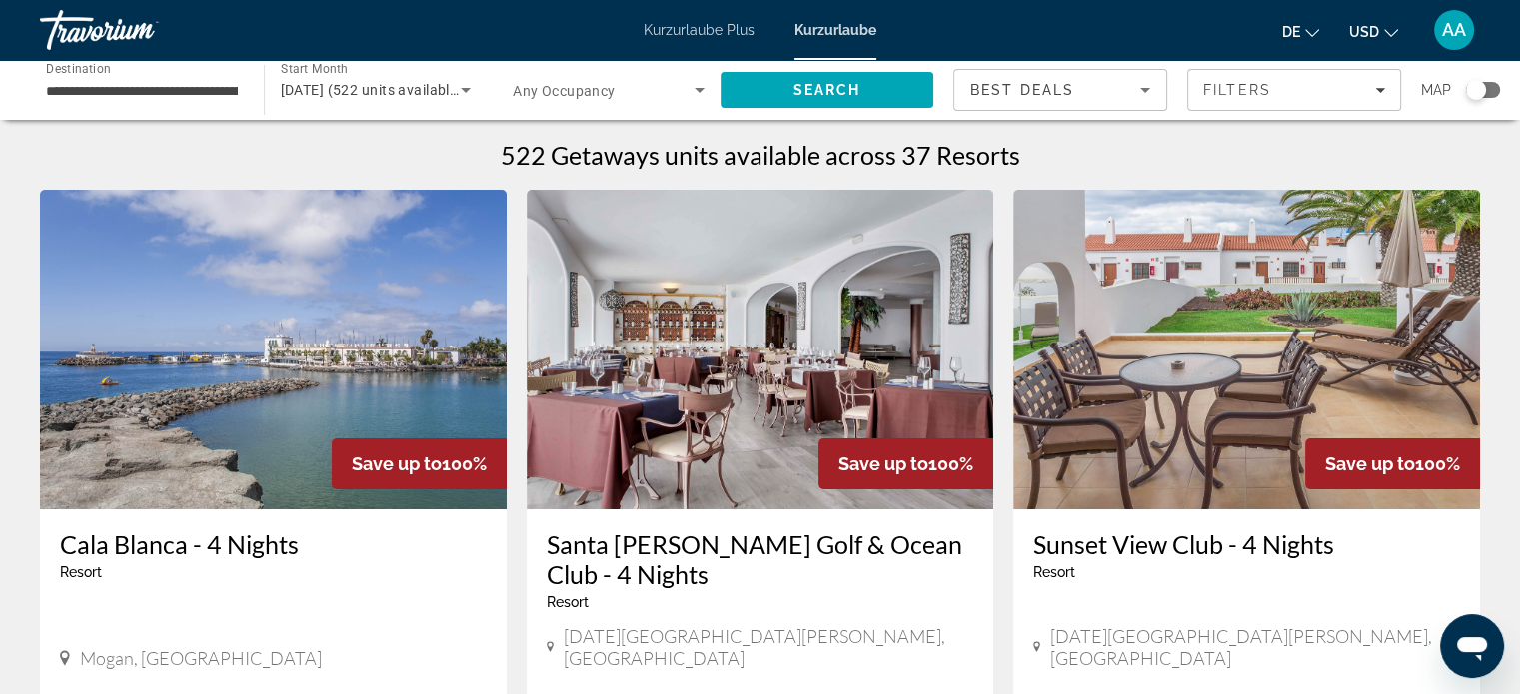
click at [1395, 641] on div "[DATE][GEOGRAPHIC_DATA][PERSON_NAME], [GEOGRAPHIC_DATA]" at bounding box center [1246, 647] width 427 height 44
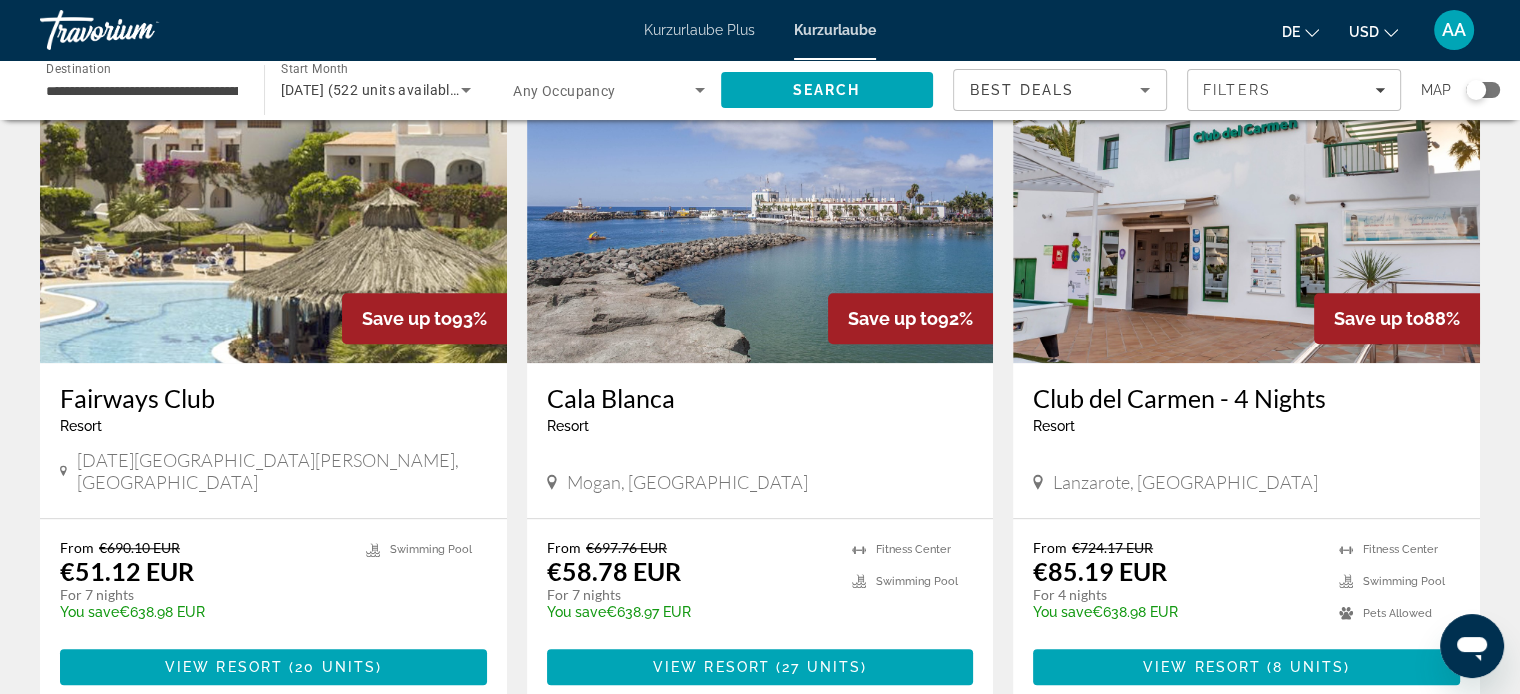
scroll to position [1578, 0]
click at [396, 186] on img "Hauptinhalt" at bounding box center [273, 204] width 467 height 320
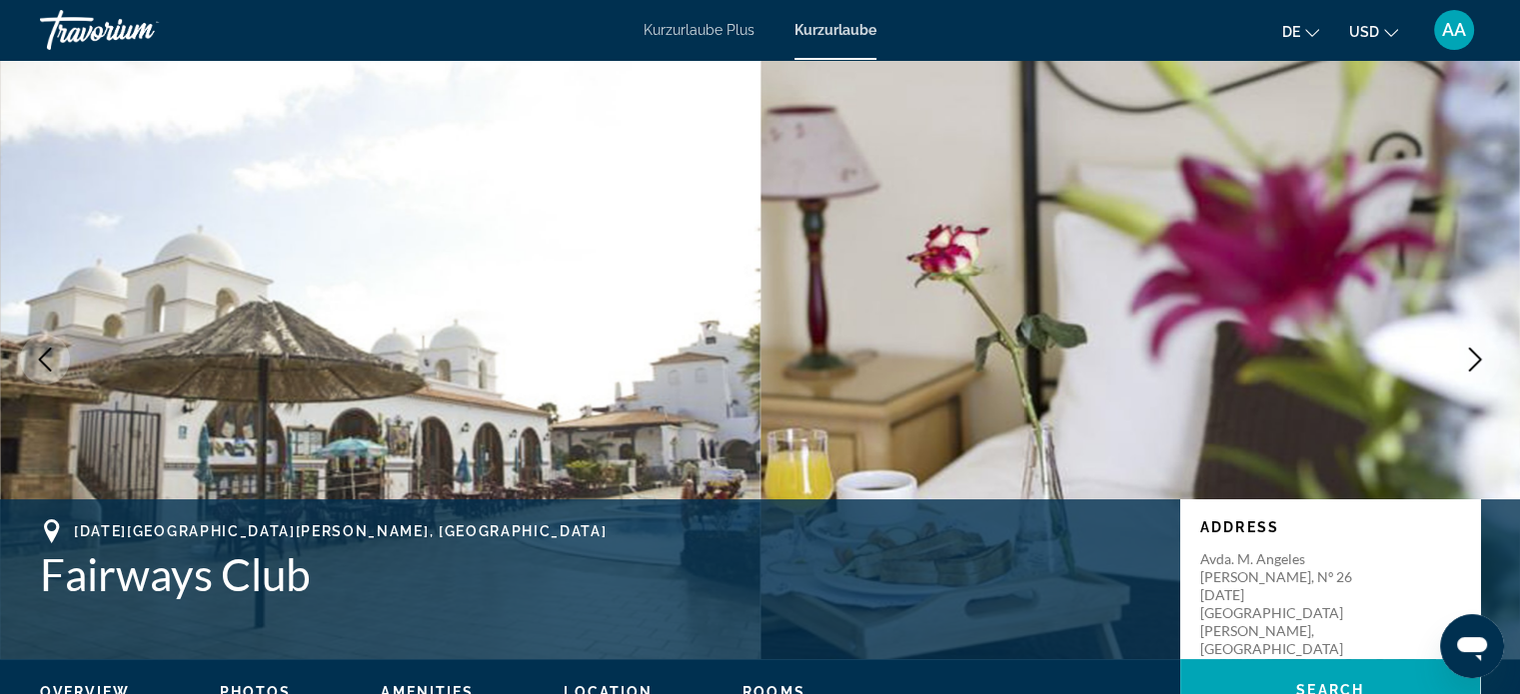
click at [1474, 347] on button "Next image" at bounding box center [1475, 360] width 50 height 50
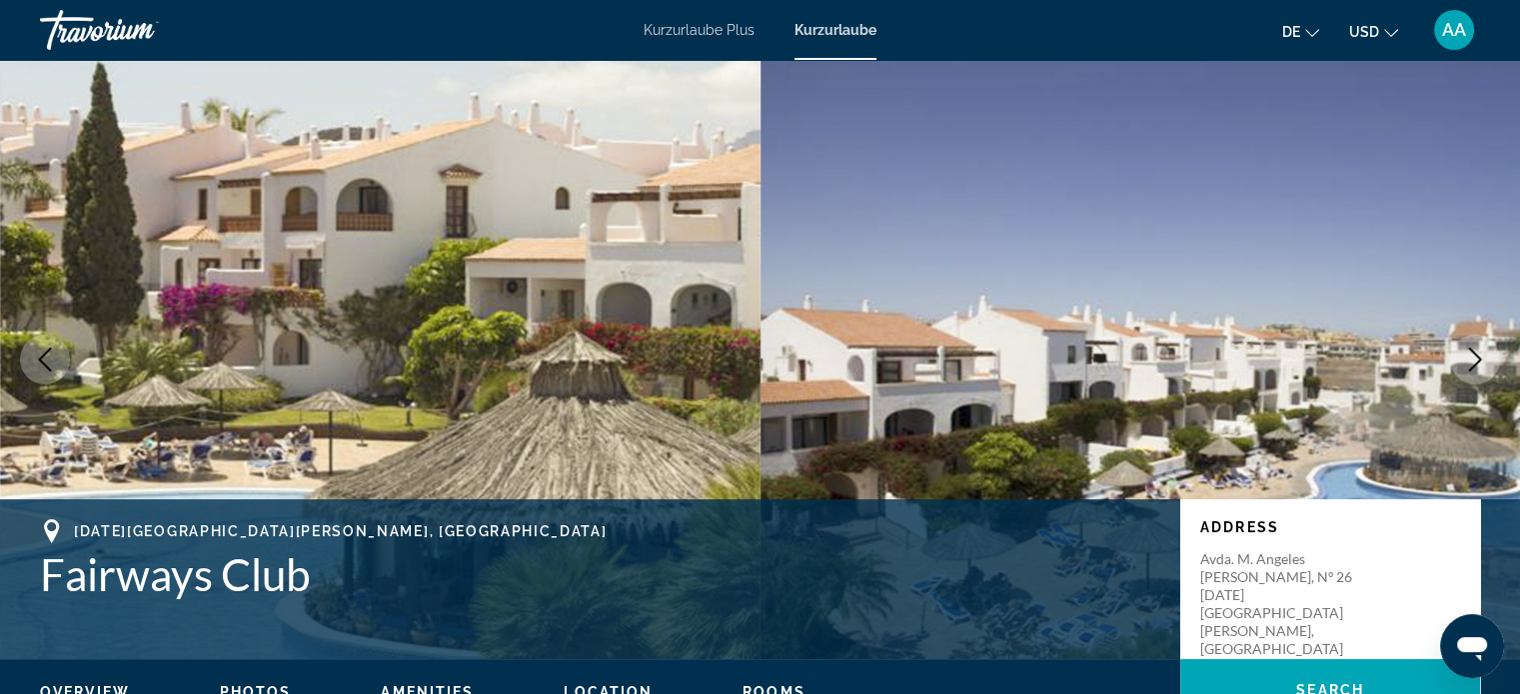
click at [1471, 350] on icon "Next image" at bounding box center [1475, 360] width 13 height 24
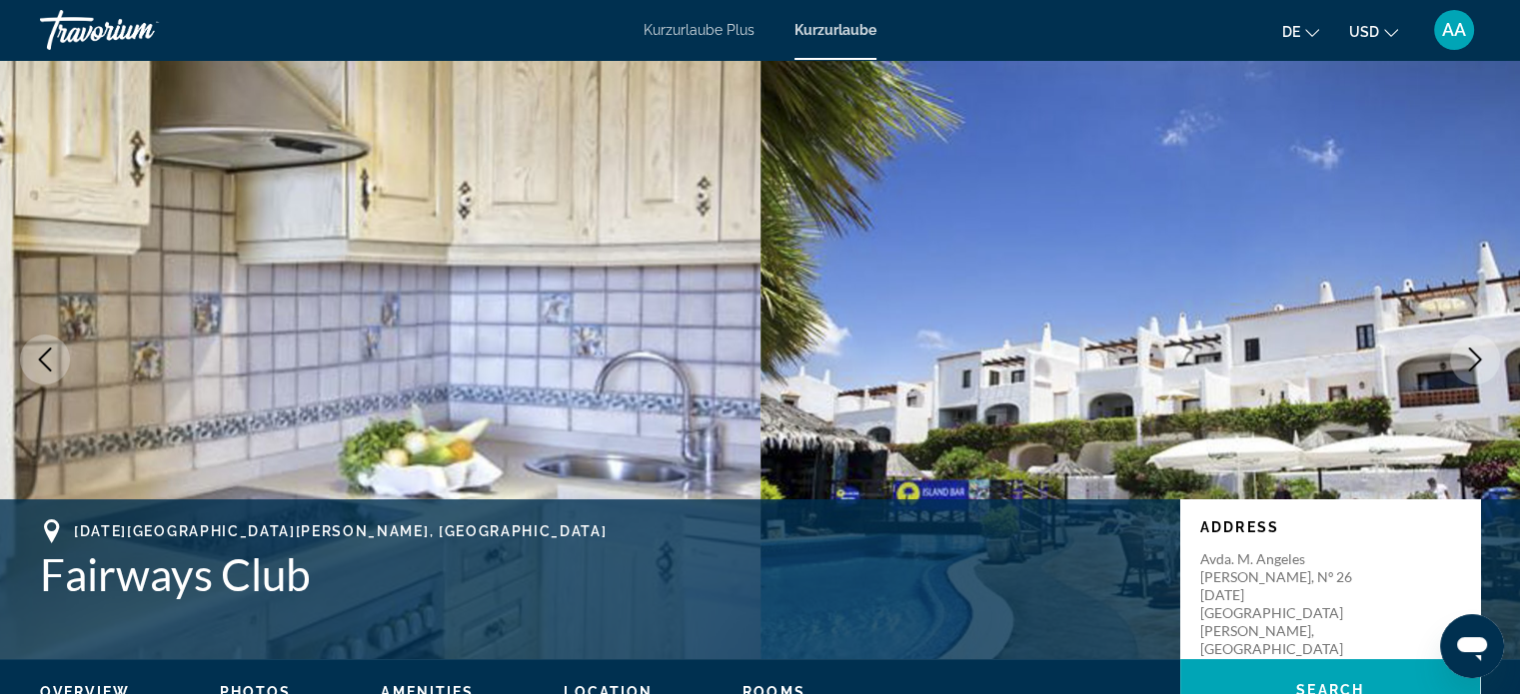
click at [1463, 357] on icon "Next image" at bounding box center [1475, 360] width 24 height 24
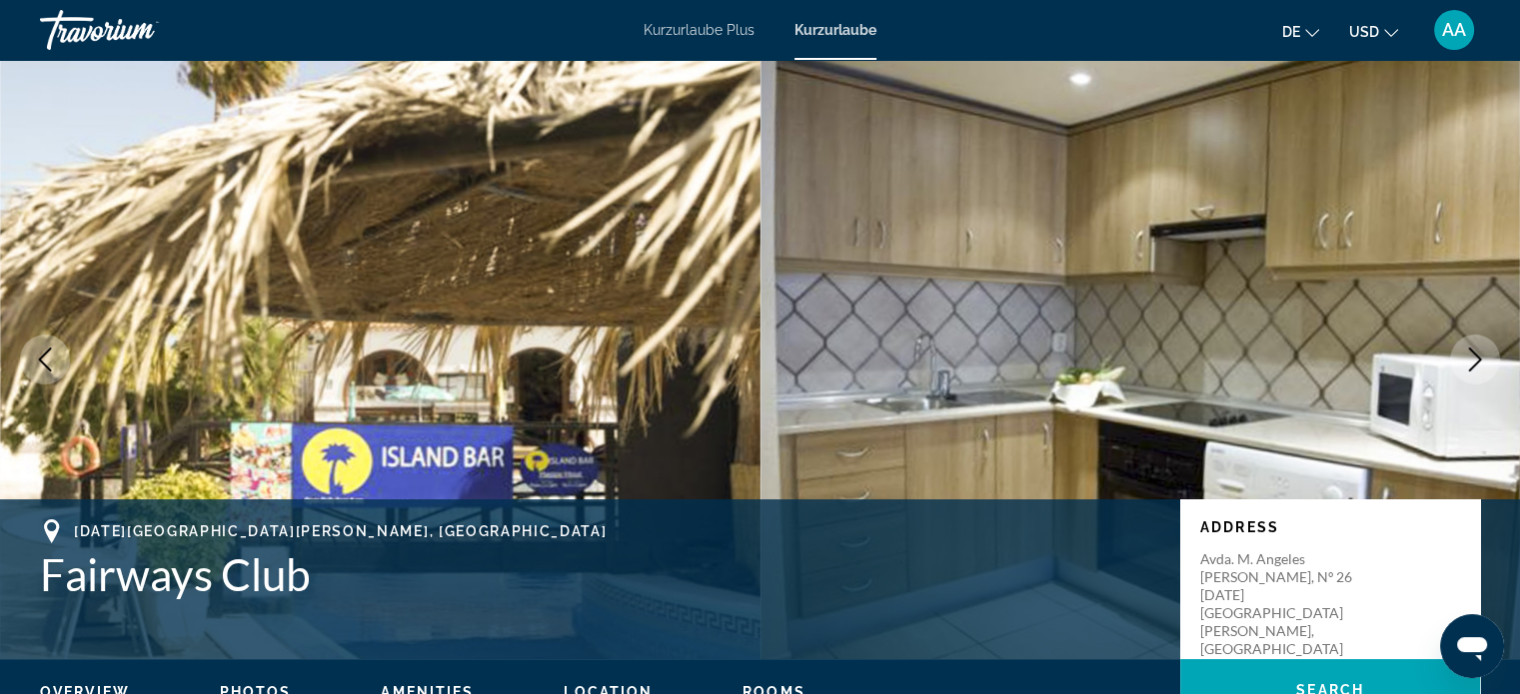
click at [1467, 352] on icon "Next image" at bounding box center [1475, 360] width 24 height 24
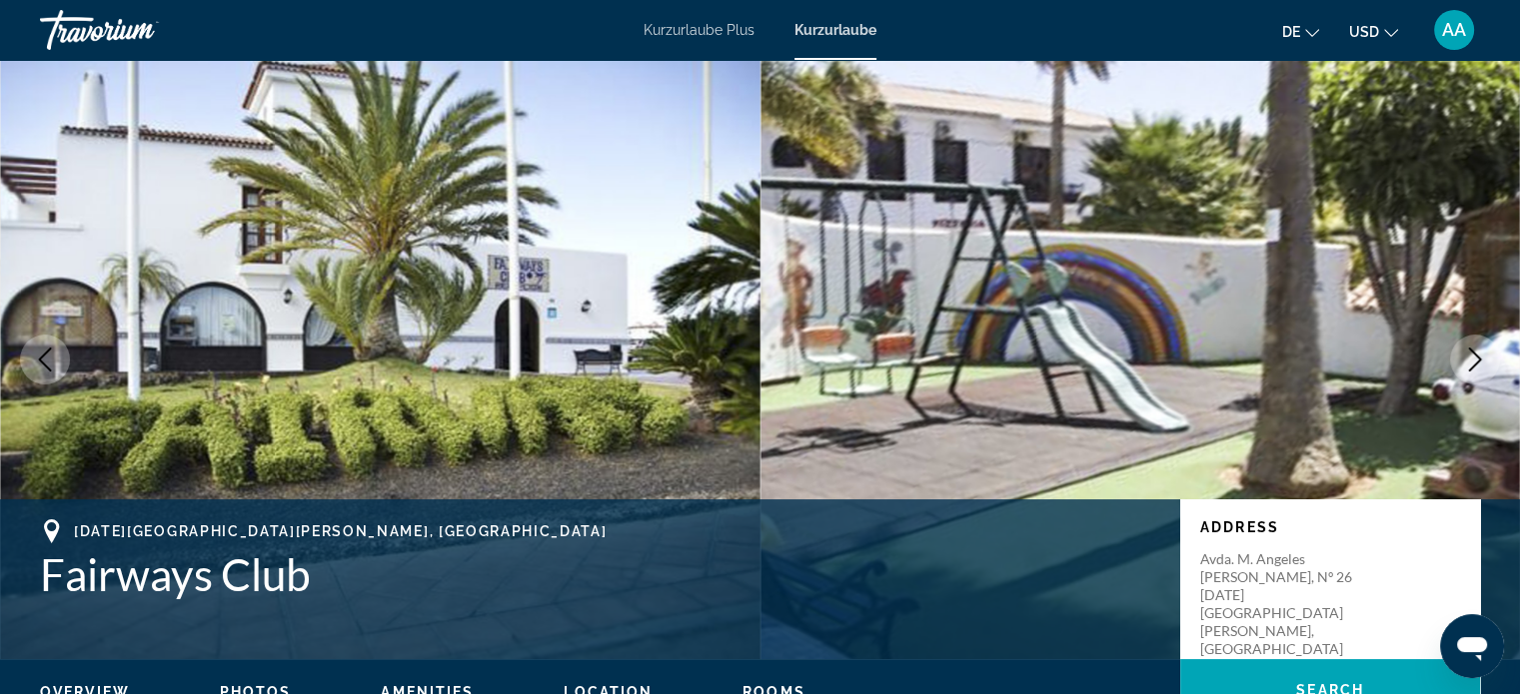
click at [1475, 360] on icon "Next image" at bounding box center [1475, 360] width 24 height 24
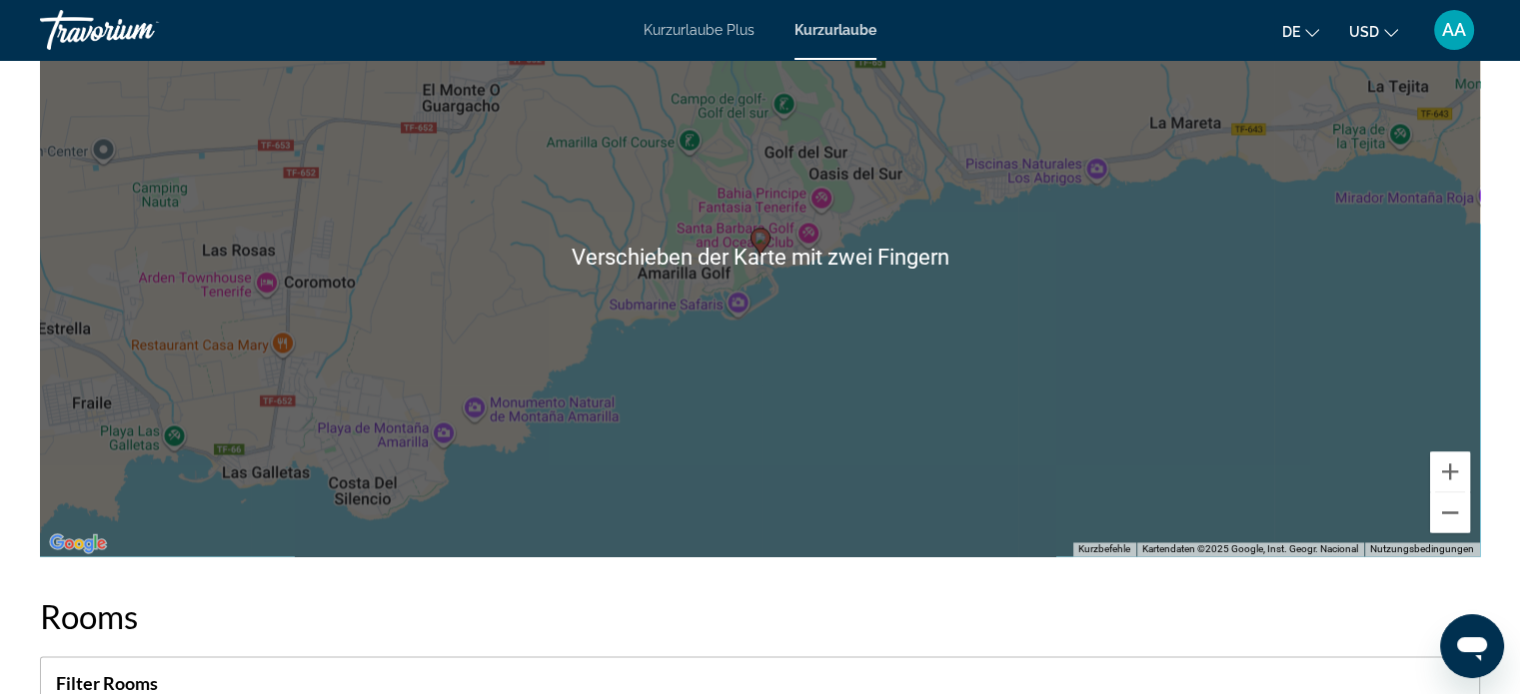
scroll to position [2992, 0]
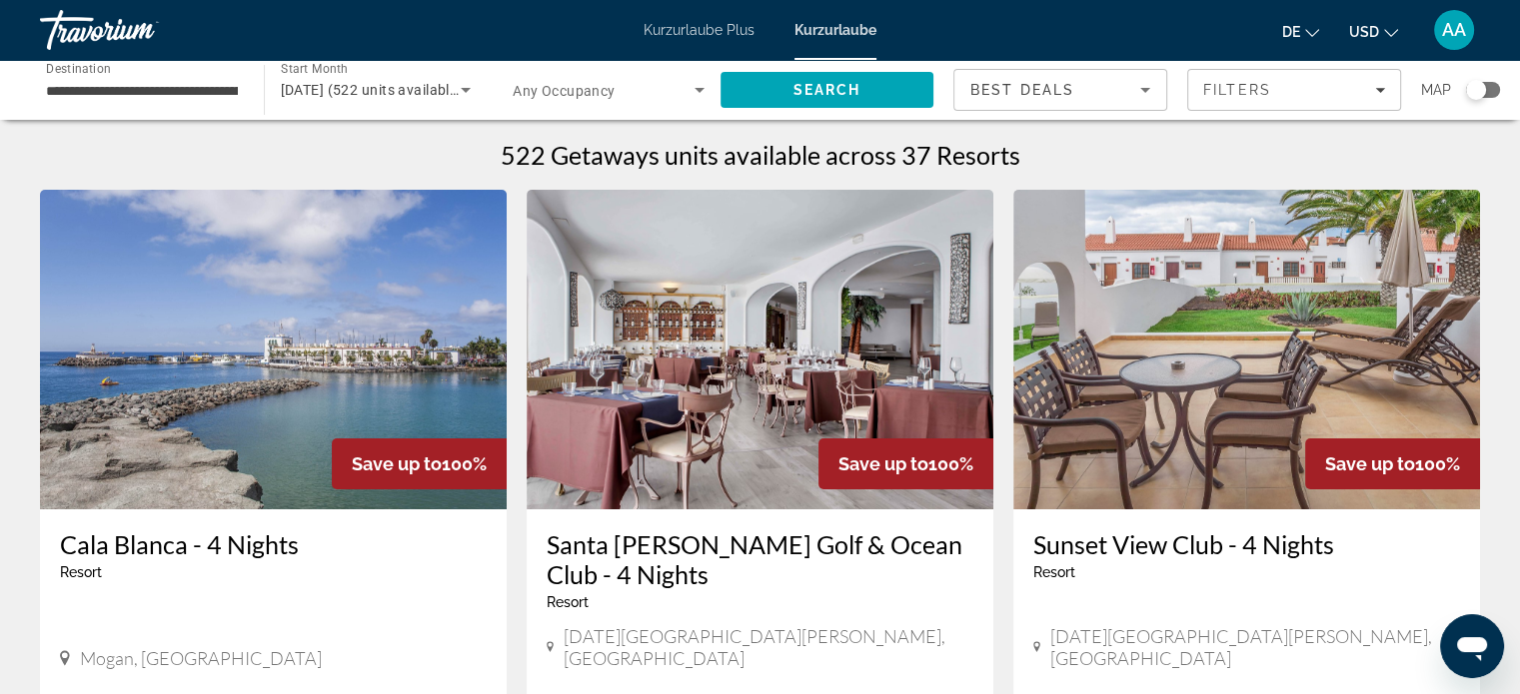
click at [1386, 583] on div "Sunset View Club - 4 Nights Resort - This is an adults only resort" at bounding box center [1246, 562] width 427 height 66
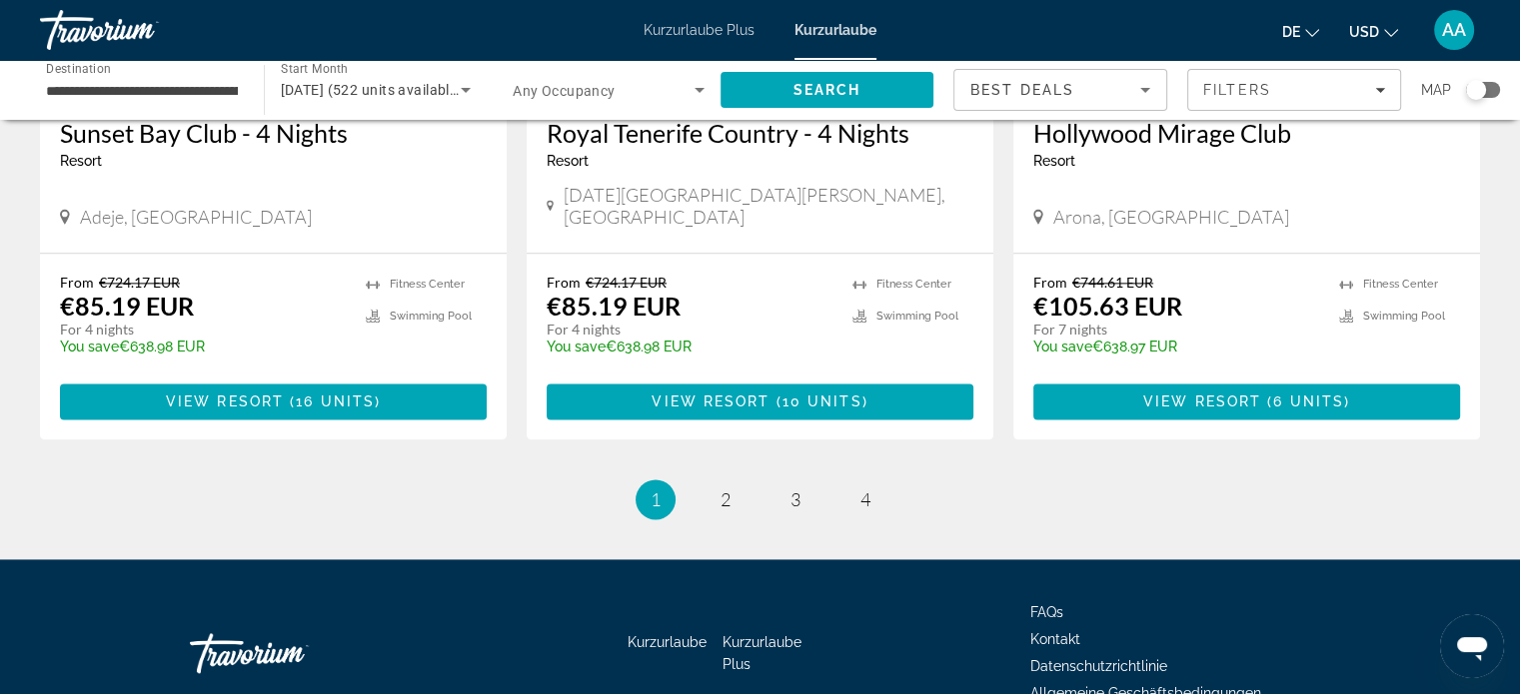
scroll to position [2546, 0]
click at [790, 489] on span "3" at bounding box center [795, 500] width 10 height 22
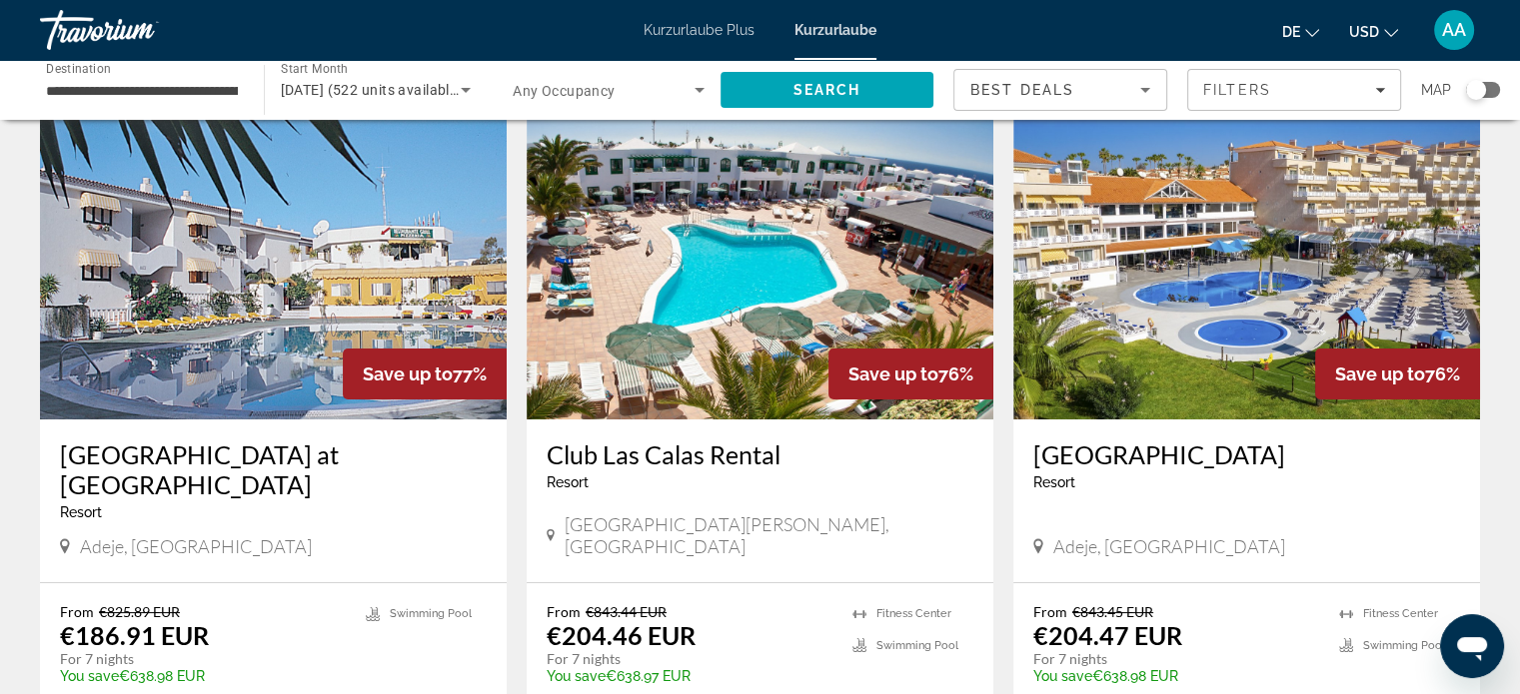
scroll to position [89, 0]
click at [827, 273] on img "Hauptinhalt" at bounding box center [759, 261] width 467 height 320
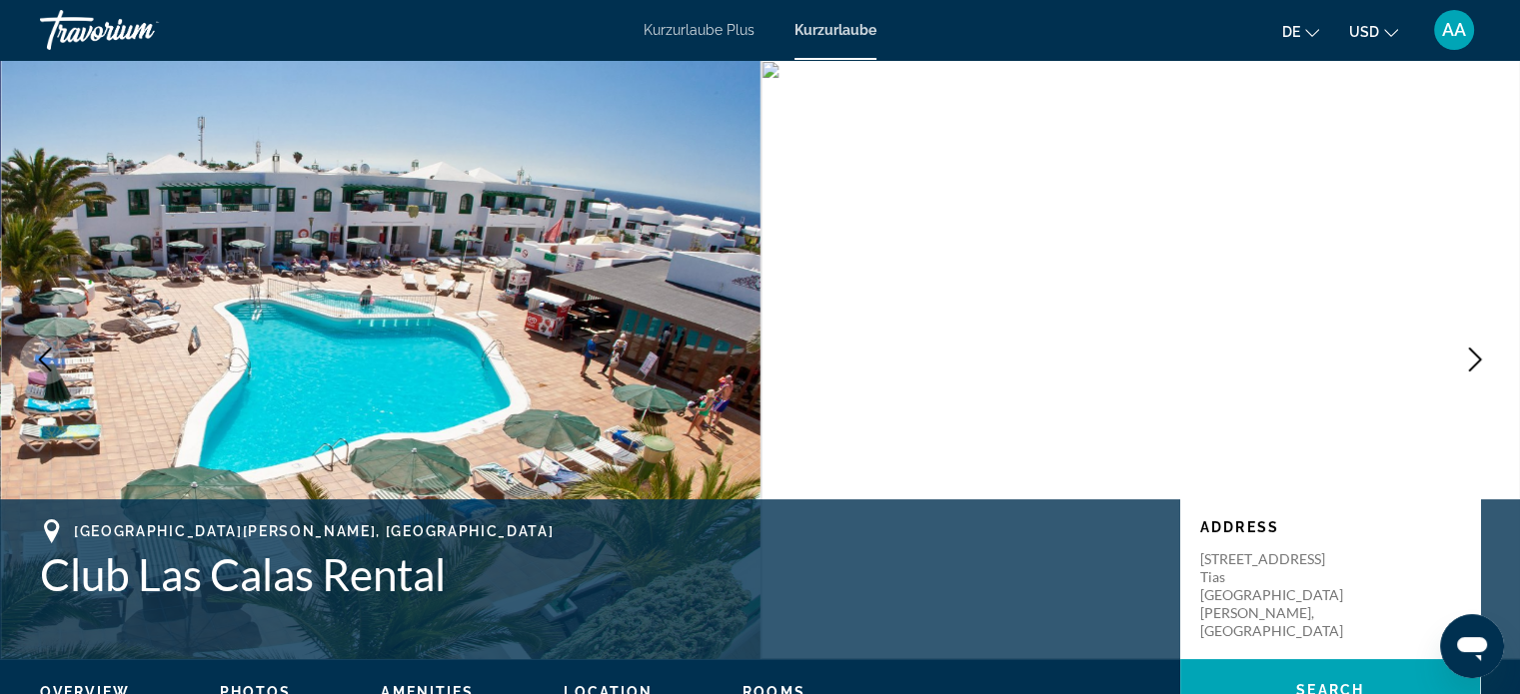
click at [1466, 372] on button "Next image" at bounding box center [1475, 360] width 50 height 50
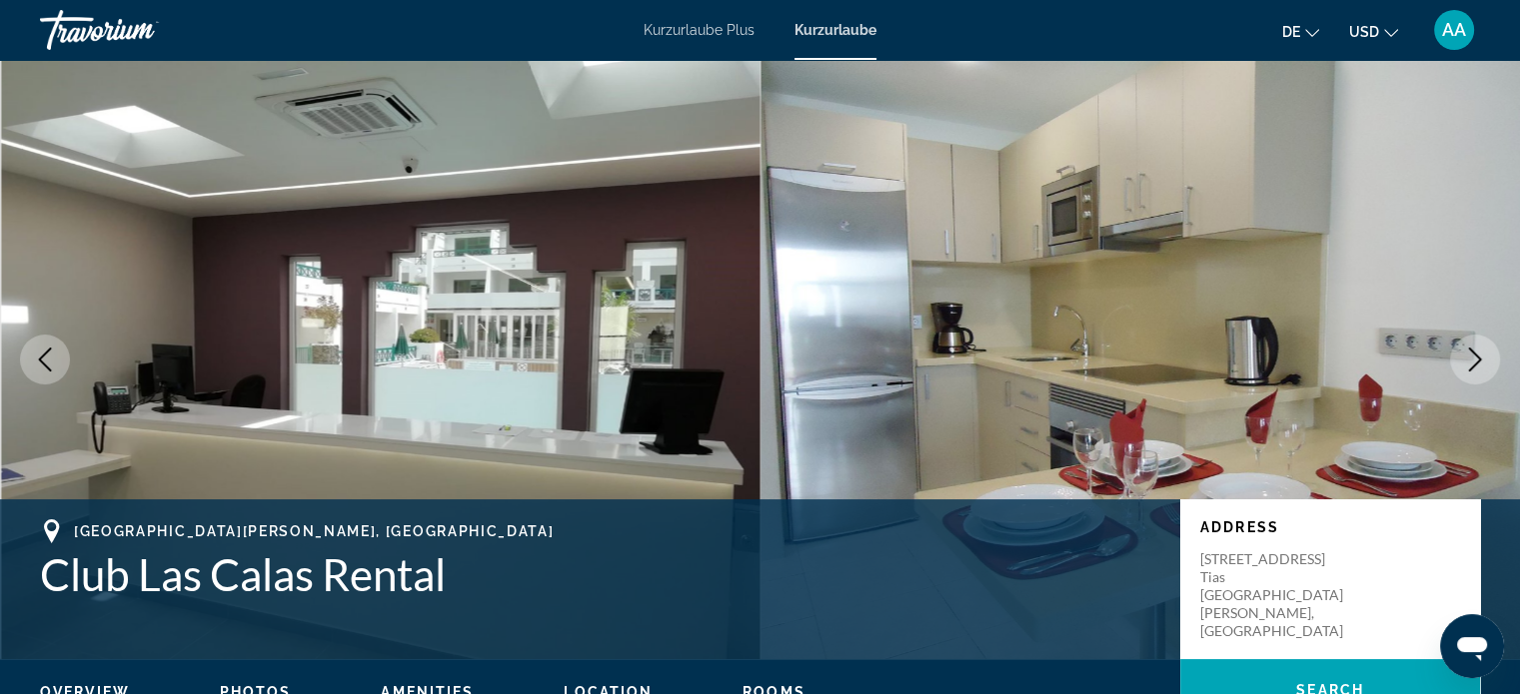
click at [1470, 371] on icon "Next image" at bounding box center [1475, 360] width 13 height 24
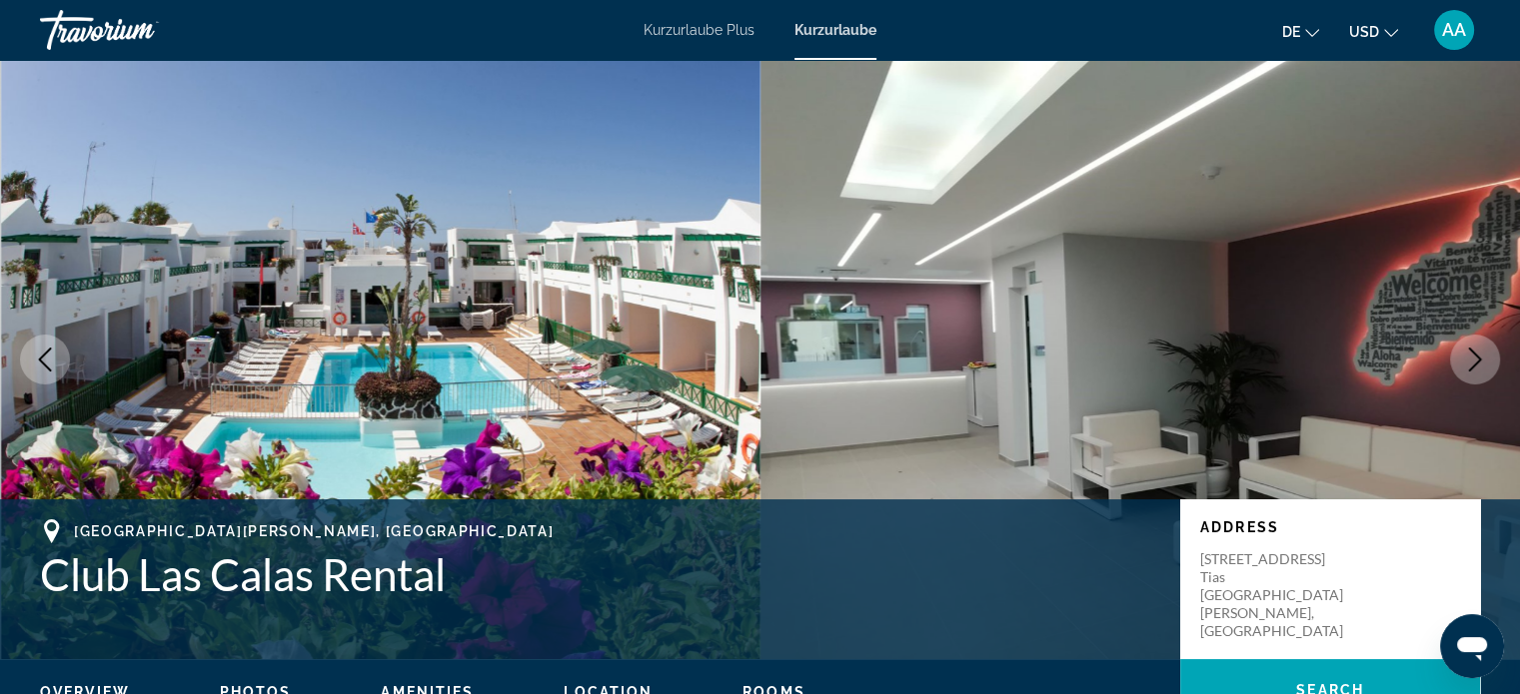
click at [1476, 372] on button "Next image" at bounding box center [1475, 360] width 50 height 50
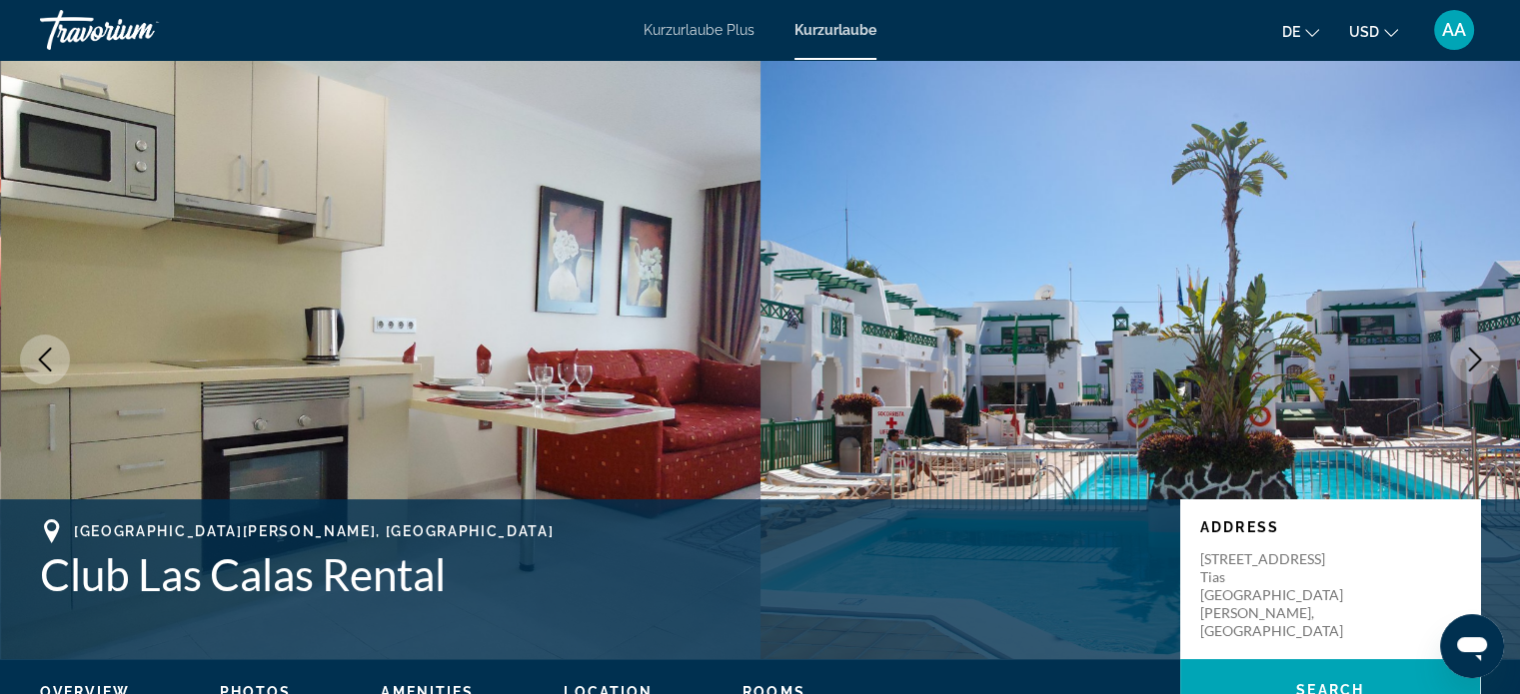
click at [1465, 368] on icon "Next image" at bounding box center [1475, 360] width 24 height 24
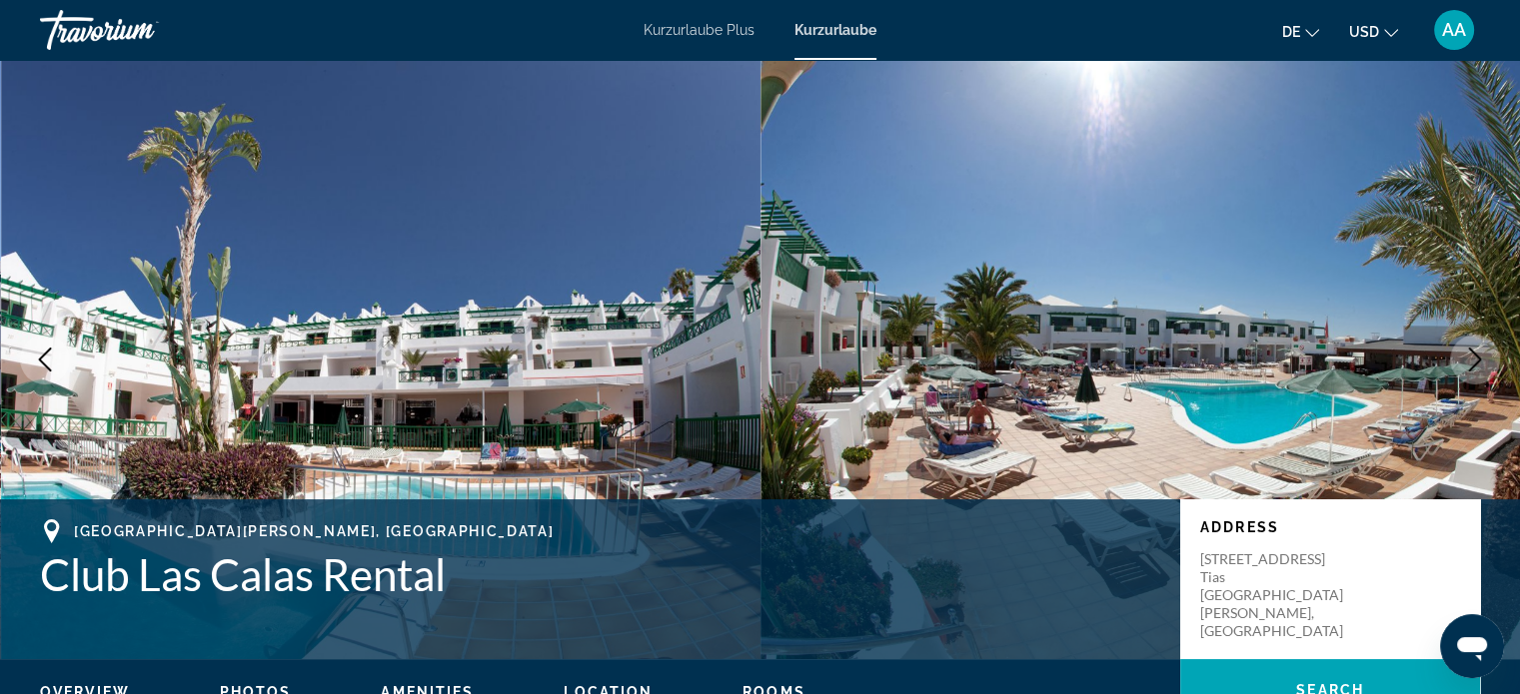
click at [1463, 367] on icon "Next image" at bounding box center [1475, 360] width 24 height 24
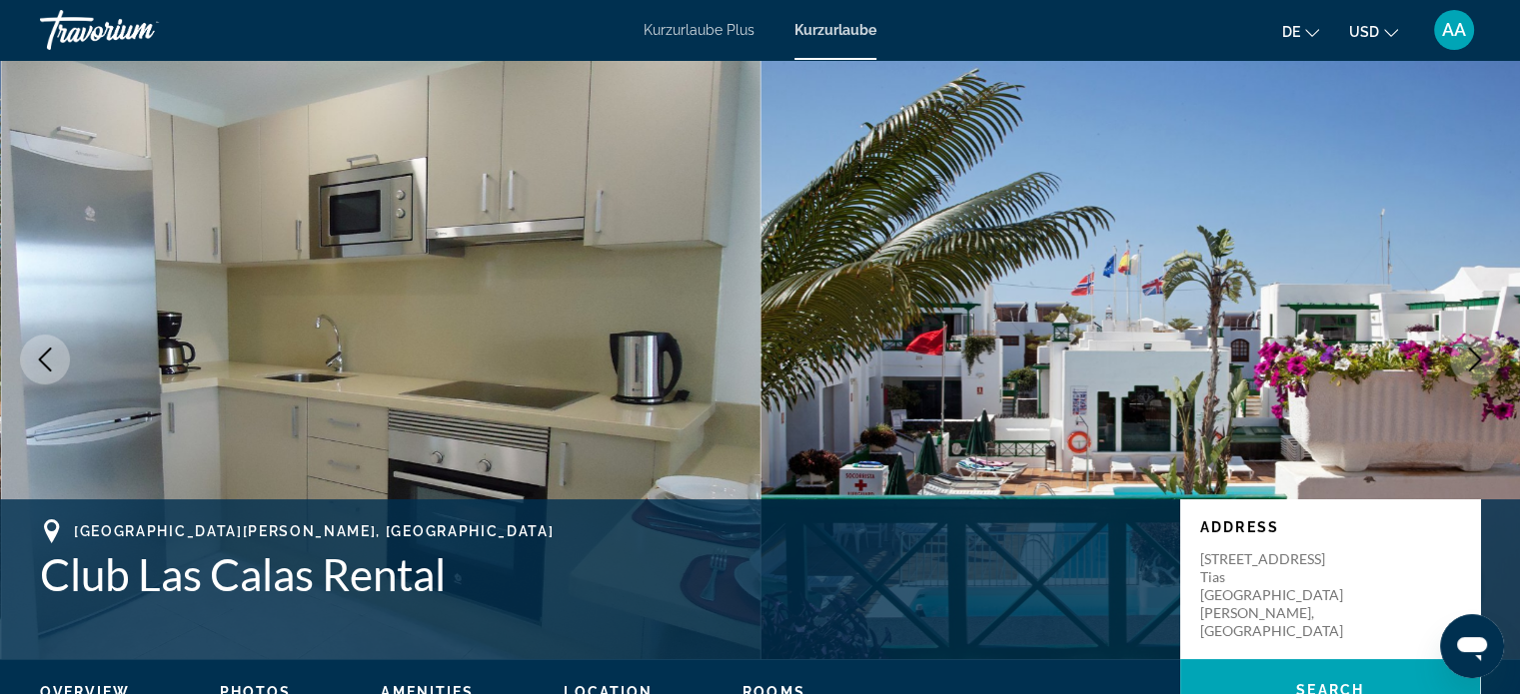
click at [1459, 339] on button "Next image" at bounding box center [1475, 360] width 50 height 50
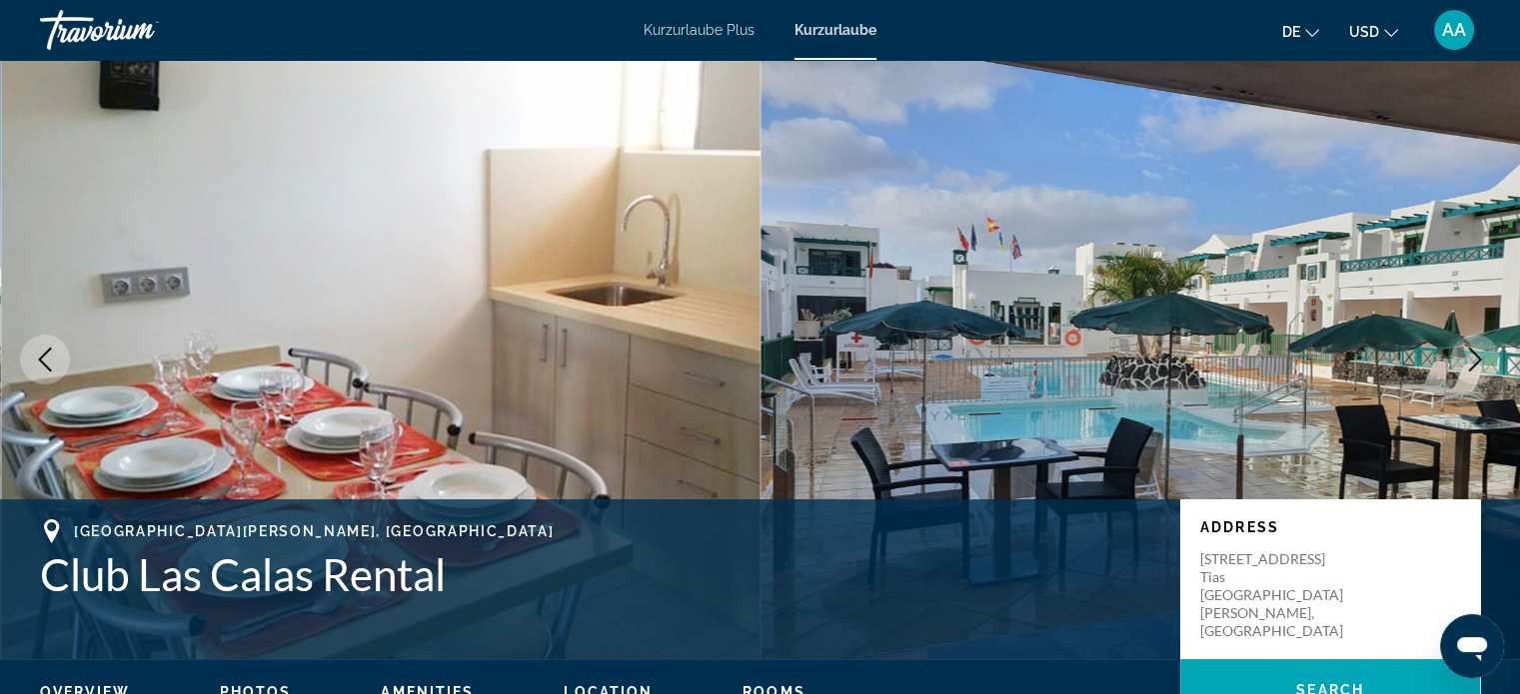
click at [1467, 364] on icon "Next image" at bounding box center [1475, 360] width 24 height 24
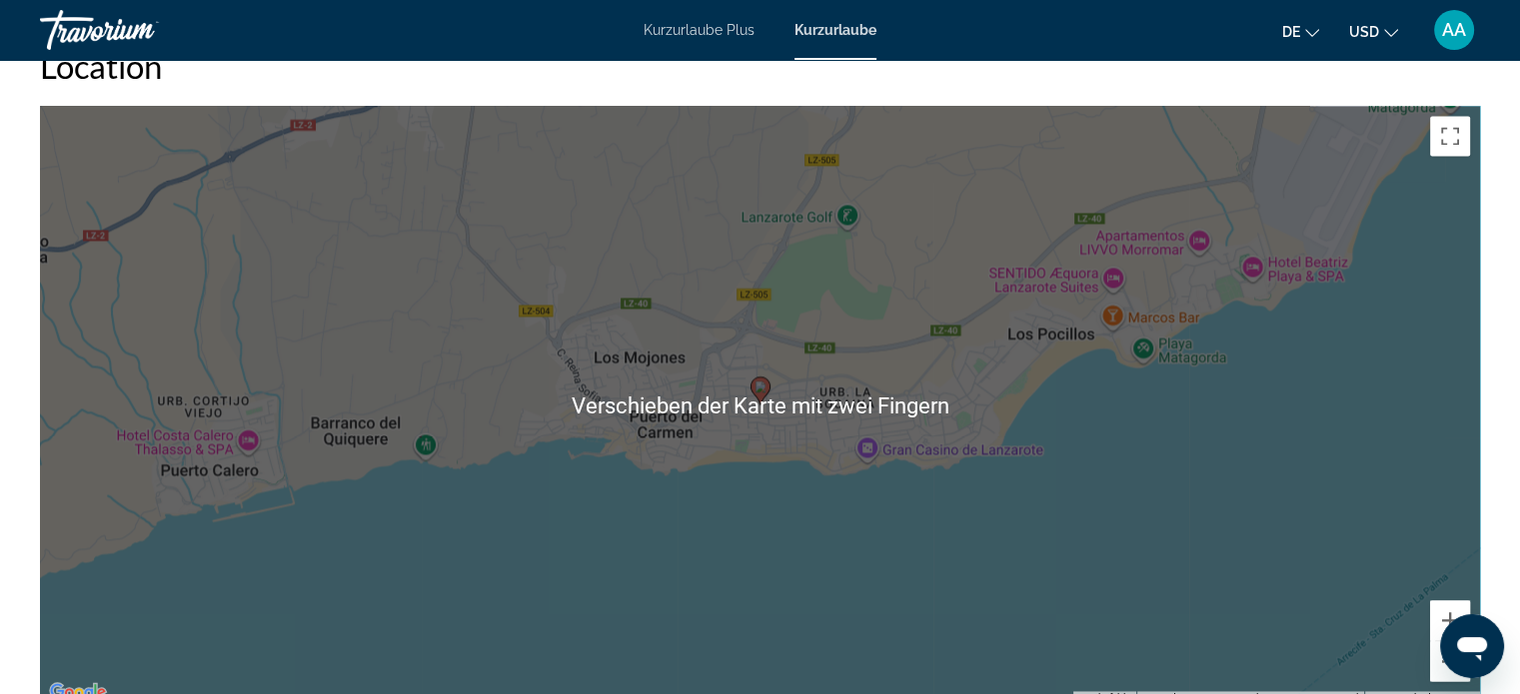
scroll to position [2856, 0]
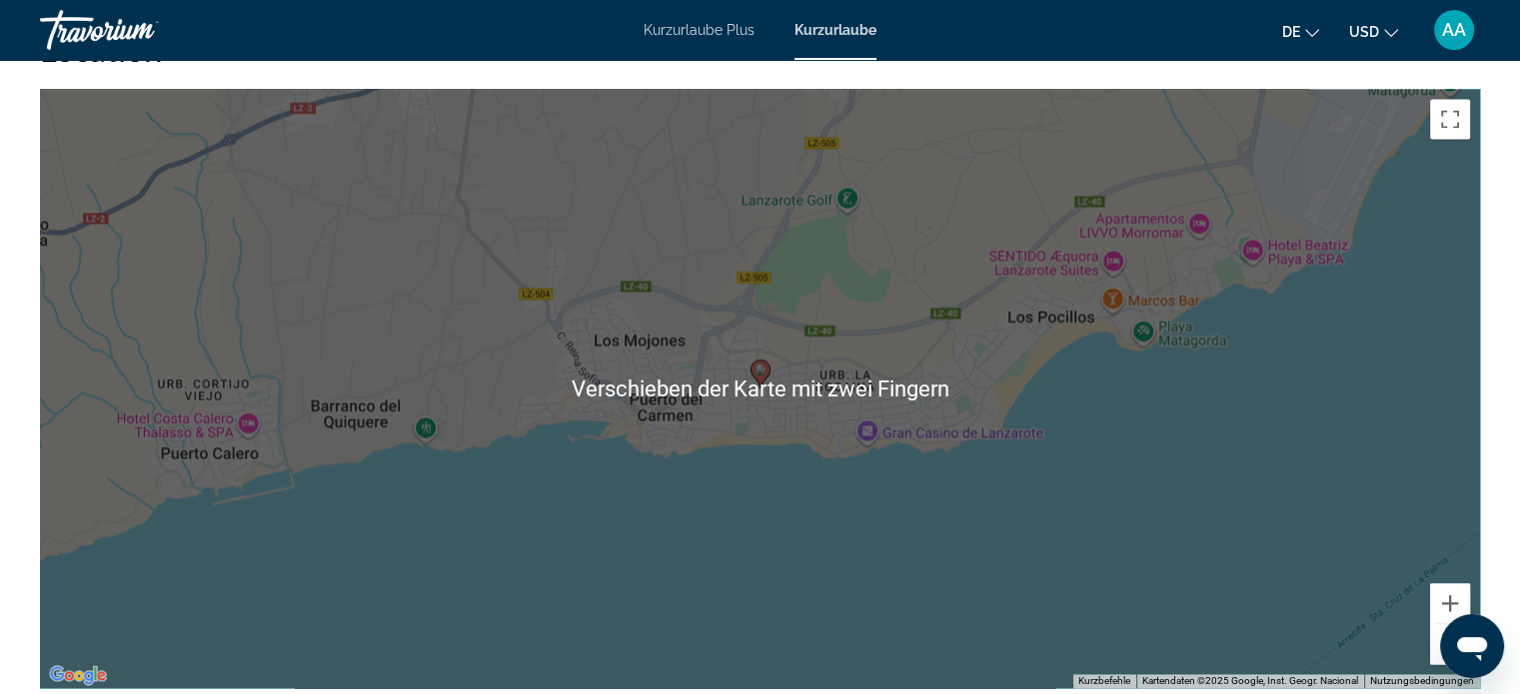
click at [1168, 452] on div "Um den Modus zum Ziehen mit der Tastatur zu aktivieren, drückst du Alt + Eingab…" at bounding box center [760, 388] width 1440 height 599
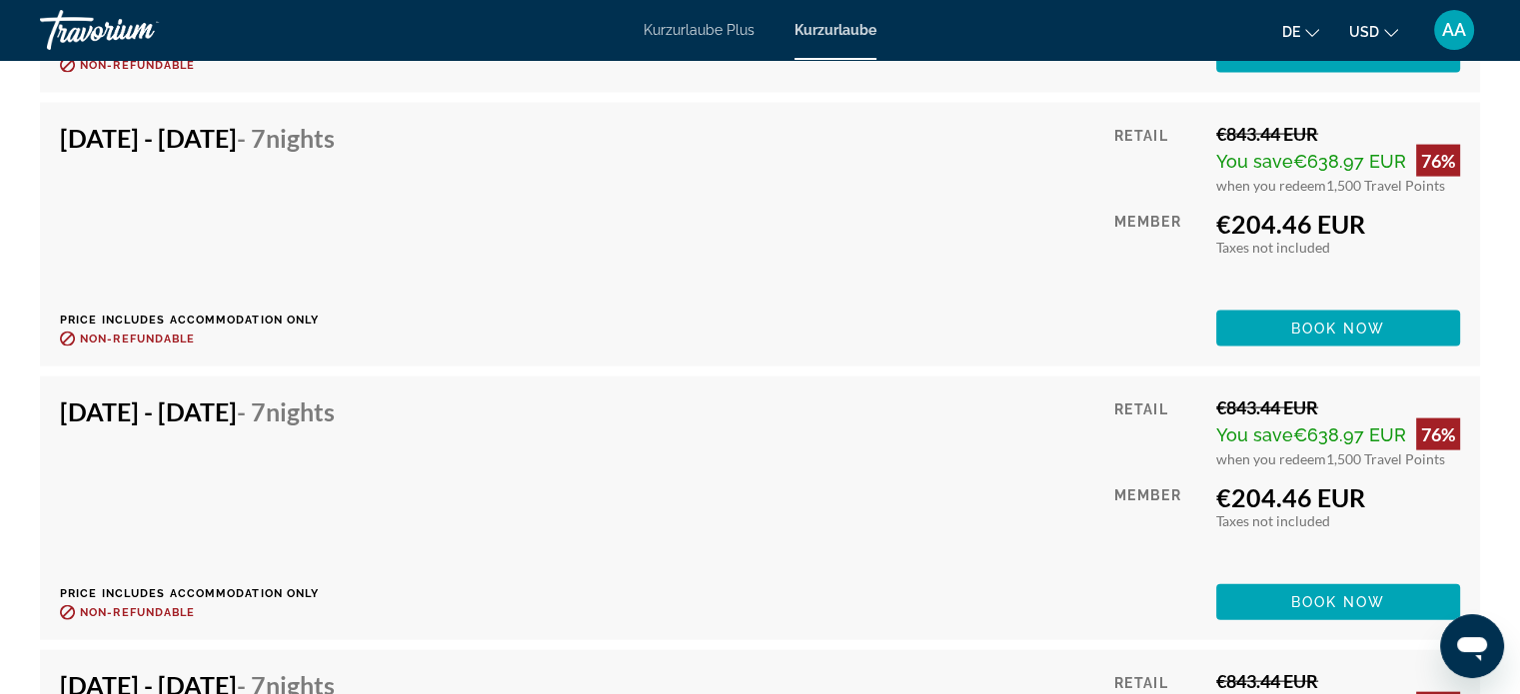
scroll to position [4280, 0]
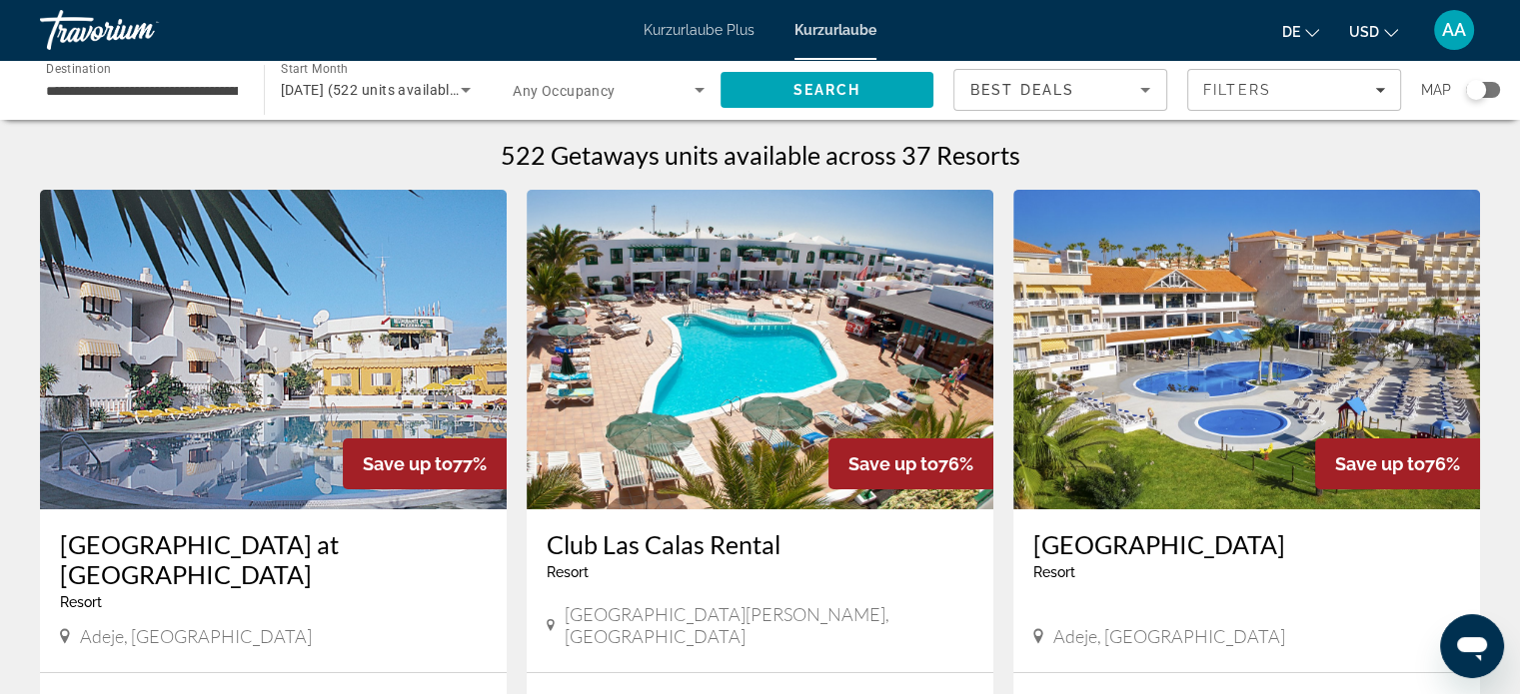
click at [1394, 625] on div "Adeje, [GEOGRAPHIC_DATA]" at bounding box center [1246, 636] width 427 height 22
click at [1411, 508] on img "Hauptinhalt" at bounding box center [1246, 350] width 467 height 320
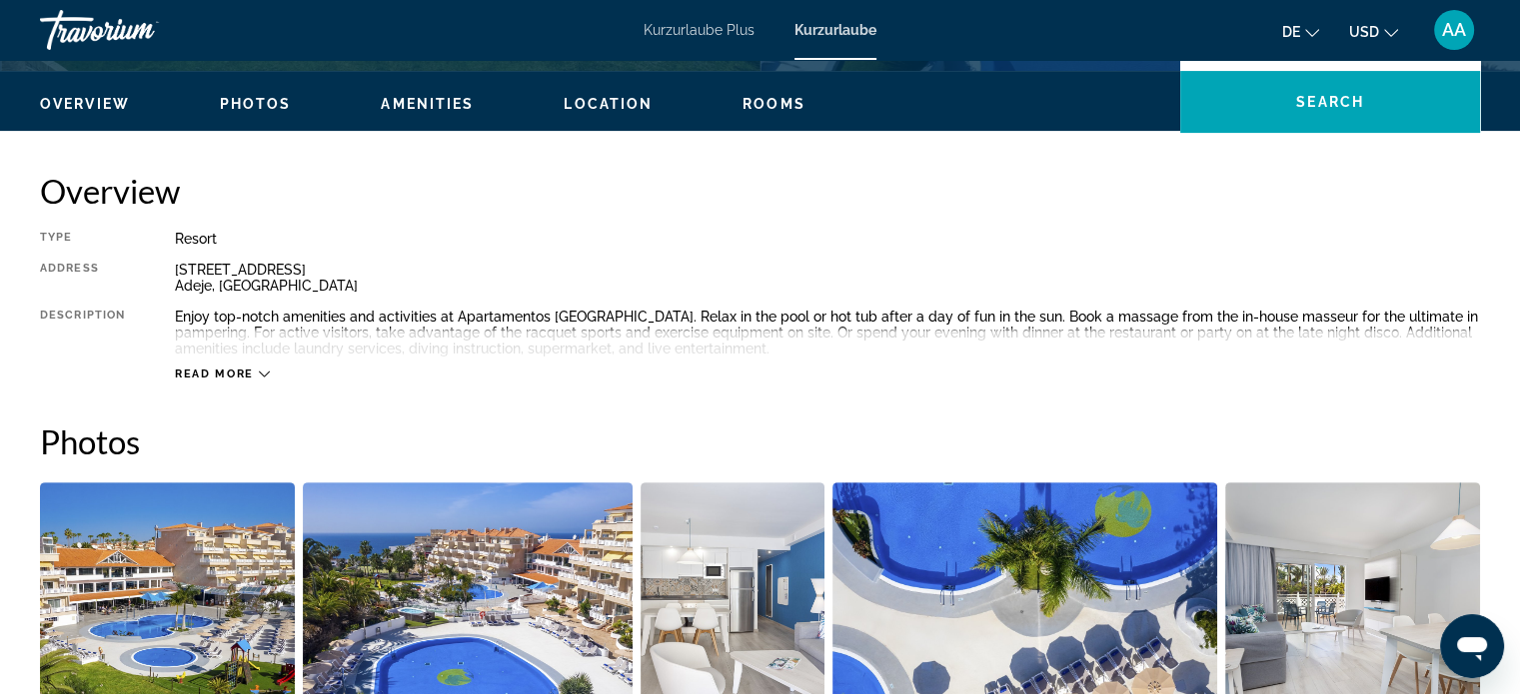
scroll to position [590, 0]
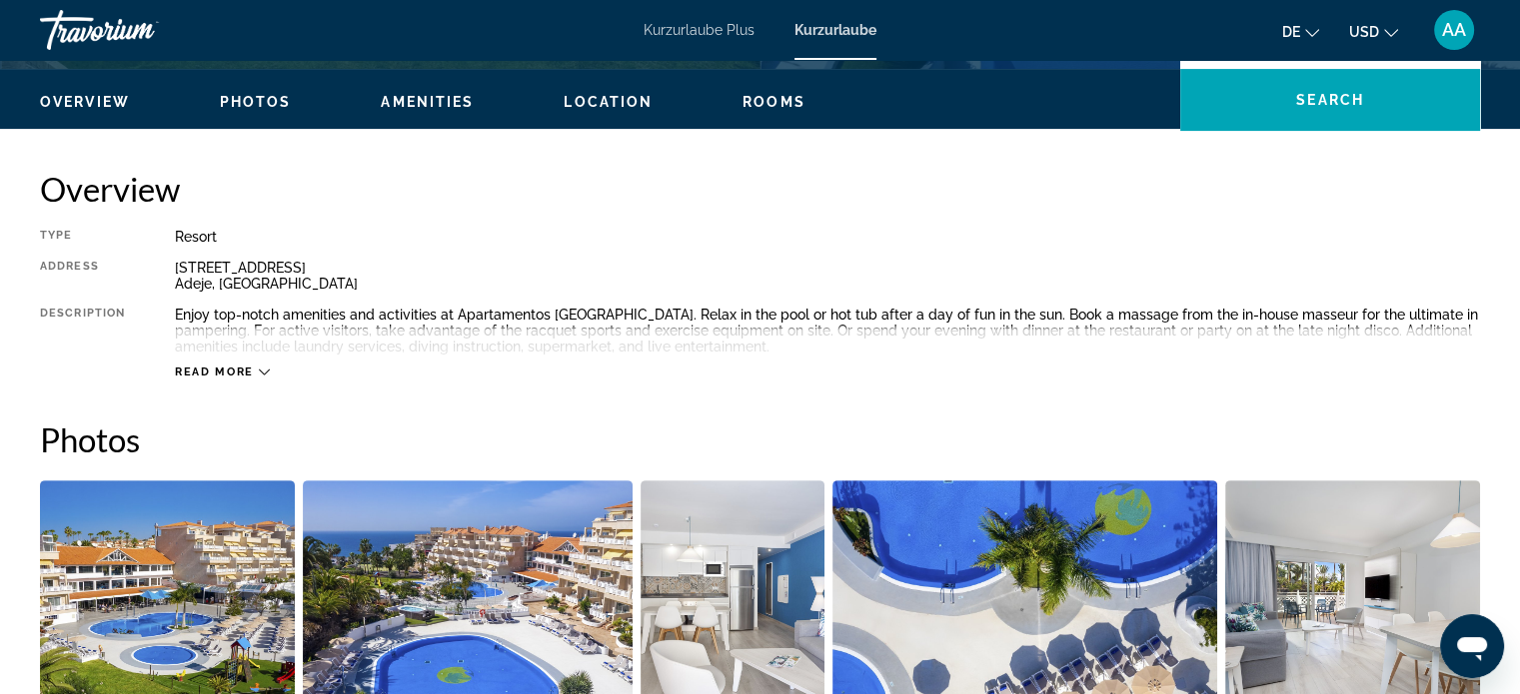
click at [1395, 366] on div "Read more" at bounding box center [827, 352] width 1305 height 55
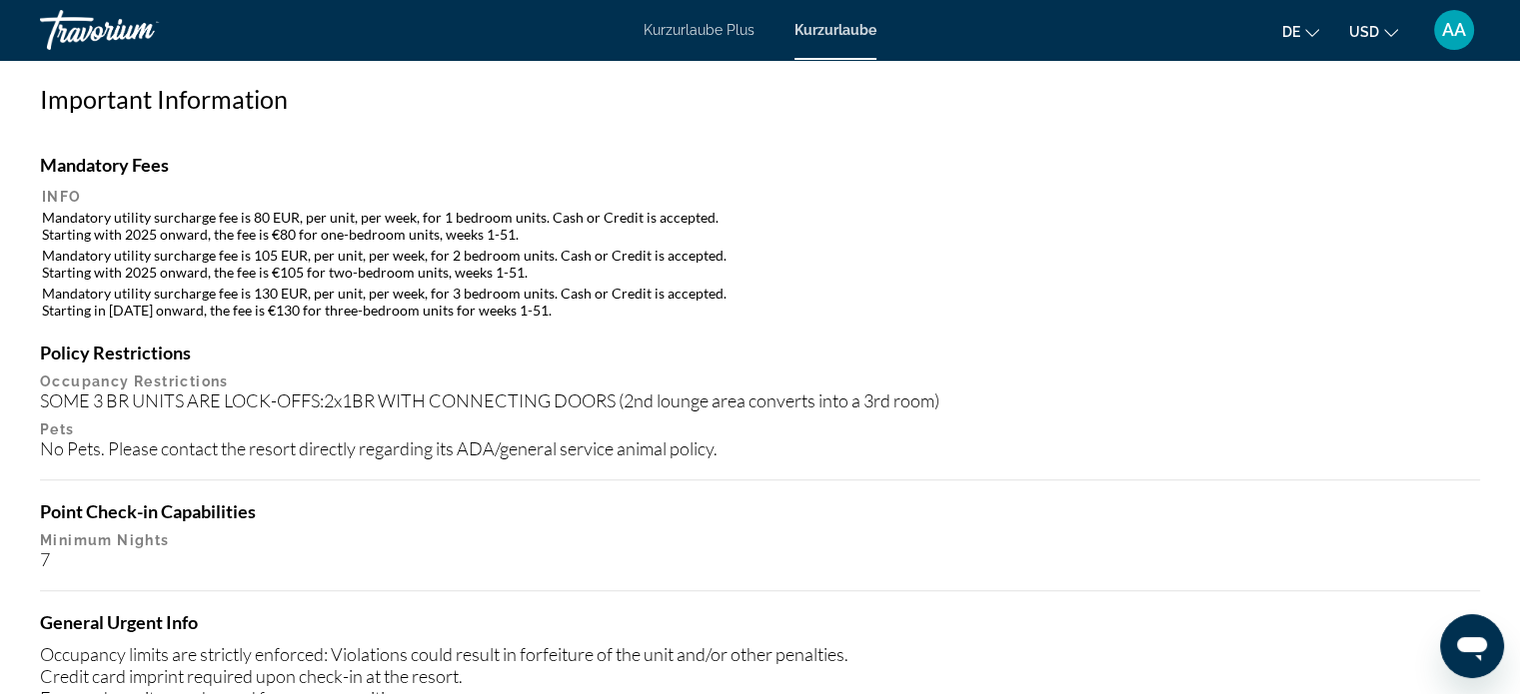
scroll to position [1890, 0]
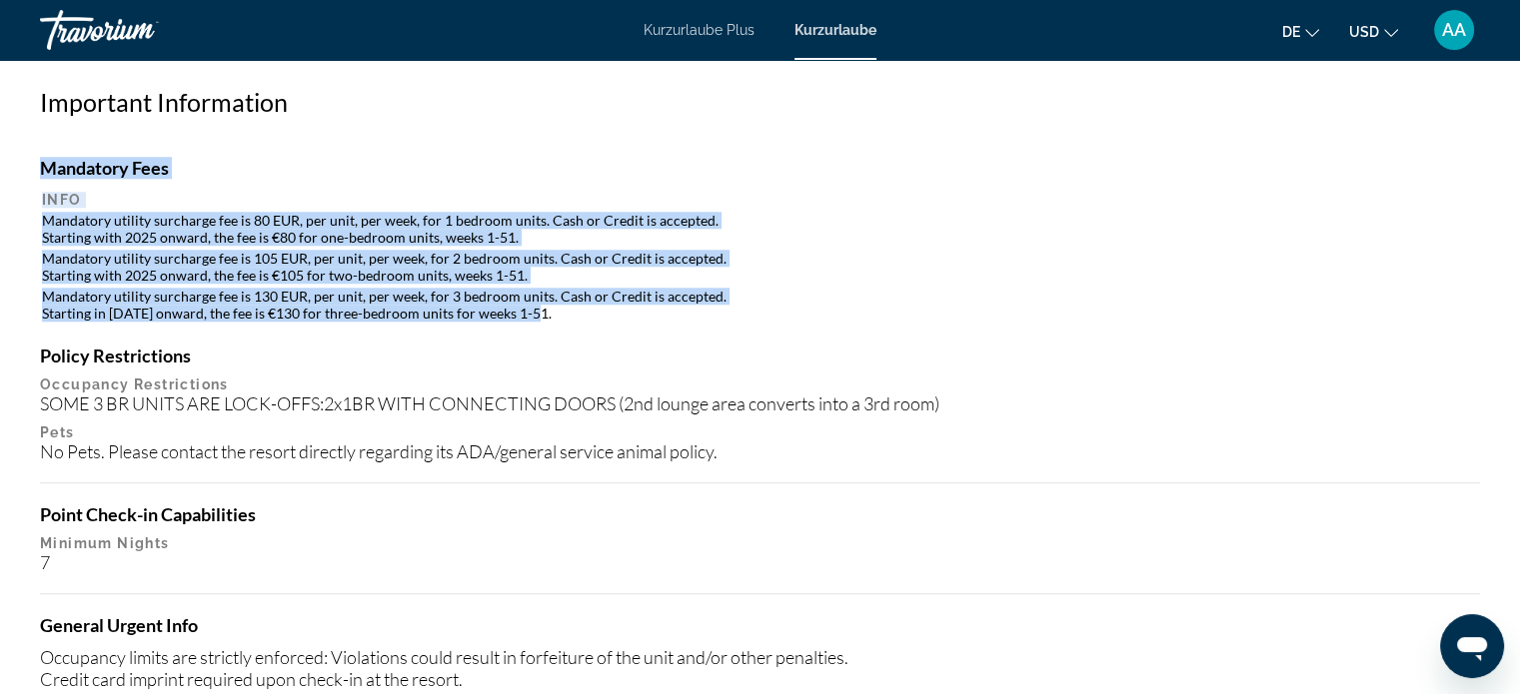
copy div "Mandatory Fees Info Mandatory utility surcharge fee is 80 EUR, per unit, per we…"
click at [808, 350] on h4 "Policy Restrictions" at bounding box center [760, 356] width 1440 height 22
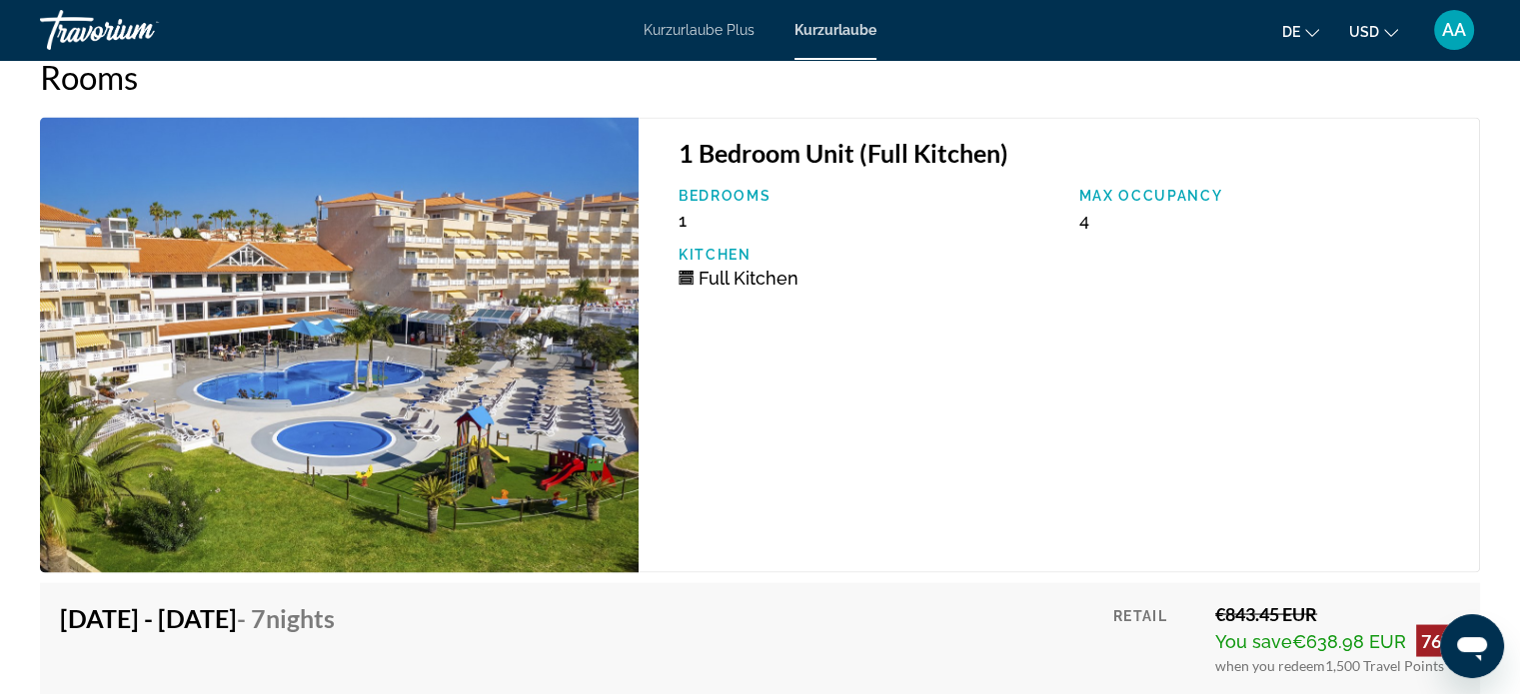
scroll to position [3572, 0]
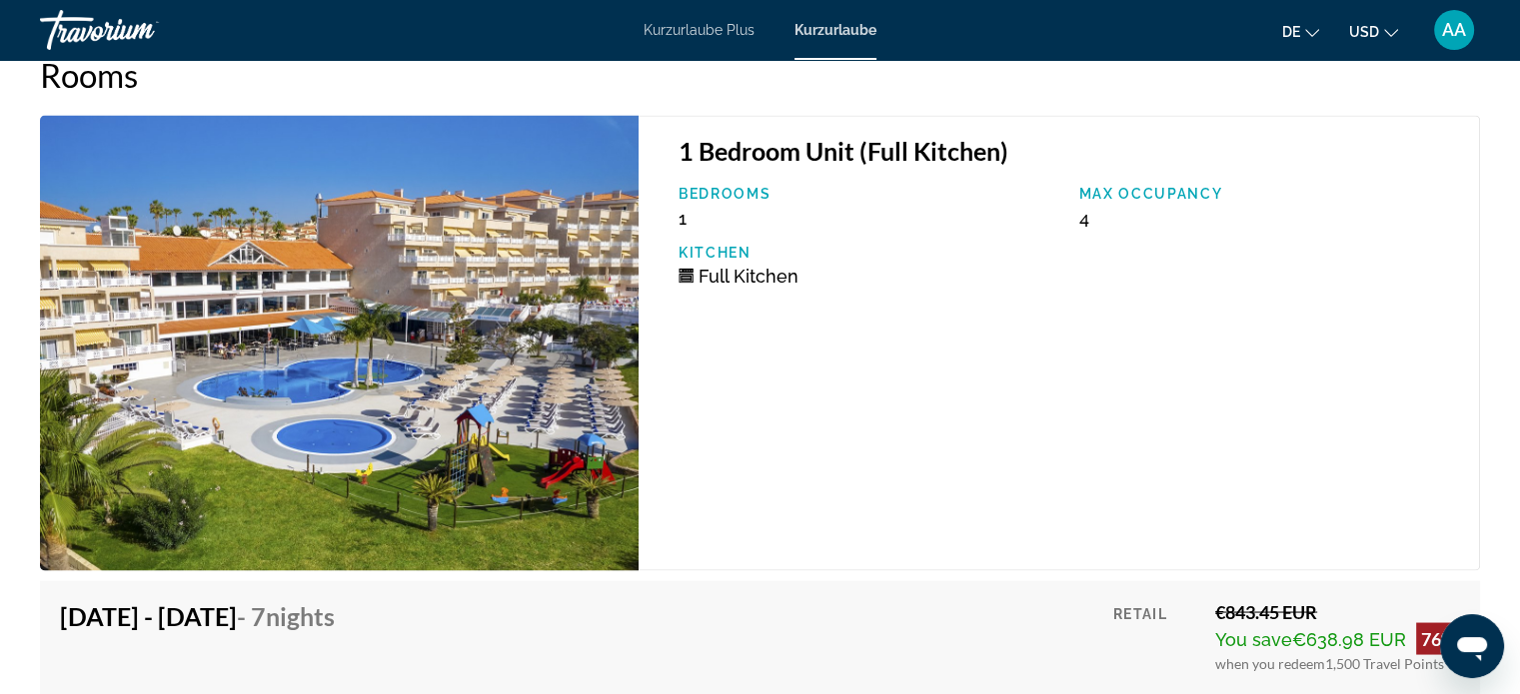
click at [1374, 535] on div "1 Bedroom Unit (Full Kitchen) Bedrooms 1 Max Occupancy 4 Kitchen Full Kitchen" at bounding box center [1058, 343] width 841 height 456
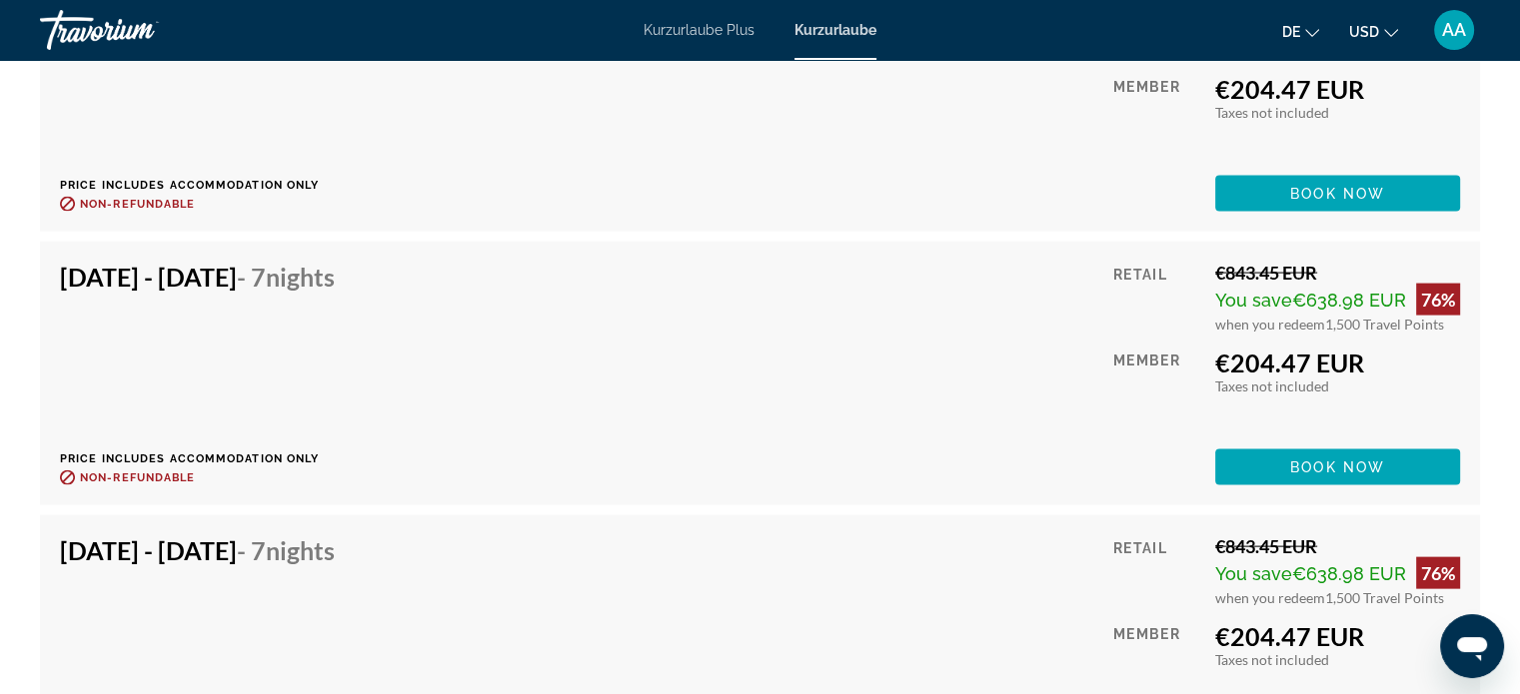
scroll to position [4185, 0]
click at [1383, 191] on span "Book now" at bounding box center [1337, 193] width 95 height 16
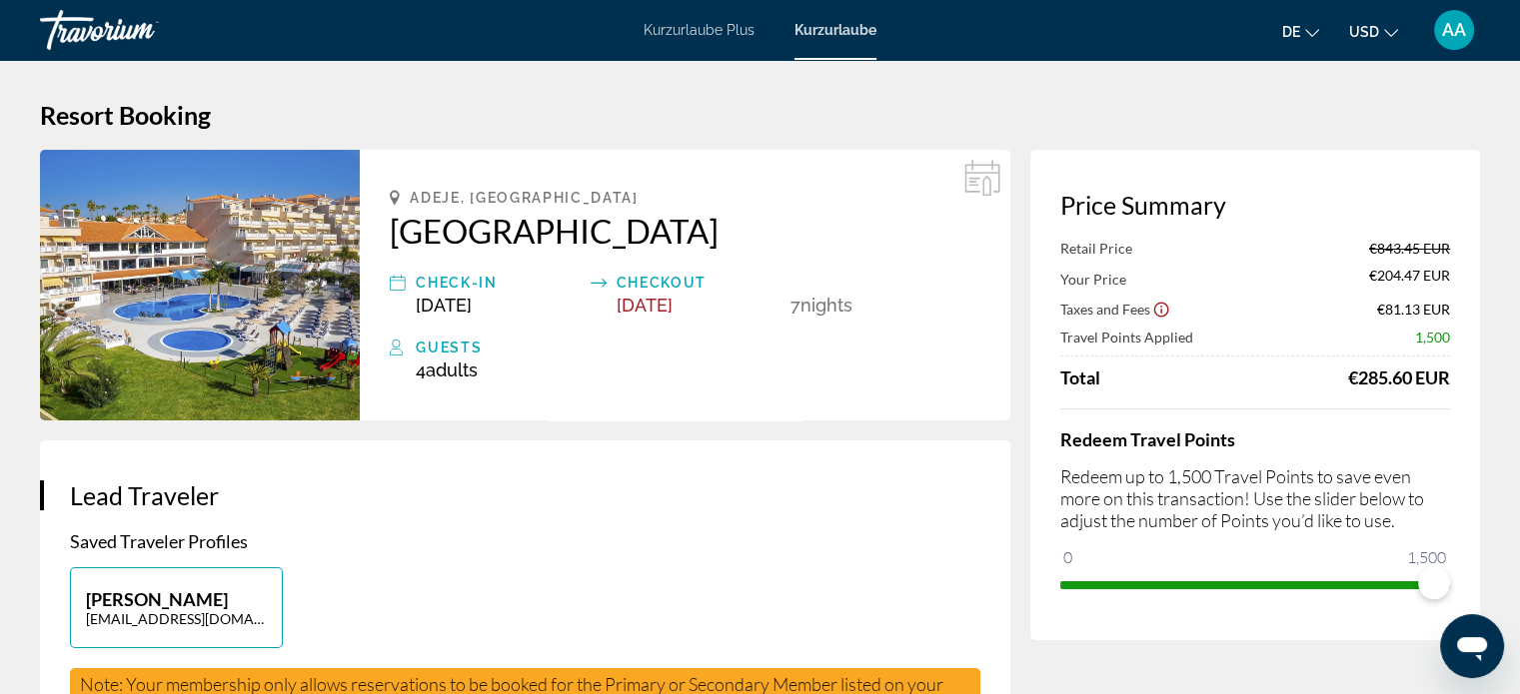
click at [1159, 309] on icon "Show Taxes and Fees disclaimer" at bounding box center [1161, 310] width 18 height 18
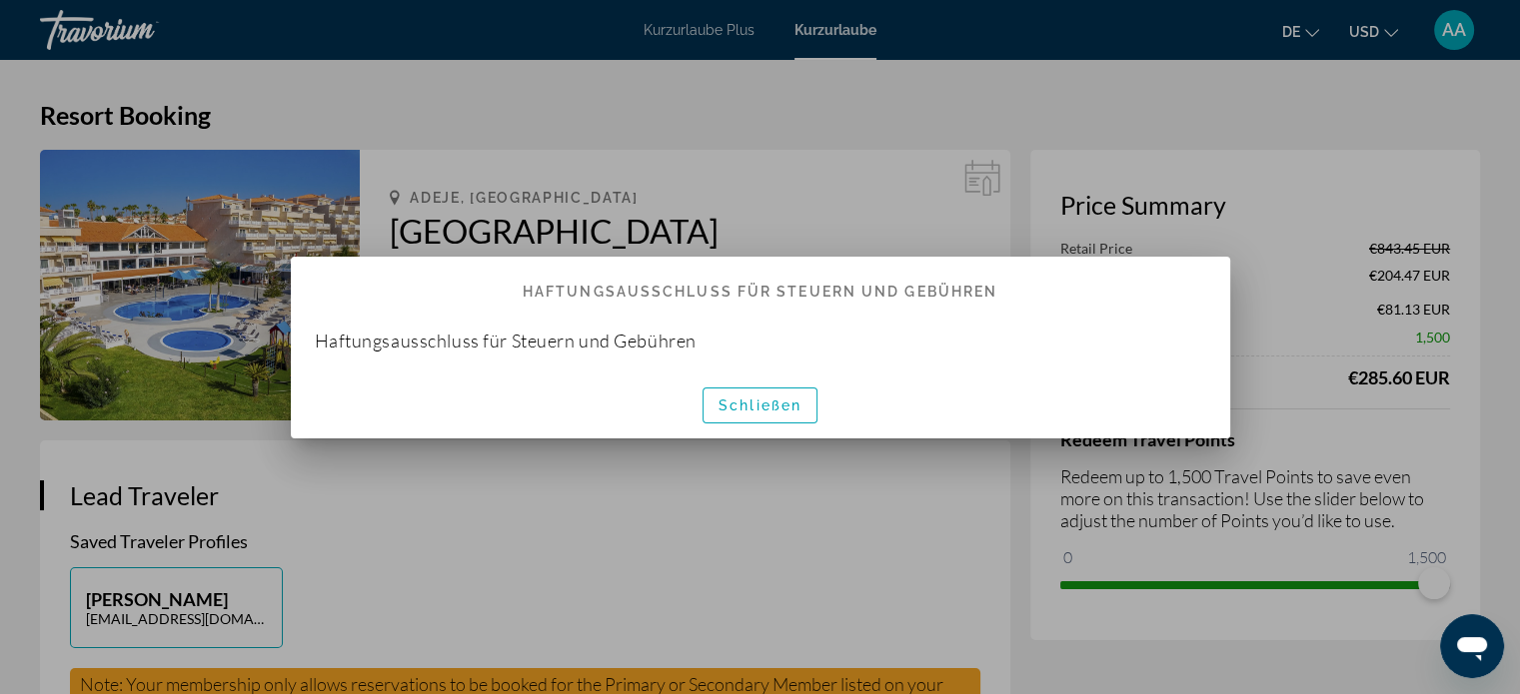
click at [1259, 150] on div at bounding box center [760, 347] width 1520 height 694
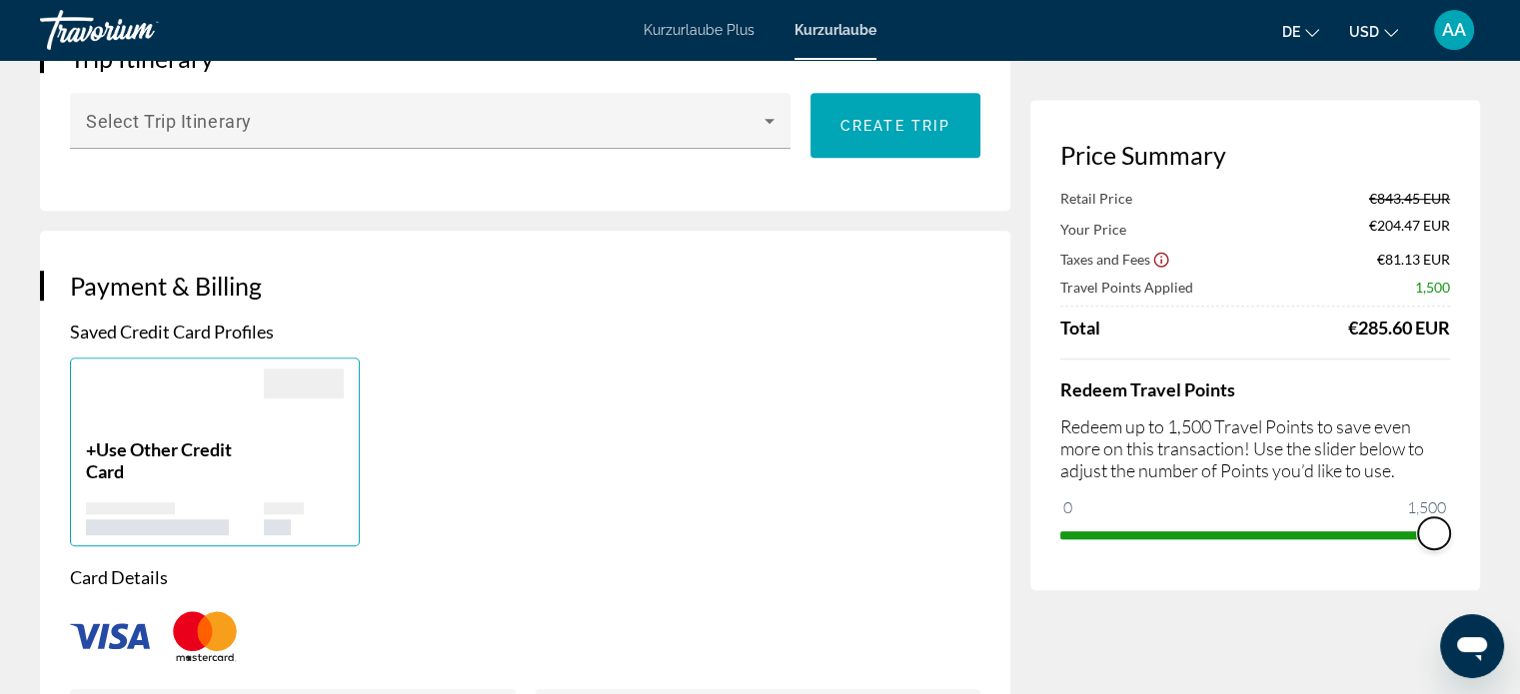
scroll to position [1229, 0]
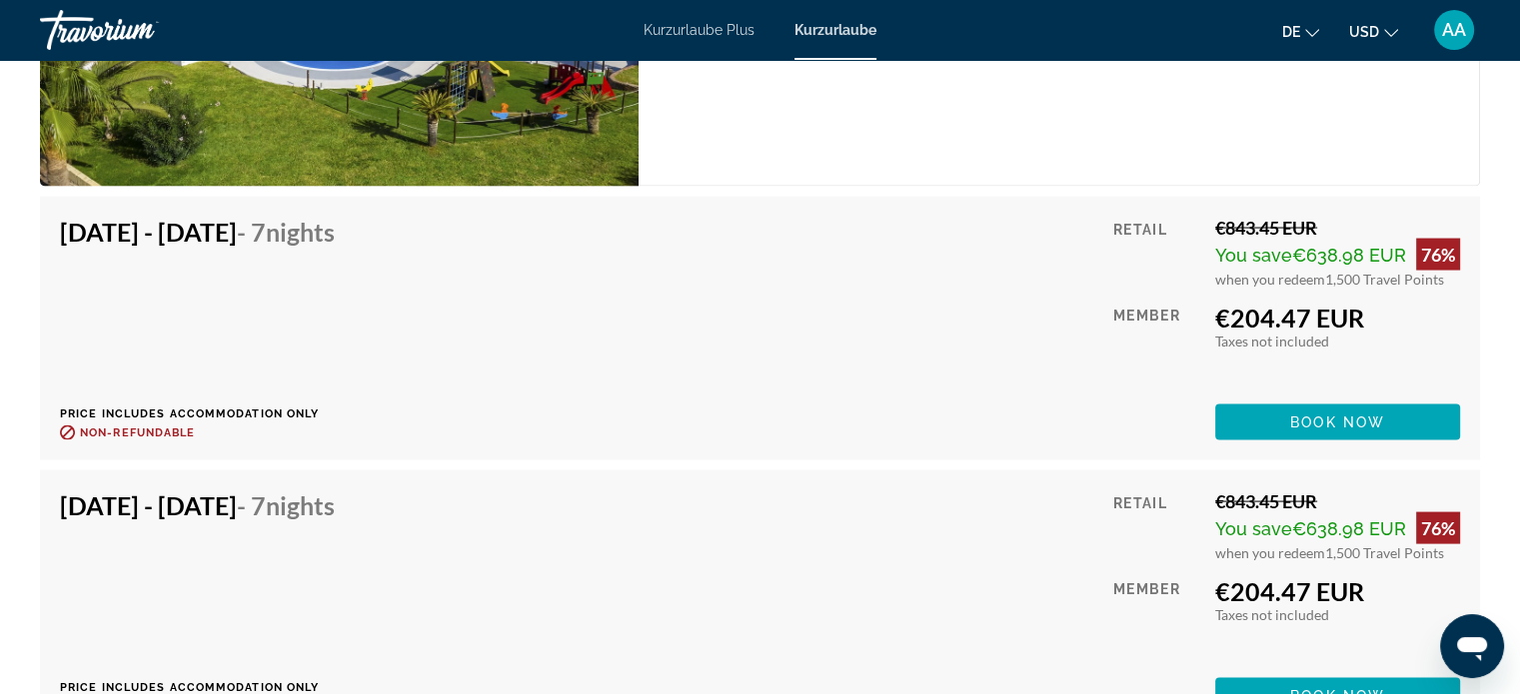
scroll to position [3953, 0]
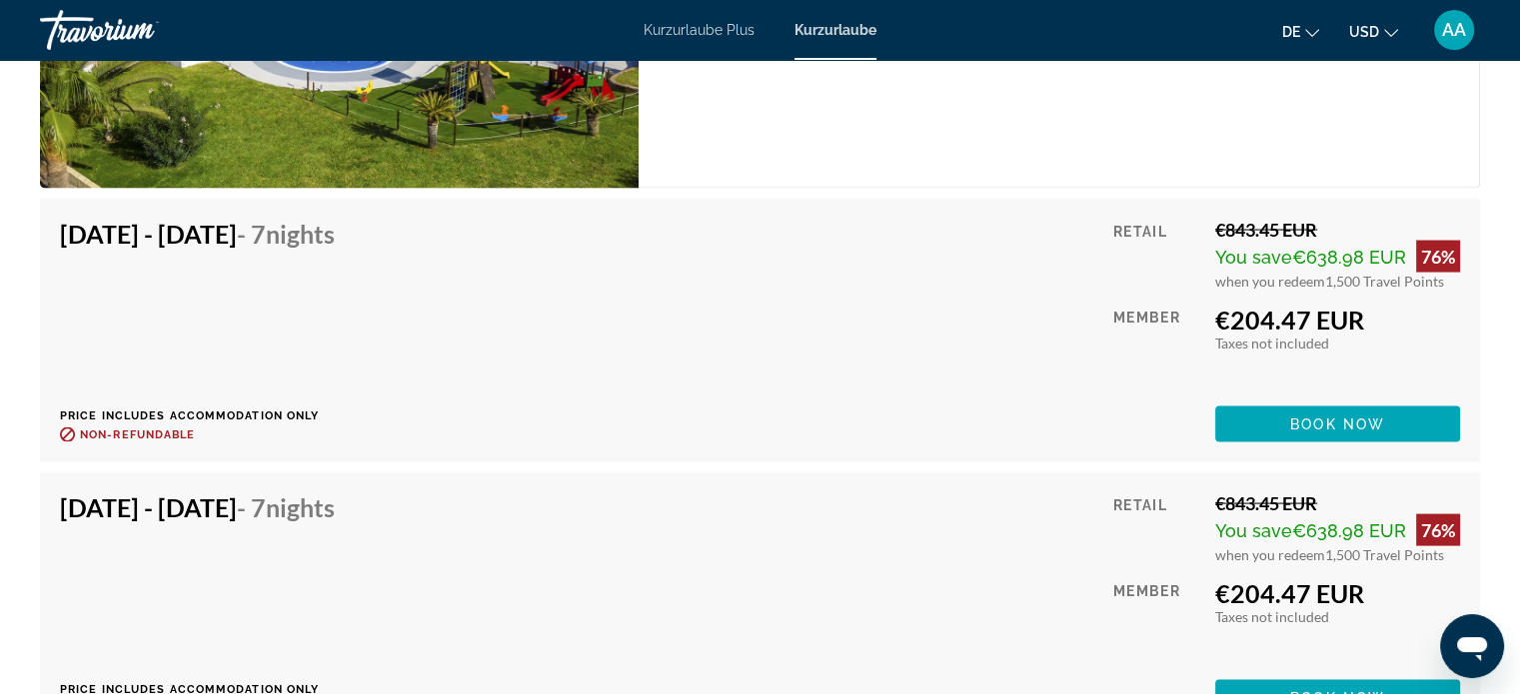
click at [781, 341] on div "[DATE] - [DATE] - 7 Nights Price includes accommodation only Refundable until :…" at bounding box center [760, 331] width 1400 height 224
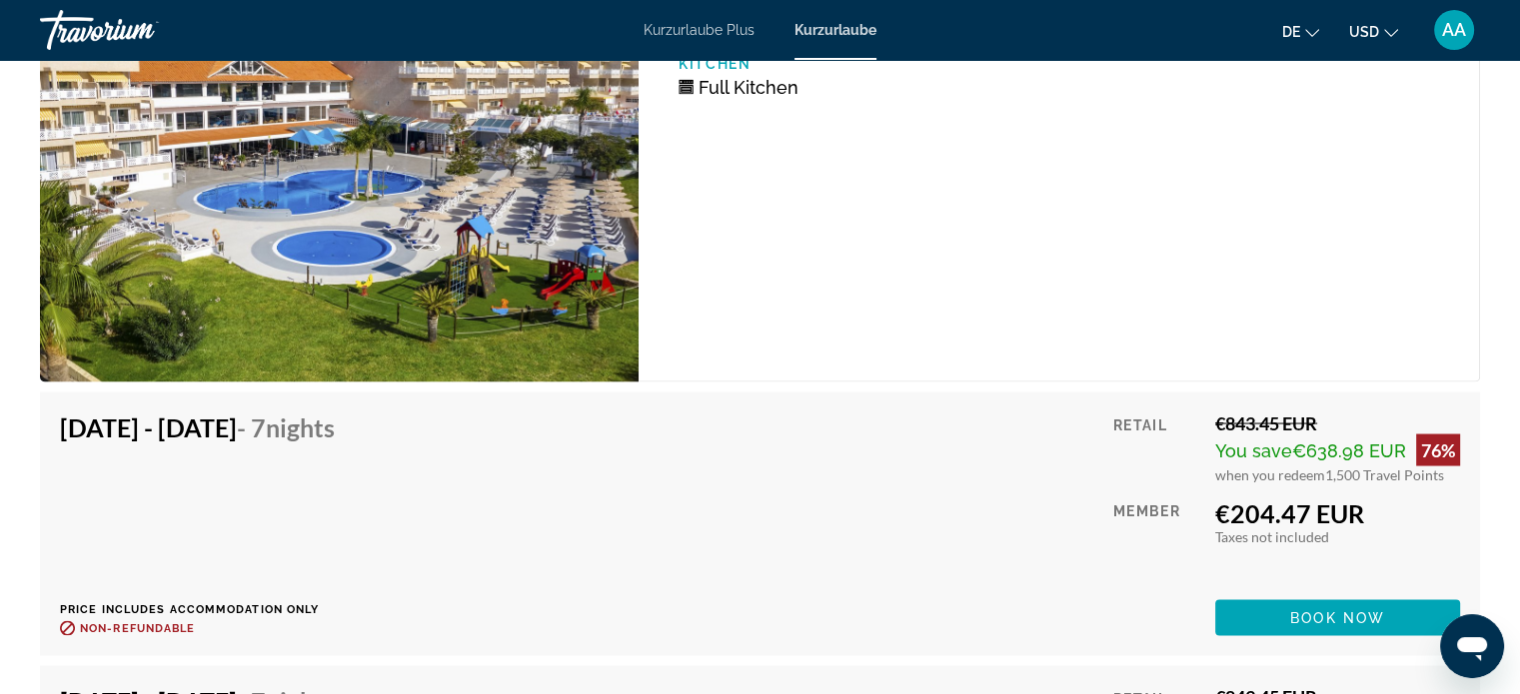
scroll to position [3759, 0]
